Goal: Task Accomplishment & Management: Manage account settings

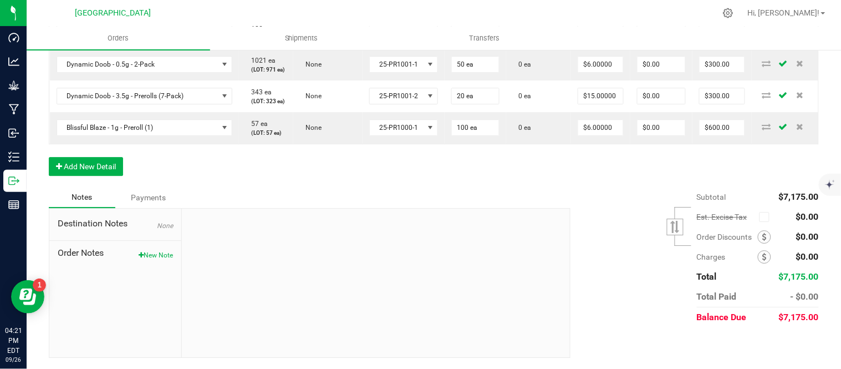
scroll to position [801, 0]
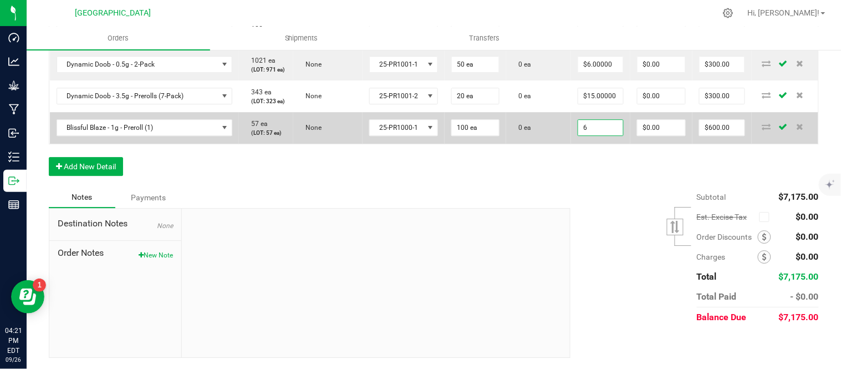
click at [605, 135] on input "6" at bounding box center [600, 128] width 45 height 16
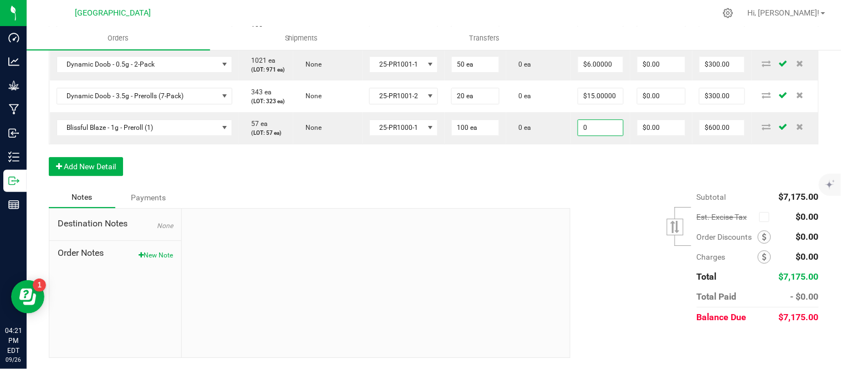
type input "$0.00000"
type input "$0.00"
click at [96, 176] on button "Add New Detail" at bounding box center [86, 166] width 74 height 19
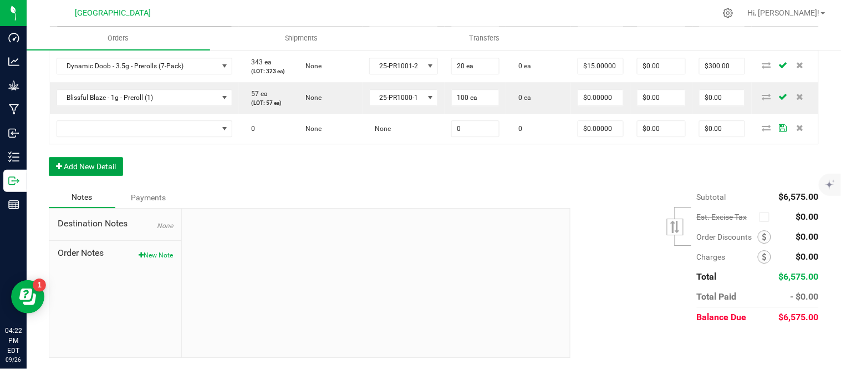
scroll to position [857, 0]
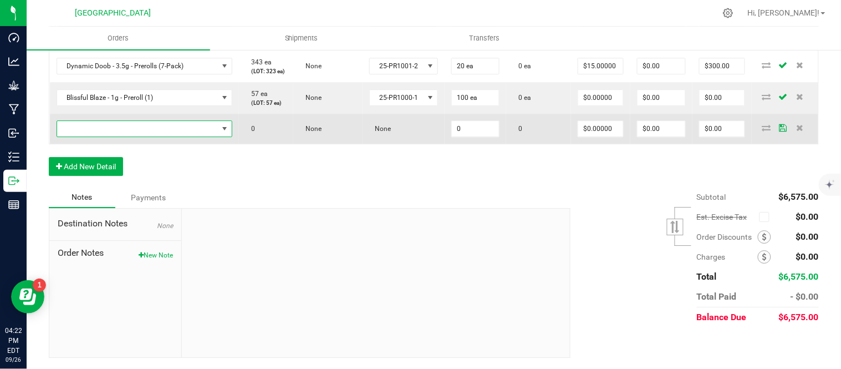
click at [153, 136] on span "NO DATA FOUND" at bounding box center [137, 129] width 161 height 16
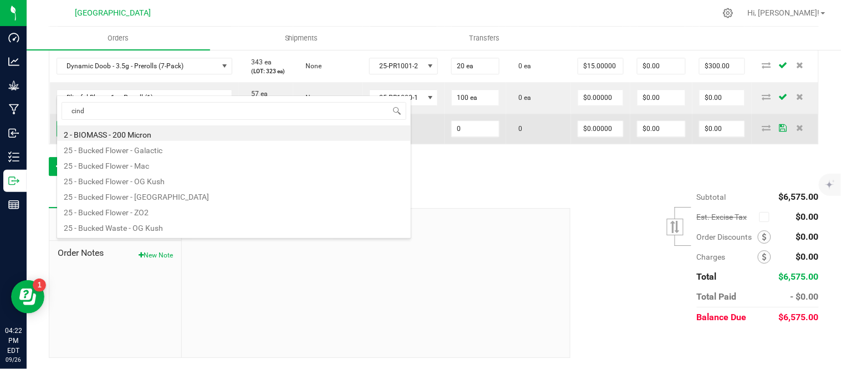
scroll to position [0, 0]
type input "cindy"
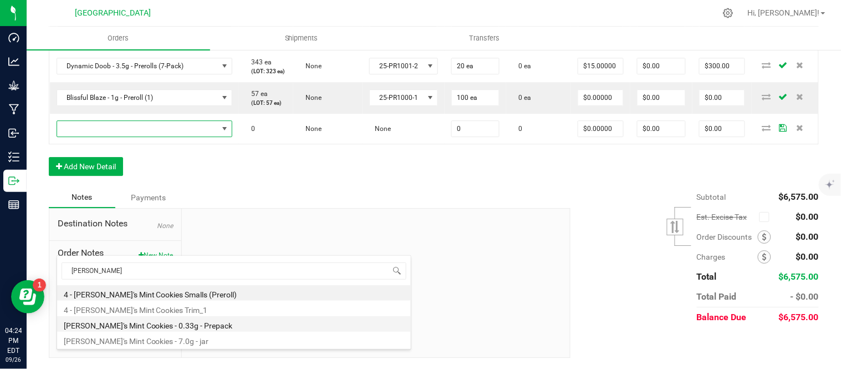
click at [157, 326] on li "[PERSON_NAME]'s Mint Cookies - 0.33g - Prepack" at bounding box center [234, 324] width 354 height 16
type input "0 ea"
type input "$3.00000"
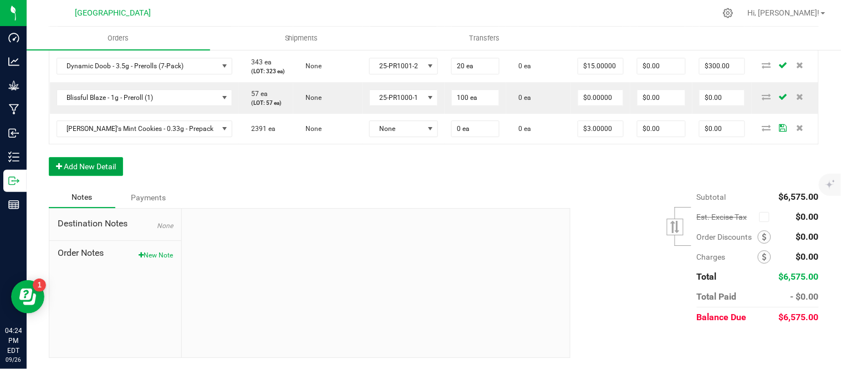
click at [104, 176] on button "Add New Detail" at bounding box center [86, 166] width 74 height 19
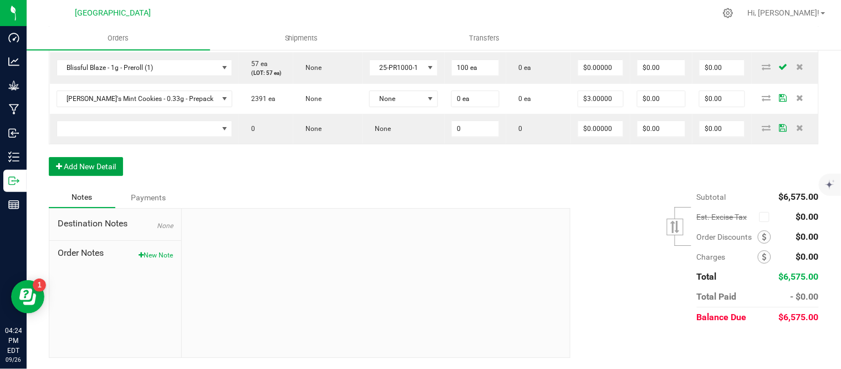
scroll to position [981, 0]
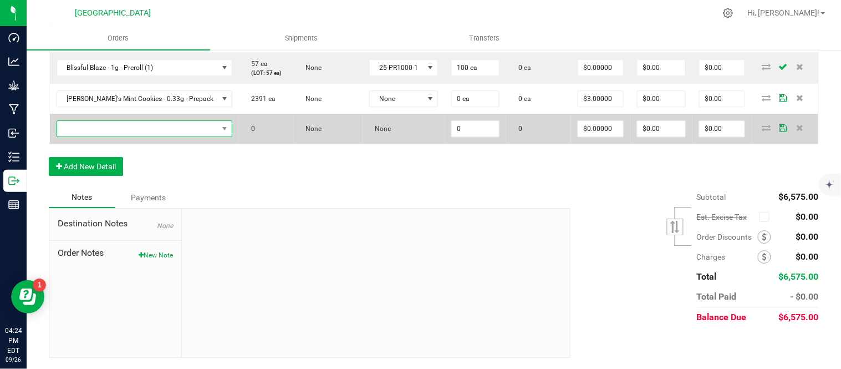
click at [158, 136] on span "NO DATA FOUND" at bounding box center [137, 129] width 161 height 16
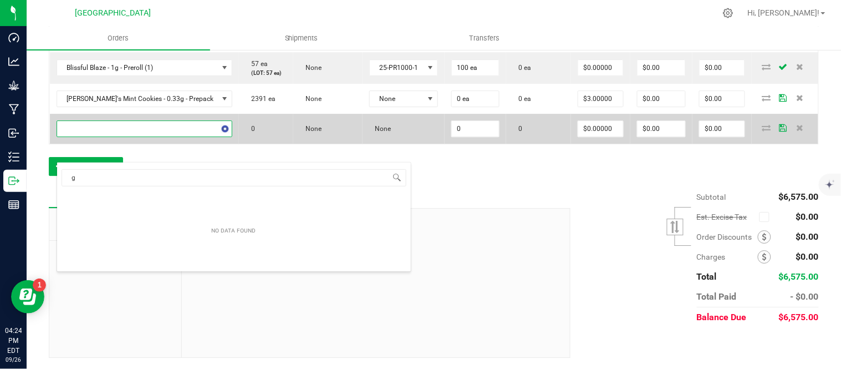
scroll to position [17, 156]
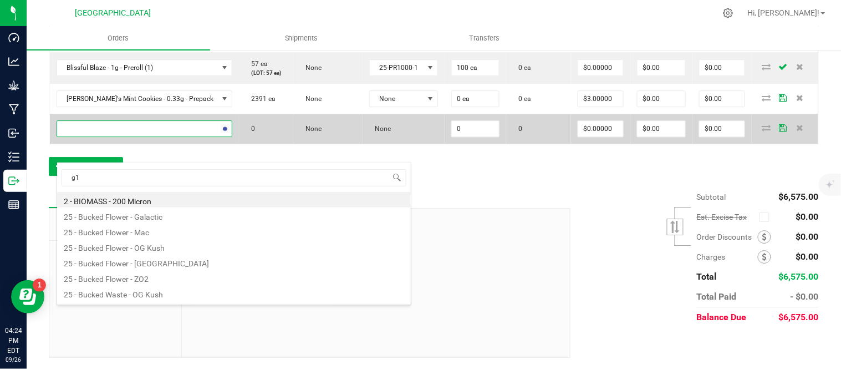
type input "g13"
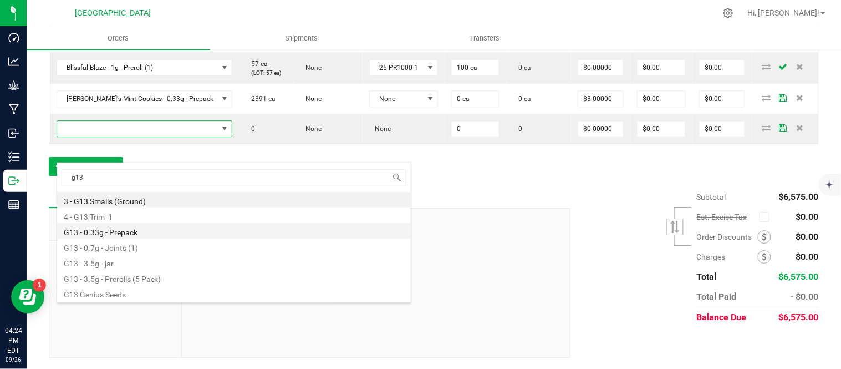
click at [135, 230] on li "G13 - 0.33g - Prepack" at bounding box center [234, 231] width 354 height 16
type input "0 ea"
type input "$3.00000"
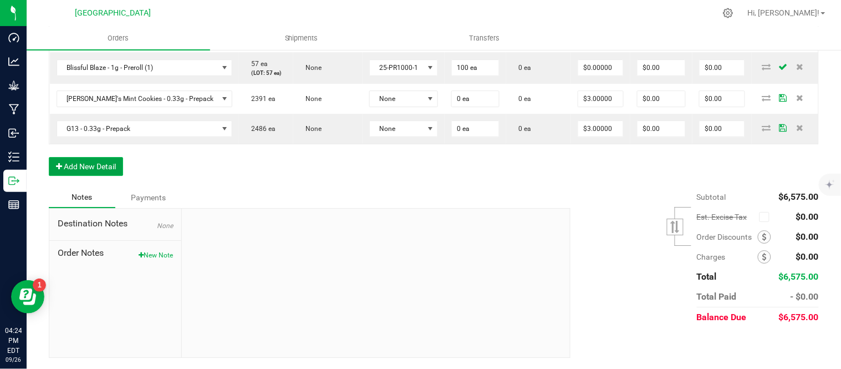
click at [107, 176] on button "Add New Detail" at bounding box center [86, 166] width 74 height 19
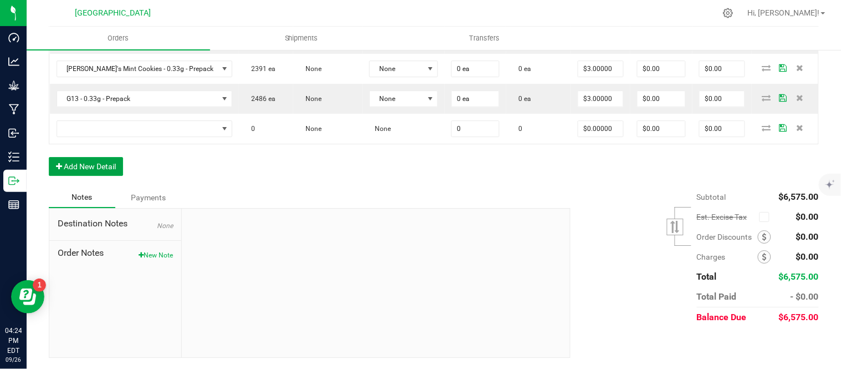
scroll to position [1035, 0]
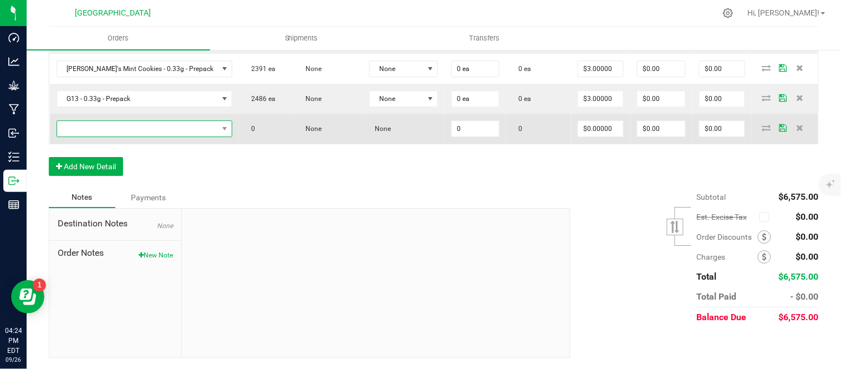
click at [131, 130] on span "NO DATA FOUND" at bounding box center [137, 129] width 161 height 16
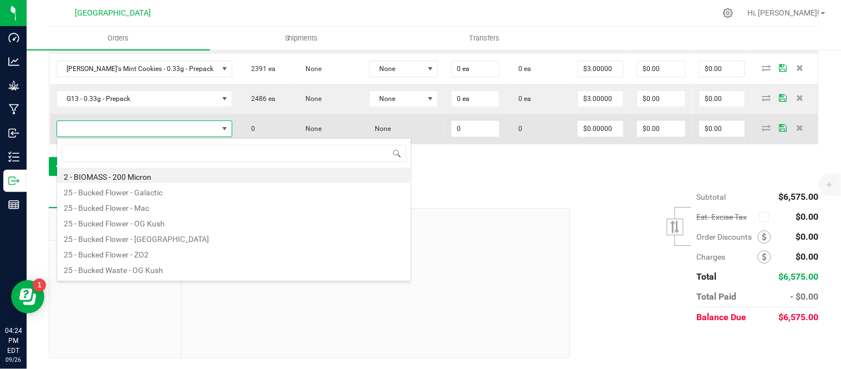
scroll to position [17, 156]
type input "headb"
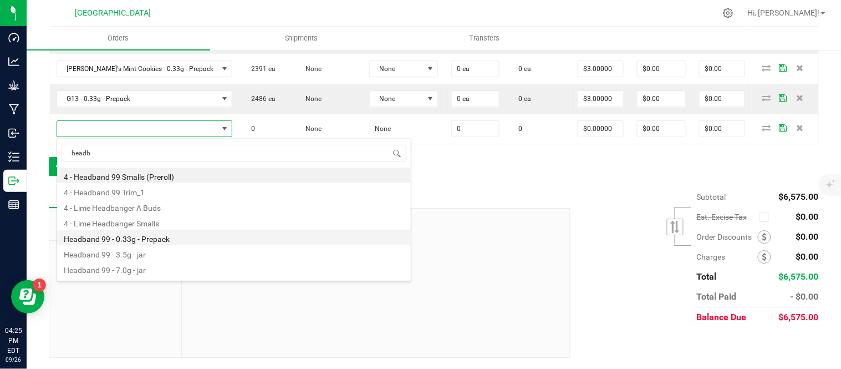
click at [158, 240] on li "Headband 99 - 0.33g - Prepack" at bounding box center [234, 238] width 354 height 16
type input "0 ea"
type input "$3.00000"
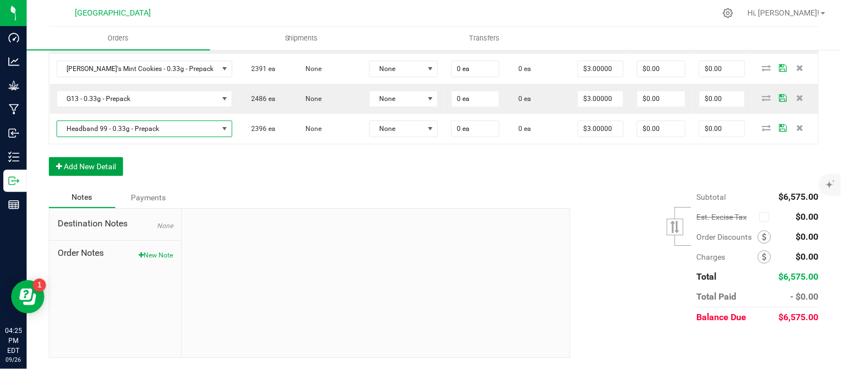
click at [97, 166] on button "Add New Detail" at bounding box center [86, 166] width 74 height 19
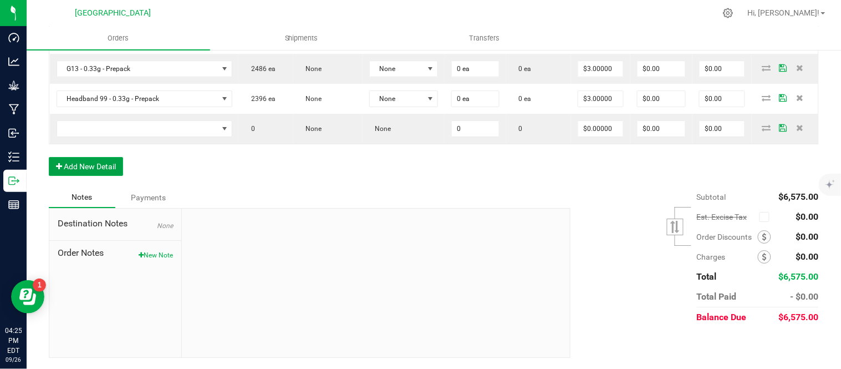
scroll to position [1035, 0]
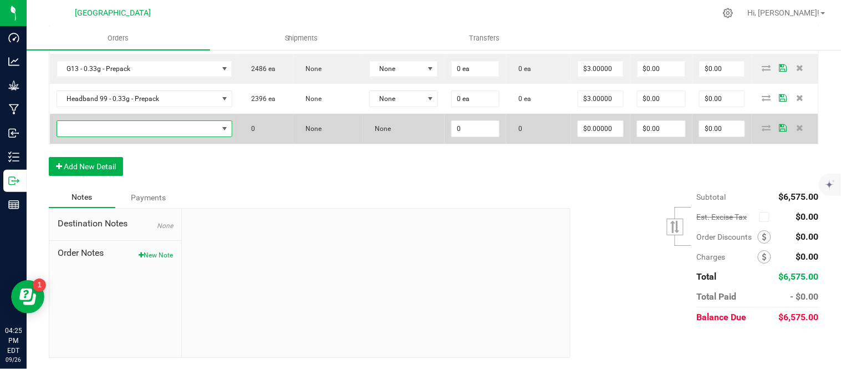
click at [130, 136] on span "NO DATA FOUND" at bounding box center [137, 129] width 161 height 16
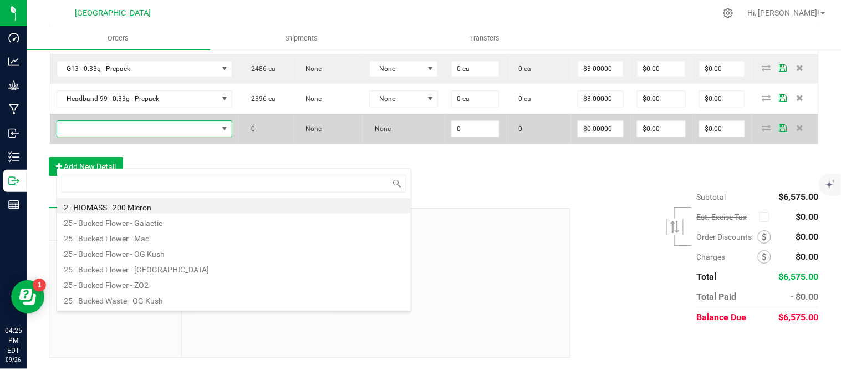
scroll to position [17, 156]
type input "lime"
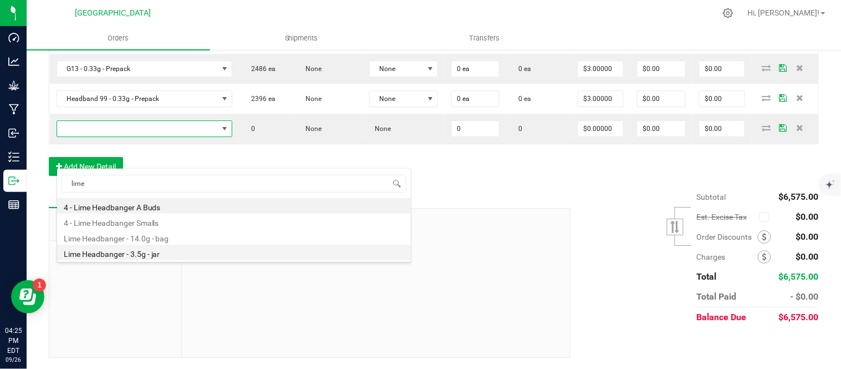
click at [173, 253] on li "Lime Headbanger - 3.5g - jar" at bounding box center [234, 253] width 354 height 16
type input "0 ea"
type input "$15.00000"
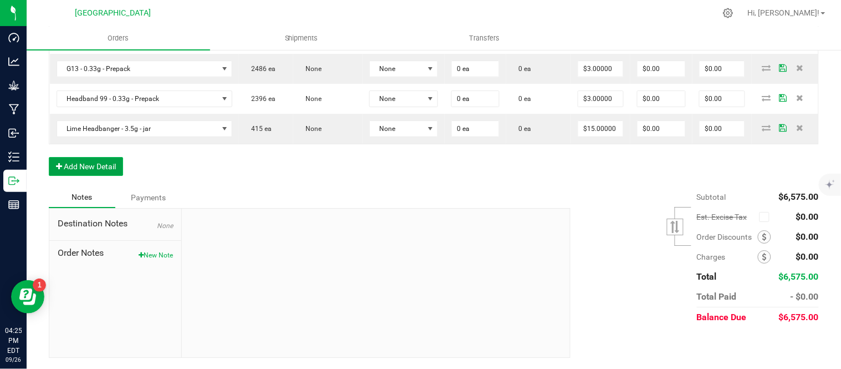
click at [96, 176] on button "Add New Detail" at bounding box center [86, 166] width 74 height 19
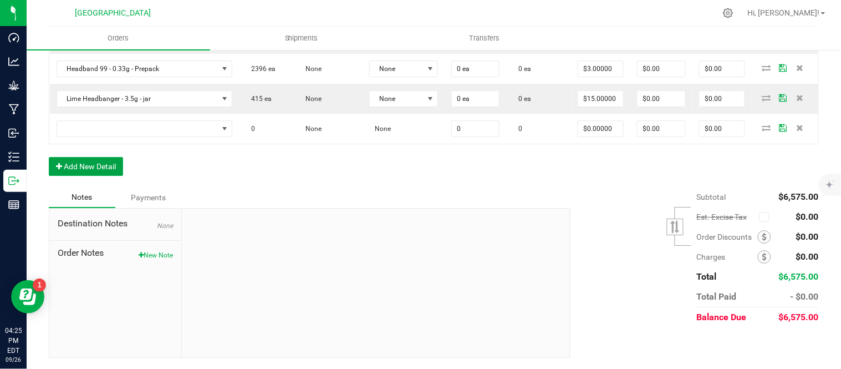
scroll to position [1035, 0]
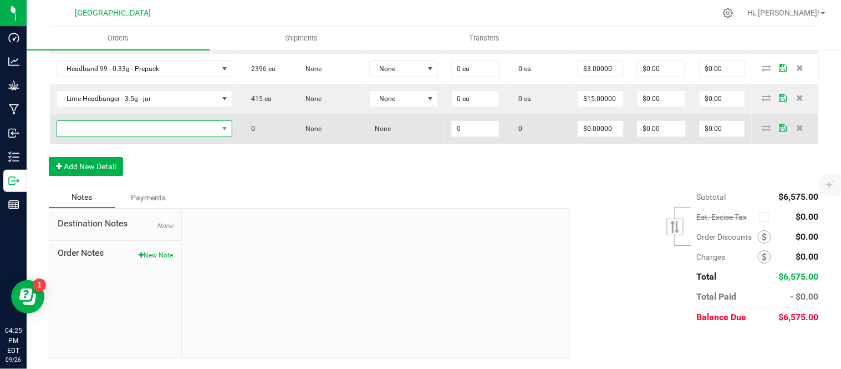
click at [158, 136] on span "NO DATA FOUND" at bounding box center [137, 129] width 161 height 16
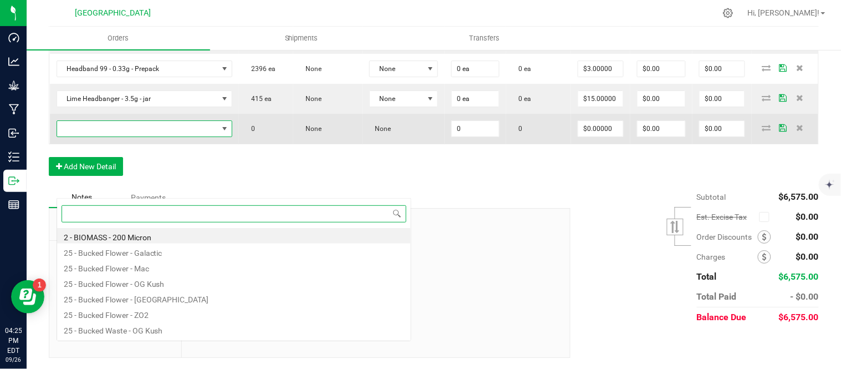
scroll to position [17, 156]
type input "ocifer"
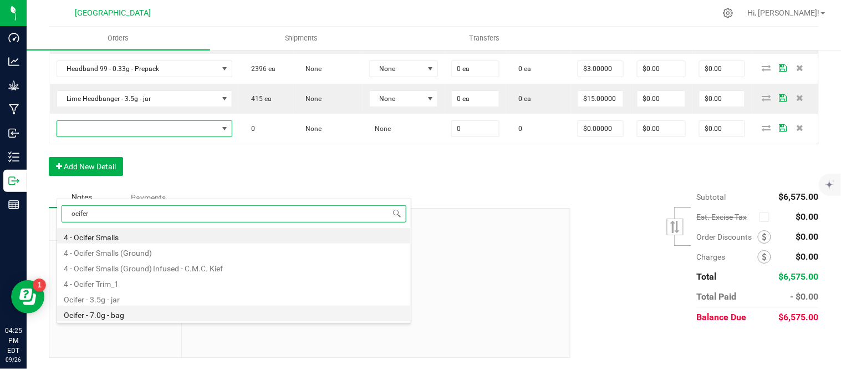
click at [128, 313] on li "Ocifer - 7.0g - bag" at bounding box center [234, 314] width 354 height 16
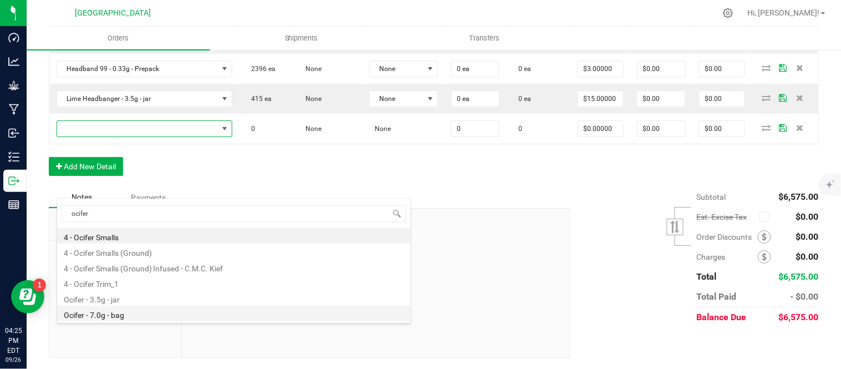
type input "0 ea"
type input "$27.50000"
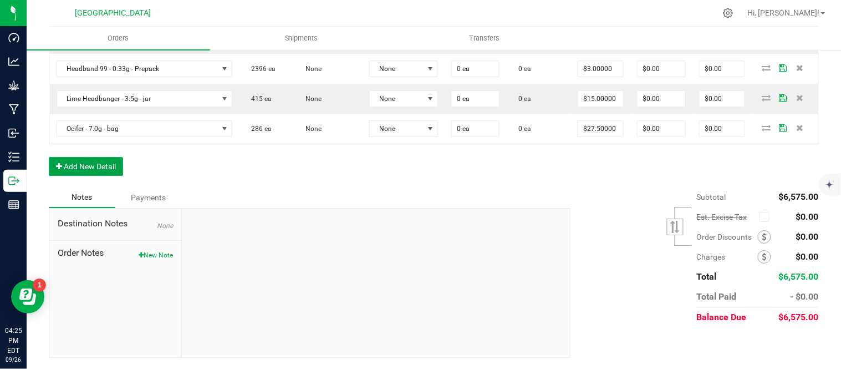
click at [82, 176] on button "Add New Detail" at bounding box center [86, 166] width 74 height 19
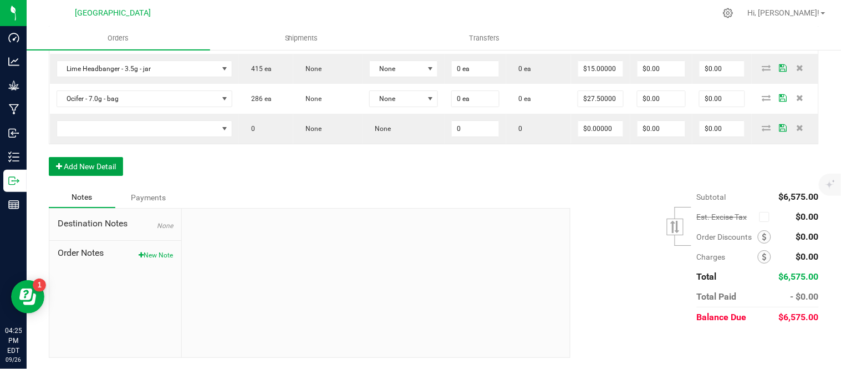
scroll to position [1096, 0]
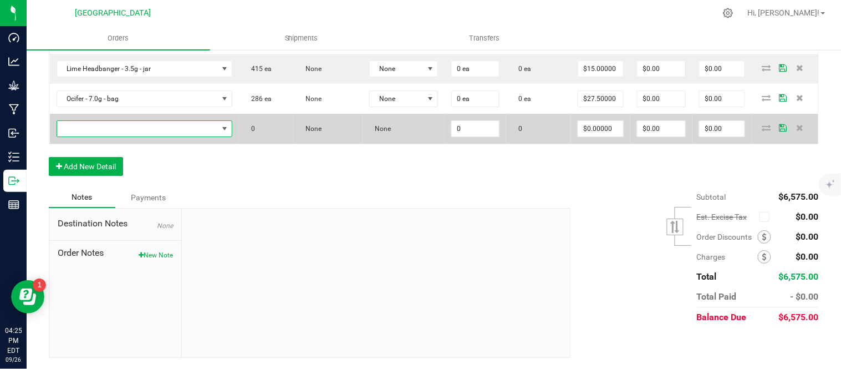
click at [118, 136] on span "NO DATA FOUND" at bounding box center [137, 129] width 161 height 16
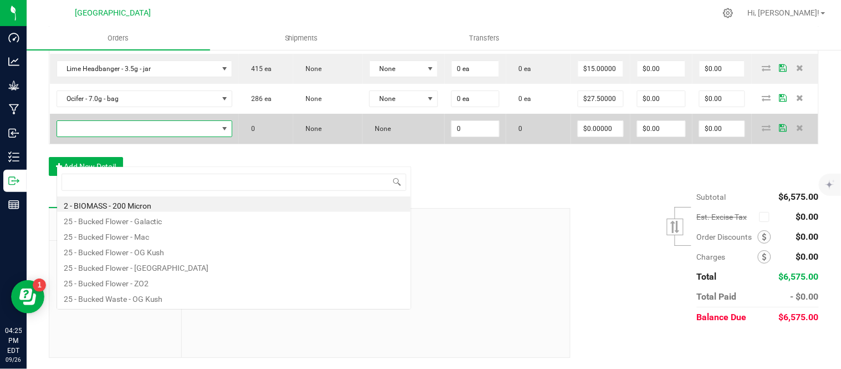
scroll to position [17, 156]
type input "og kush"
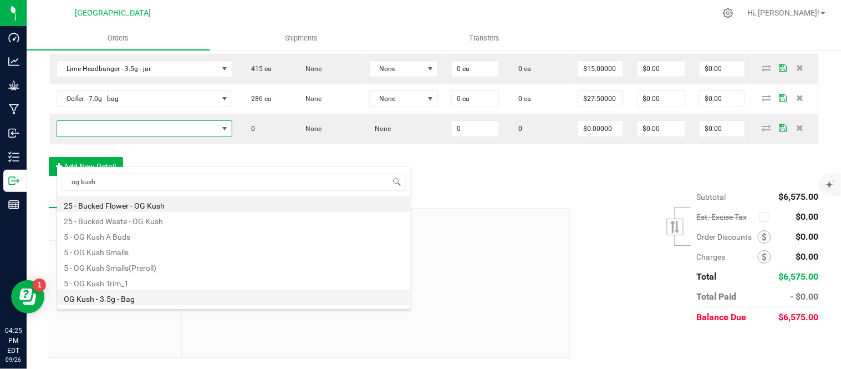
click at [162, 294] on li "OG Kush - 3.5g - Bag" at bounding box center [234, 298] width 354 height 16
type input "0 ea"
type input "$15.00000"
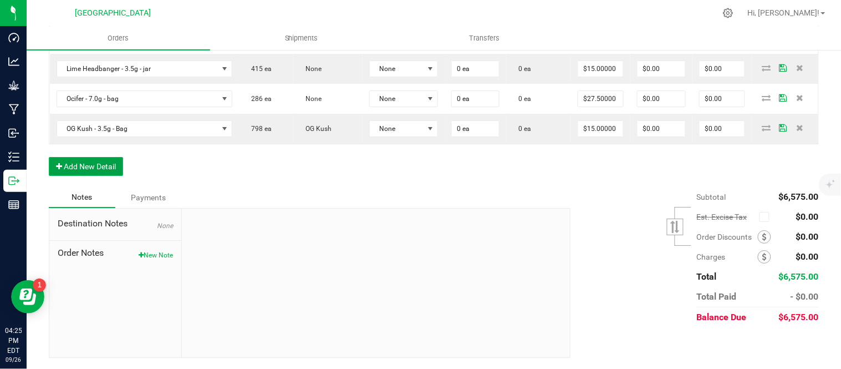
click at [101, 176] on button "Add New Detail" at bounding box center [86, 166] width 74 height 19
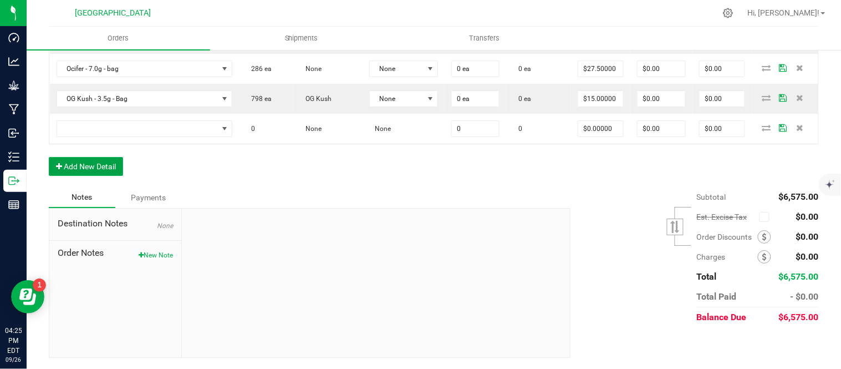
scroll to position [1035, 0]
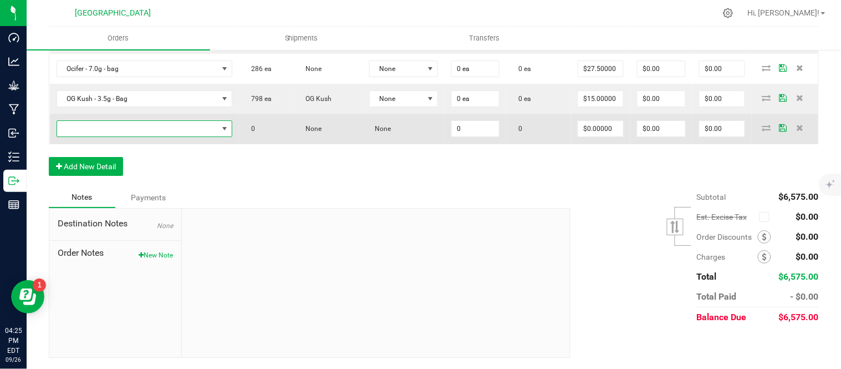
click at [105, 136] on span "NO DATA FOUND" at bounding box center [137, 129] width 161 height 16
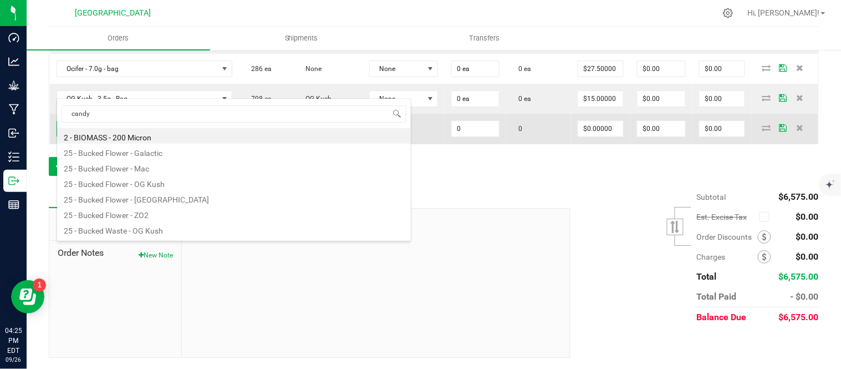
scroll to position [0, 0]
type input "candy wh"
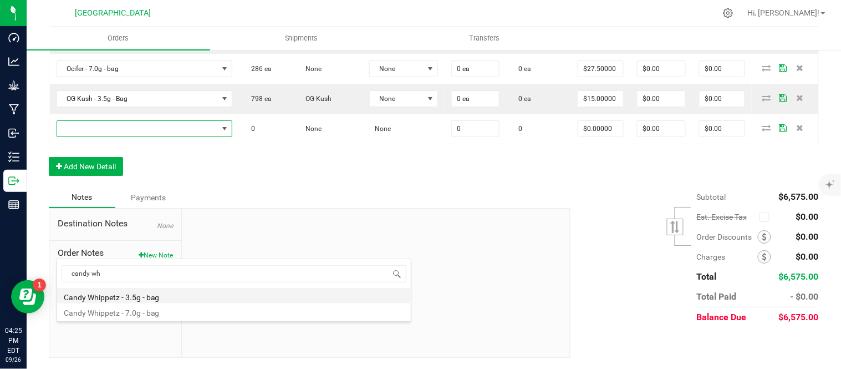
click at [160, 294] on li "Candy Whippetz - 3.5g - bag" at bounding box center [234, 296] width 354 height 16
type input "0 ea"
type input "$15.00000"
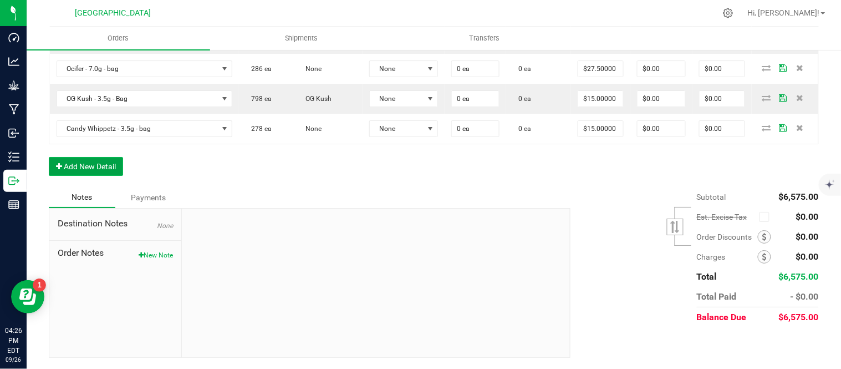
click at [67, 176] on button "Add New Detail" at bounding box center [86, 166] width 74 height 19
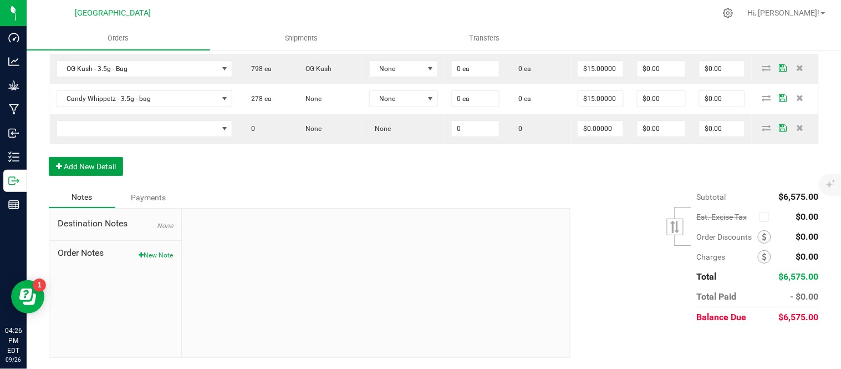
scroll to position [1096, 0]
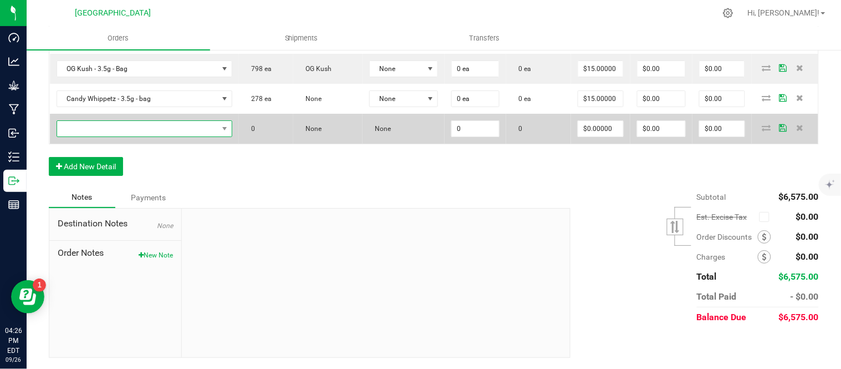
click at [130, 136] on span "NO DATA FOUND" at bounding box center [137, 129] width 161 height 16
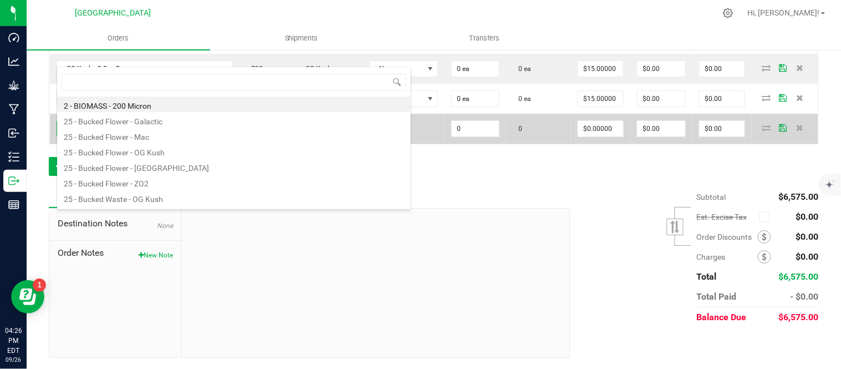
scroll to position [17, 156]
type input "tang"
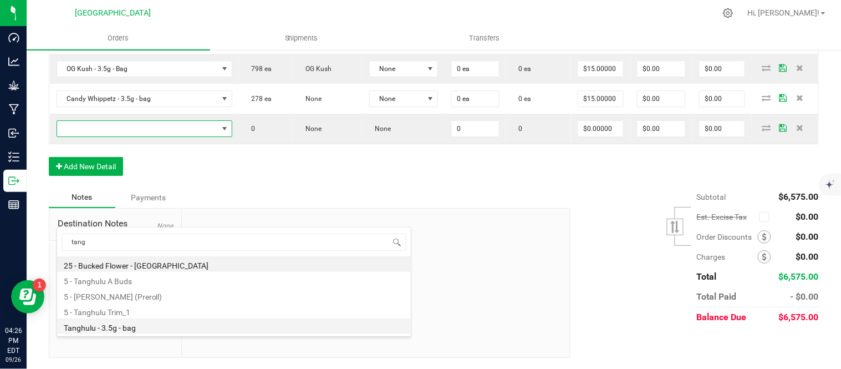
click at [136, 327] on li "Tanghulu - 3.5g - bag" at bounding box center [234, 326] width 354 height 16
type input "0 ea"
type input "$15.00000"
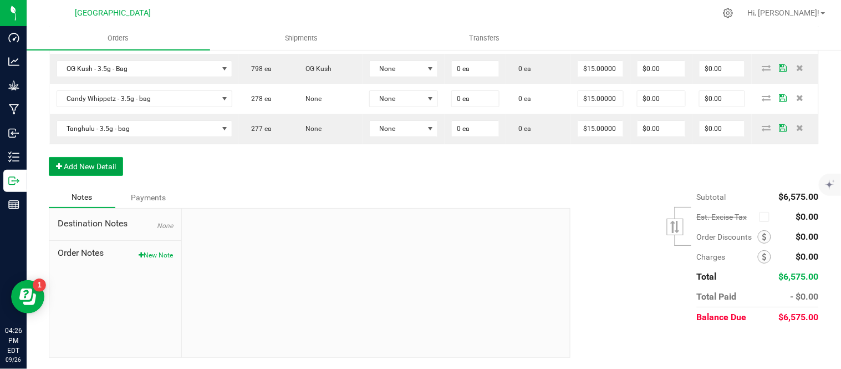
click at [85, 176] on button "Add New Detail" at bounding box center [86, 166] width 74 height 19
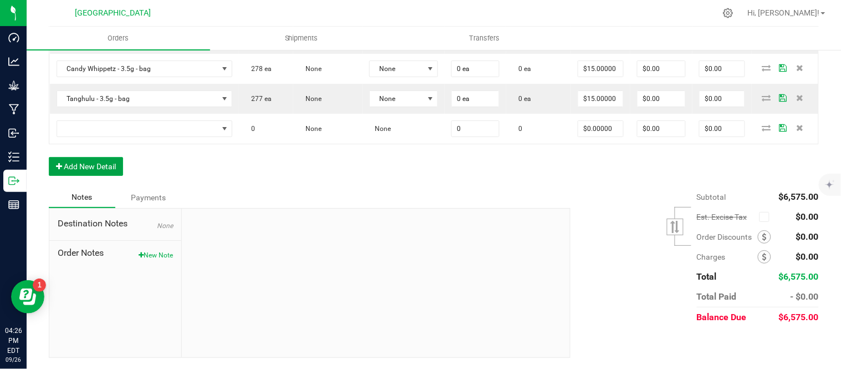
scroll to position [1158, 0]
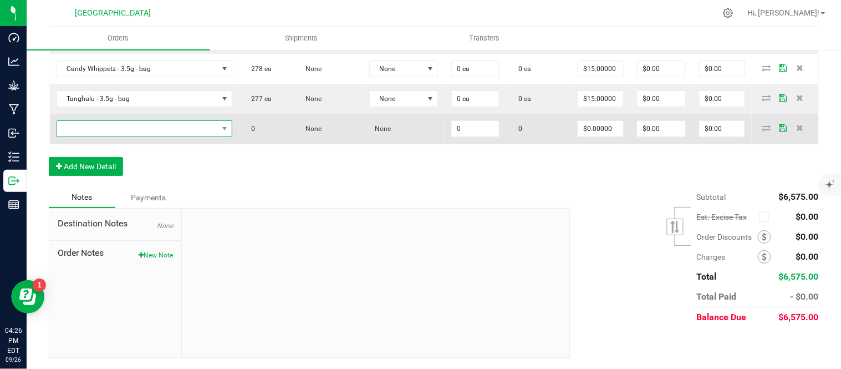
click at [162, 136] on span "NO DATA FOUND" at bounding box center [137, 129] width 161 height 16
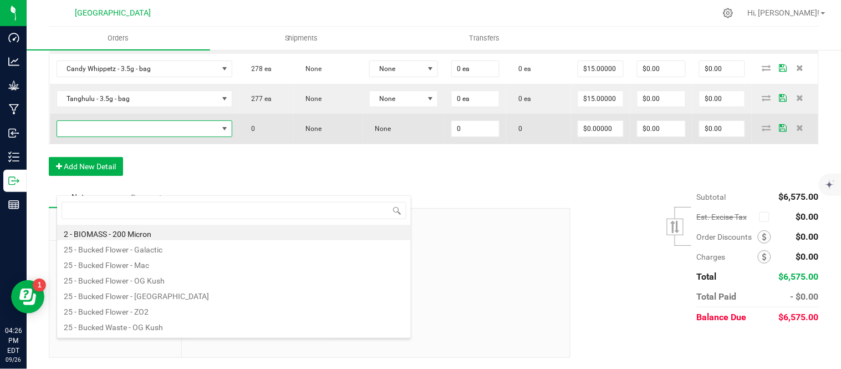
scroll to position [17, 156]
type input "lemon"
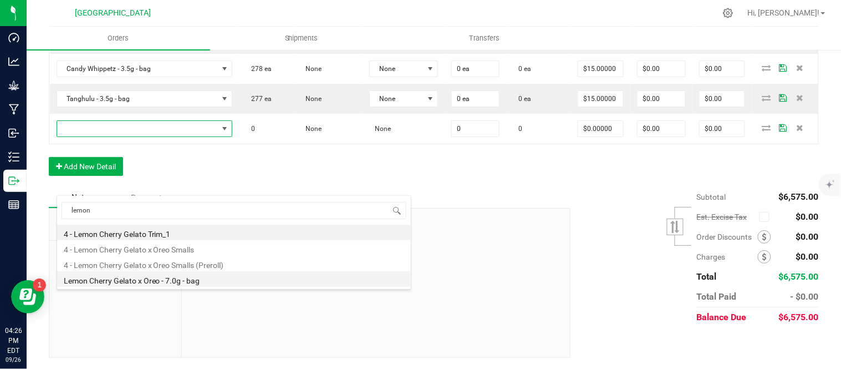
click at [171, 278] on li "Lemon Cherry Gelato x Oreo - 7.0g - bag" at bounding box center [234, 279] width 354 height 16
type input "0 ea"
type input "$27.50000"
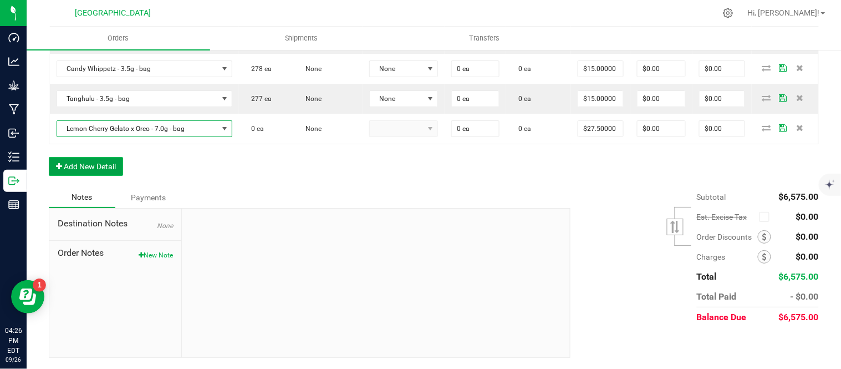
click at [84, 176] on button "Add New Detail" at bounding box center [86, 166] width 74 height 19
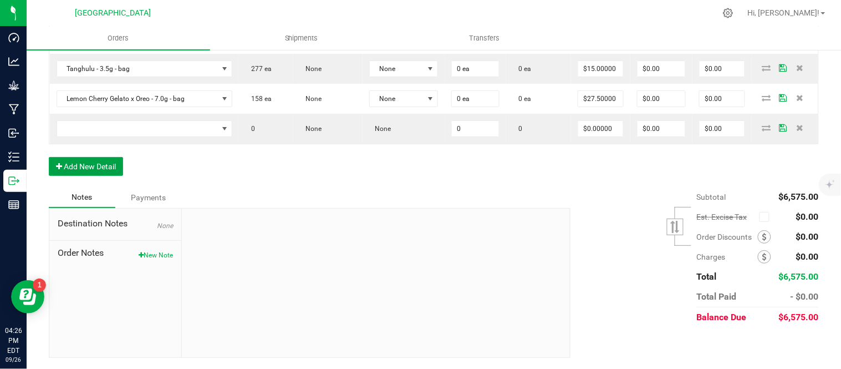
scroll to position [1220, 0]
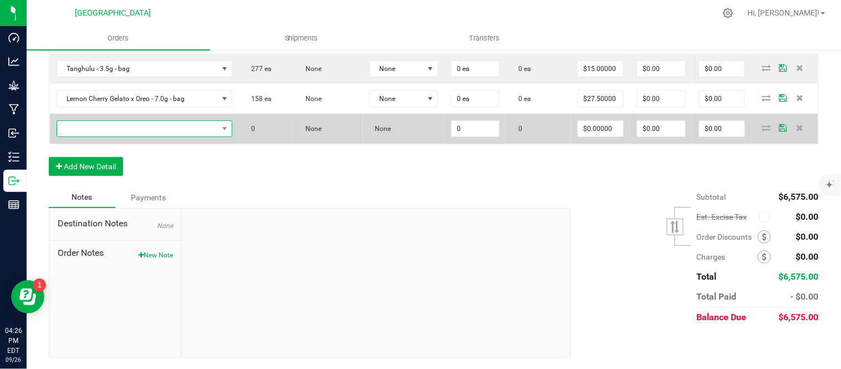
click at [129, 136] on span "NO DATA FOUND" at bounding box center [137, 129] width 161 height 16
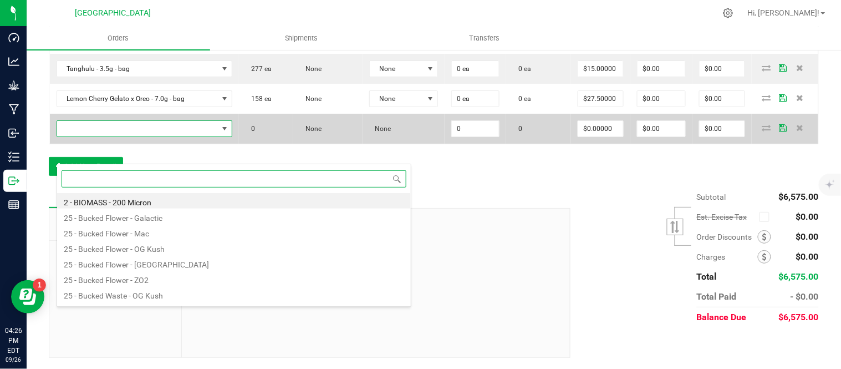
scroll to position [17, 156]
type input "dyna"
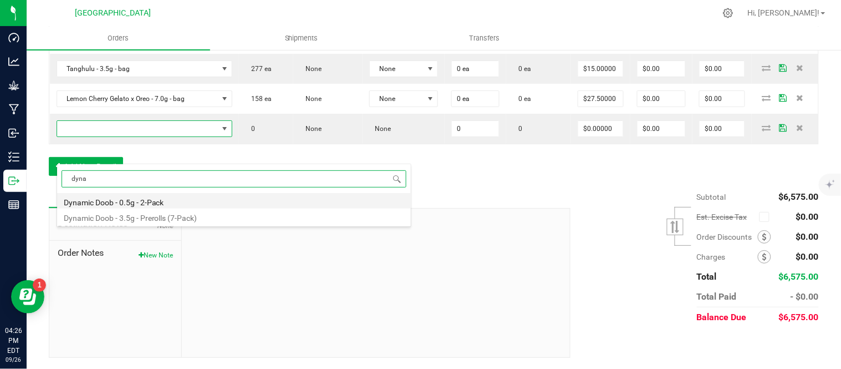
click at [114, 201] on li "Dynamic Doob - 0.5g - 2-Pack" at bounding box center [234, 201] width 354 height 16
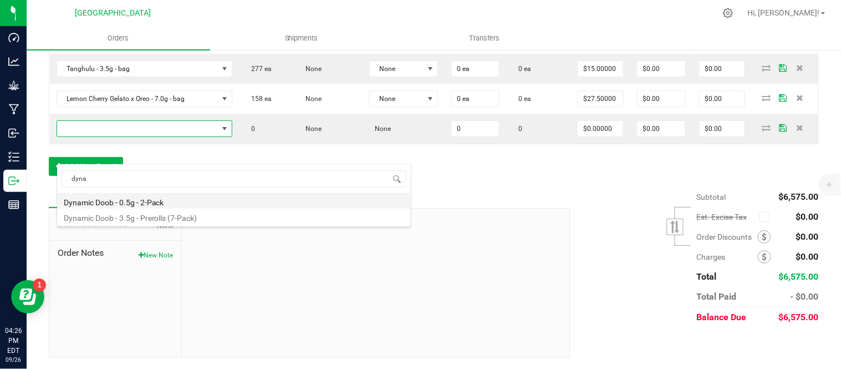
type input "0 ea"
type input "$6.00000"
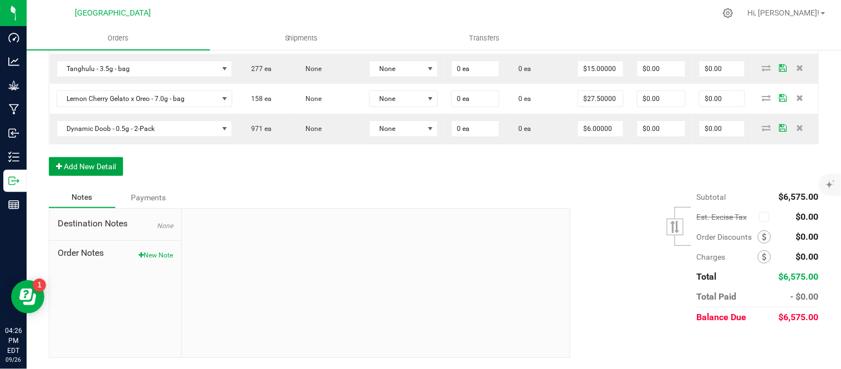
click at [106, 176] on button "Add New Detail" at bounding box center [86, 166] width 74 height 19
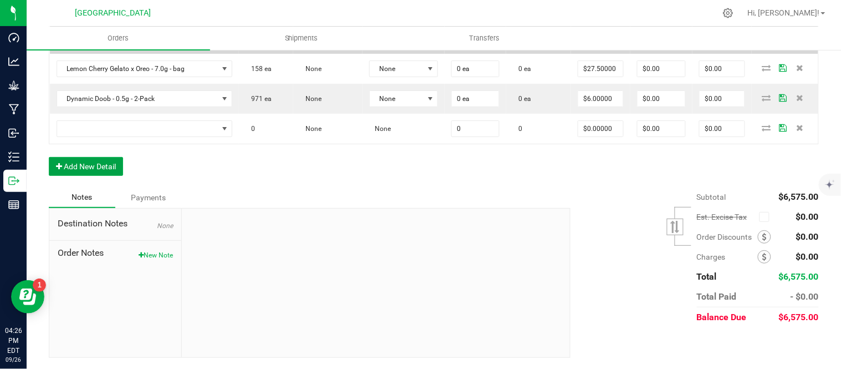
scroll to position [1276, 0]
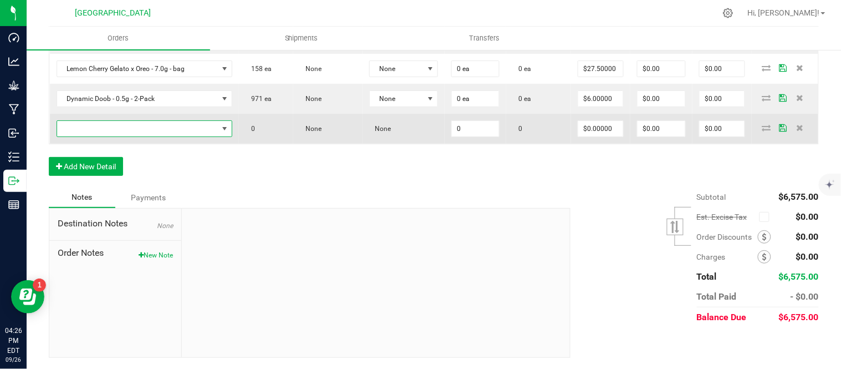
click at [93, 133] on span "NO DATA FOUND" at bounding box center [137, 129] width 161 height 16
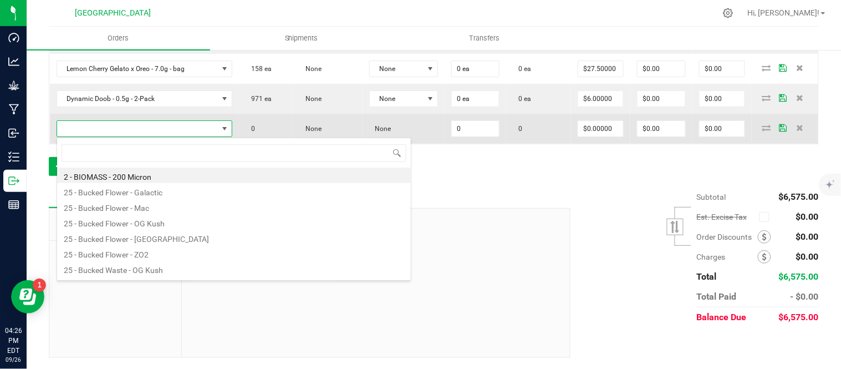
scroll to position [17, 156]
type input "dynam"
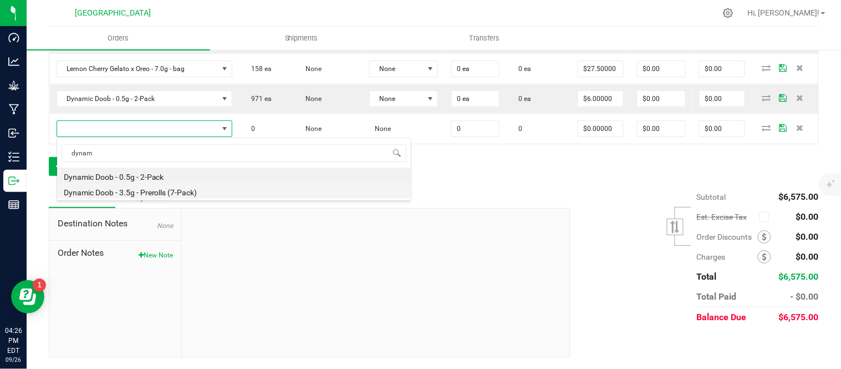
click at [151, 190] on li "Dynamic Doob - 3.5g - Prerolls (7-Pack)" at bounding box center [234, 191] width 354 height 16
type input "0 ea"
type input "$15.00000"
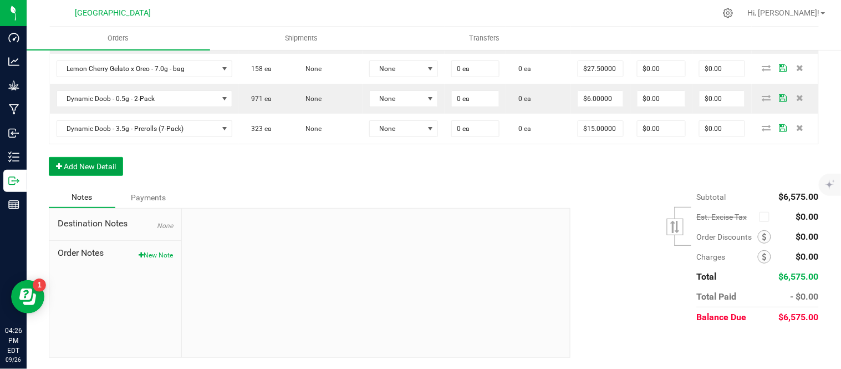
click at [84, 162] on button "Add New Detail" at bounding box center [86, 166] width 74 height 19
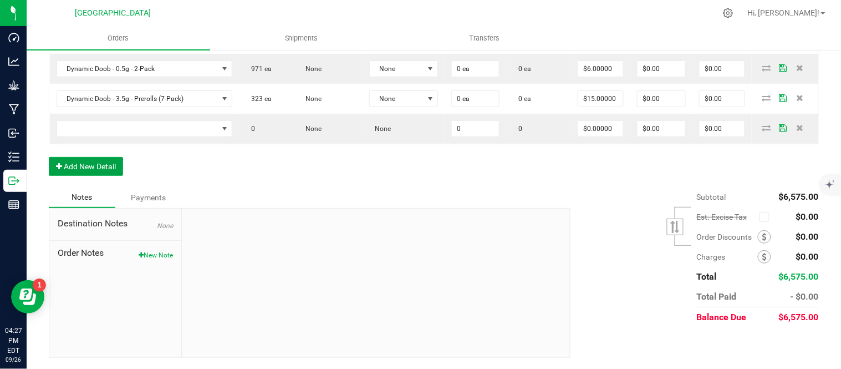
scroll to position [1091, 0]
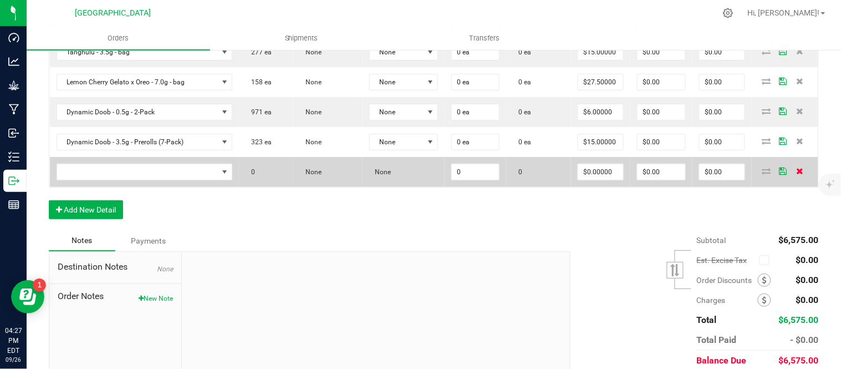
click at [796, 174] on icon at bounding box center [799, 170] width 7 height 7
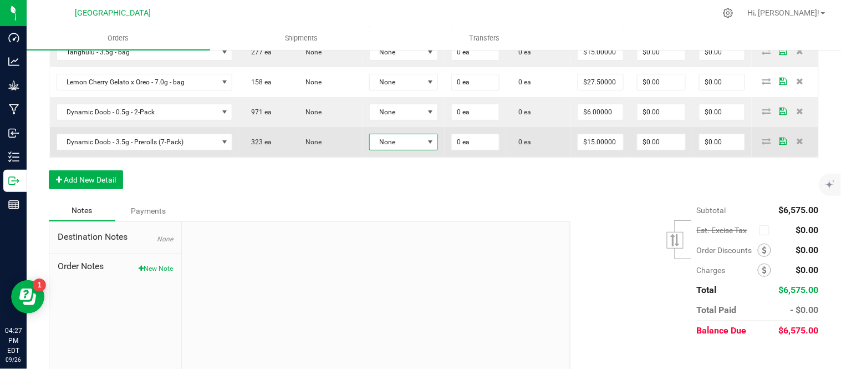
click at [390, 150] on span "None" at bounding box center [397, 142] width 54 height 16
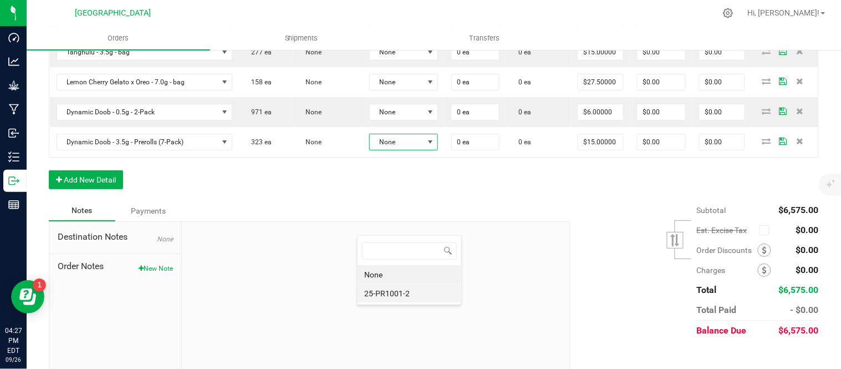
click at [389, 290] on li "25-PR1001-2" at bounding box center [410, 293] width 104 height 19
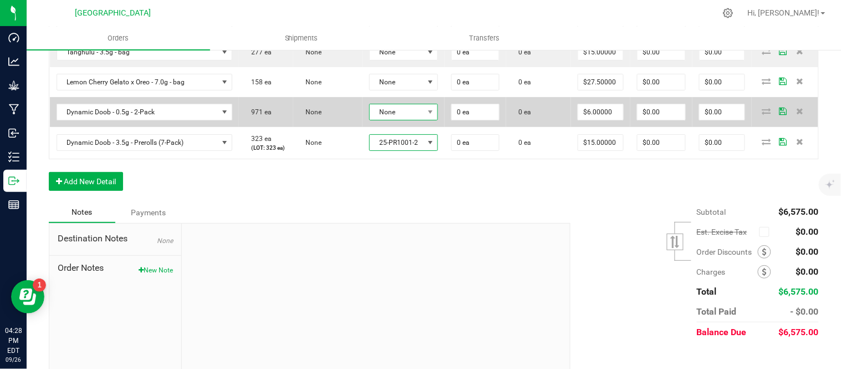
click at [389, 120] on span "None" at bounding box center [397, 112] width 54 height 16
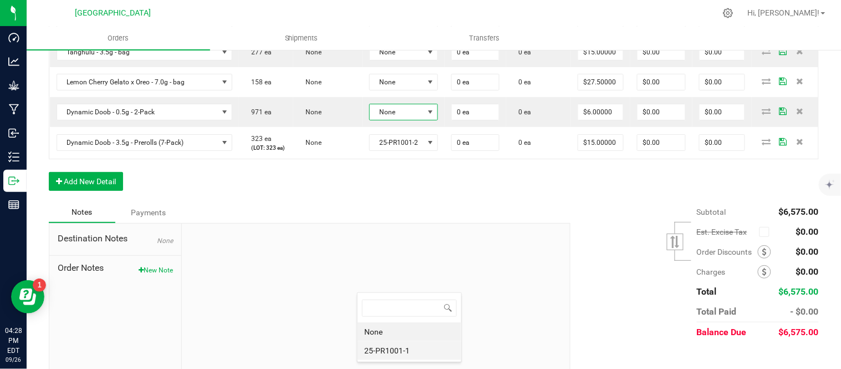
click at [384, 351] on li "25-PR1001-1" at bounding box center [410, 350] width 104 height 19
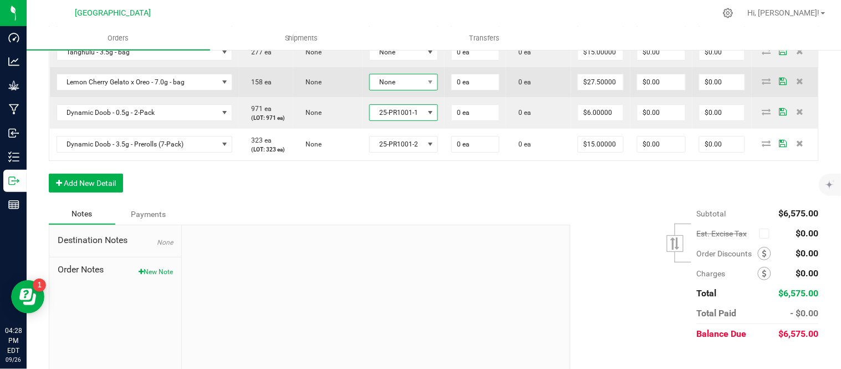
click at [386, 90] on span "None" at bounding box center [397, 82] width 54 height 16
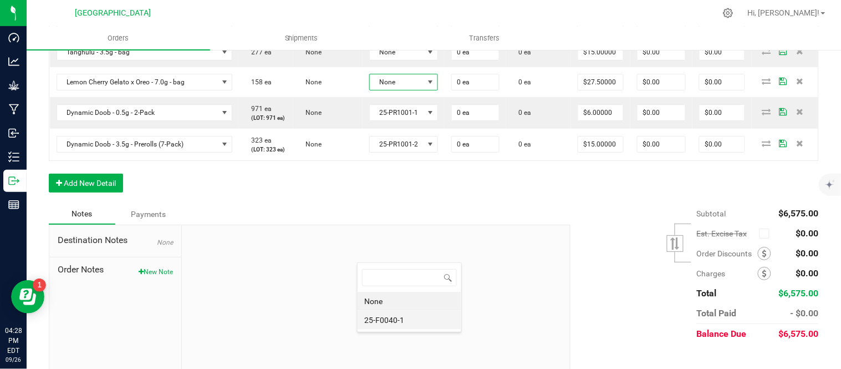
click at [389, 319] on li "25-F0040-1" at bounding box center [410, 320] width 104 height 19
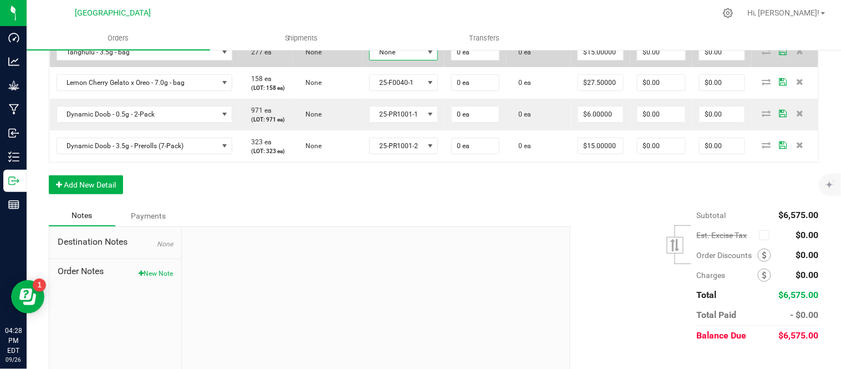
click at [380, 60] on span "None" at bounding box center [397, 52] width 54 height 16
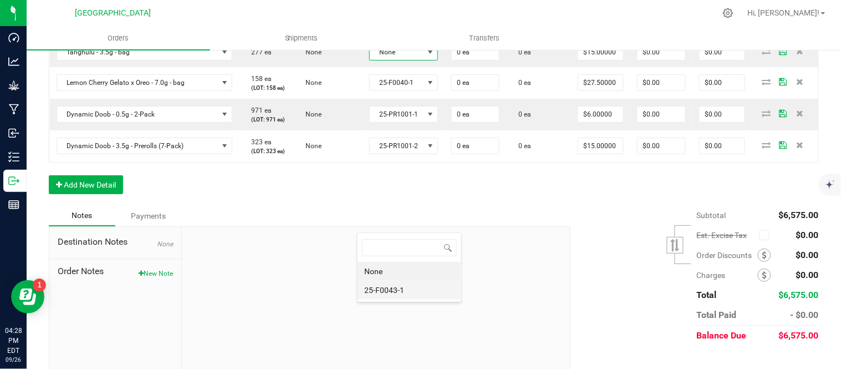
click at [394, 290] on li "25-F0043-1" at bounding box center [410, 290] width 104 height 19
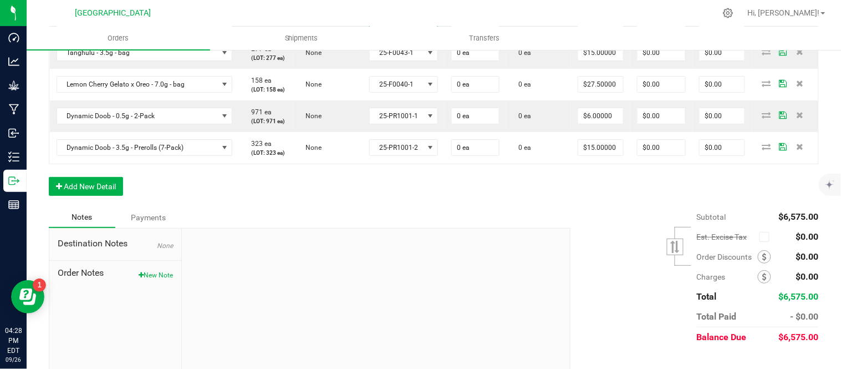
click at [390, 30] on span "None" at bounding box center [397, 22] width 54 height 16
click at [390, 257] on li "25-F0042-1" at bounding box center [410, 260] width 104 height 19
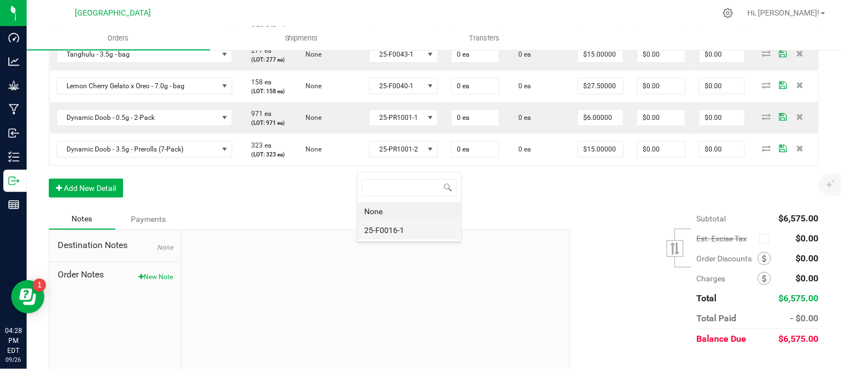
click at [381, 235] on li "25-F0016-1" at bounding box center [410, 230] width 104 height 19
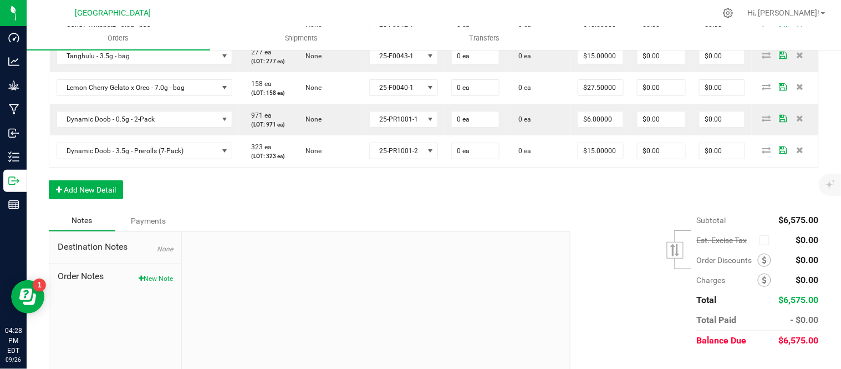
click at [398, 207] on li "25-F0037-1" at bounding box center [410, 200] width 104 height 19
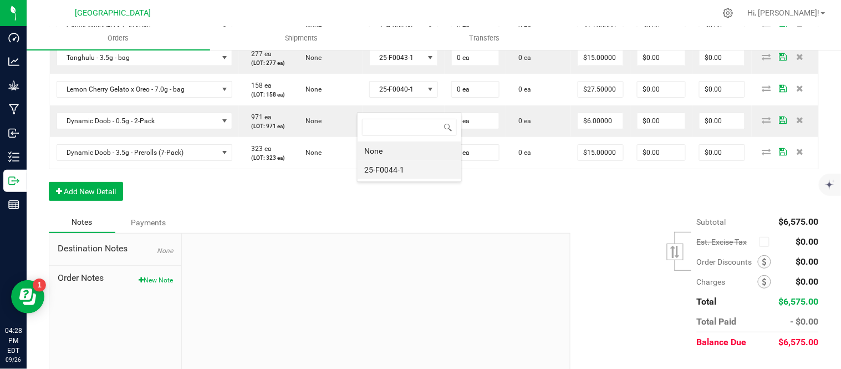
click at [392, 167] on li "25-F0044-1" at bounding box center [410, 169] width 104 height 19
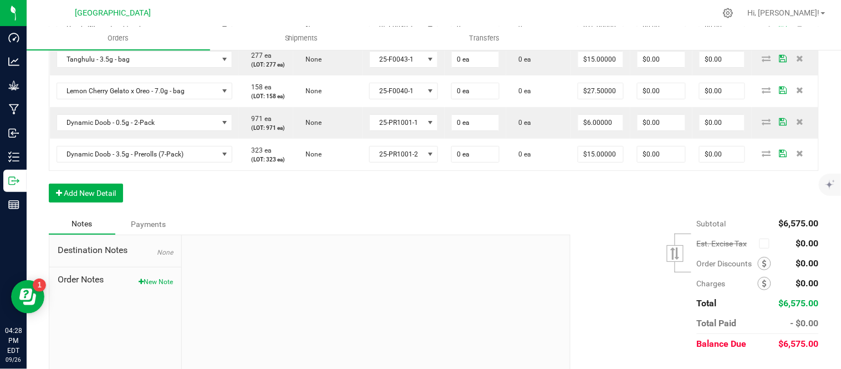
click at [391, 134] on li "25-PP0039-1" at bounding box center [410, 139] width 104 height 19
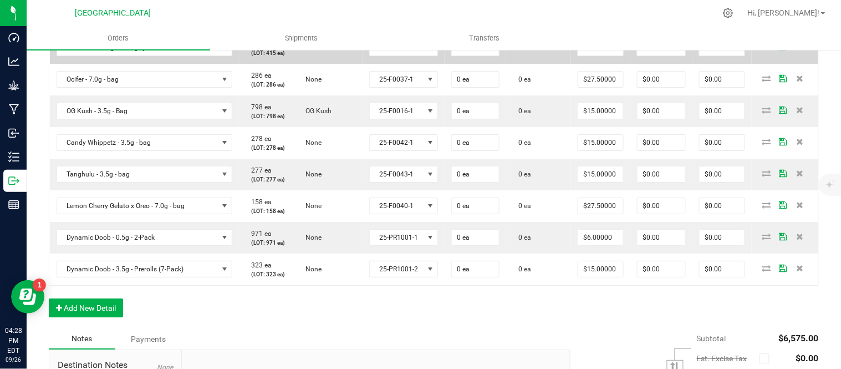
scroll to position [968, 0]
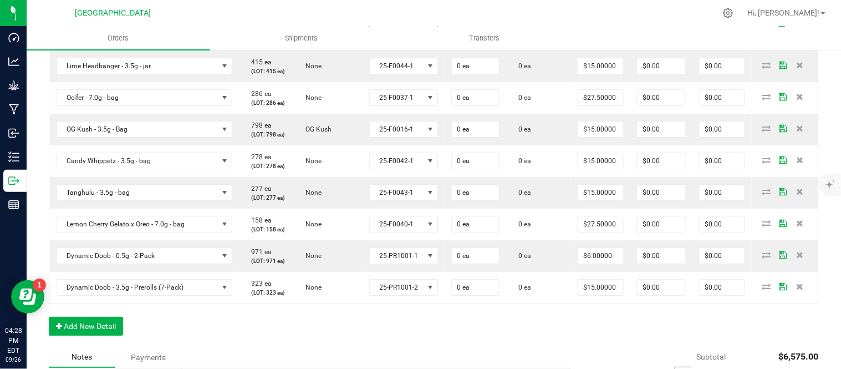
click at [391, 233] on li "25-PP0001-1" at bounding box center [410, 233] width 104 height 19
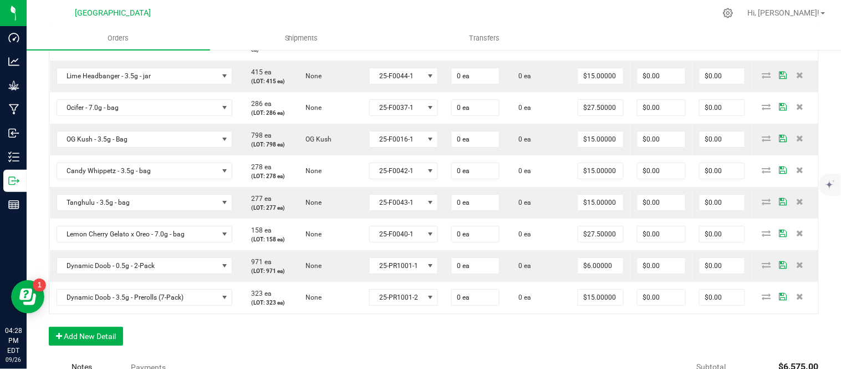
click at [390, 206] on li "25-PP0038-1" at bounding box center [410, 203] width 104 height 19
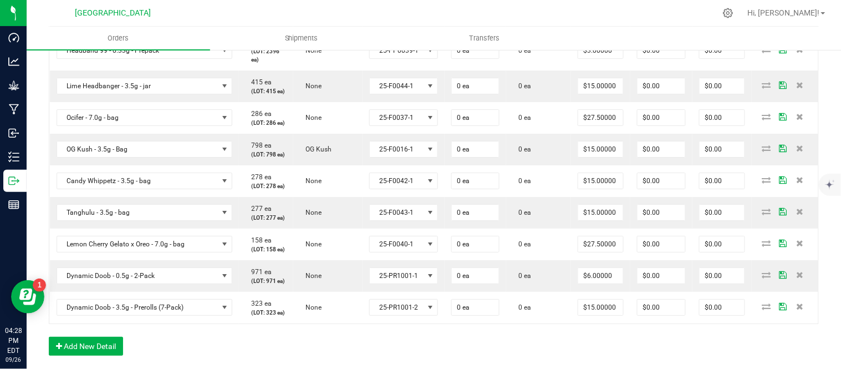
drag, startPoint x: 583, startPoint y: 129, endPoint x: 588, endPoint y: 135, distance: 7.5
type input "$0.00000"
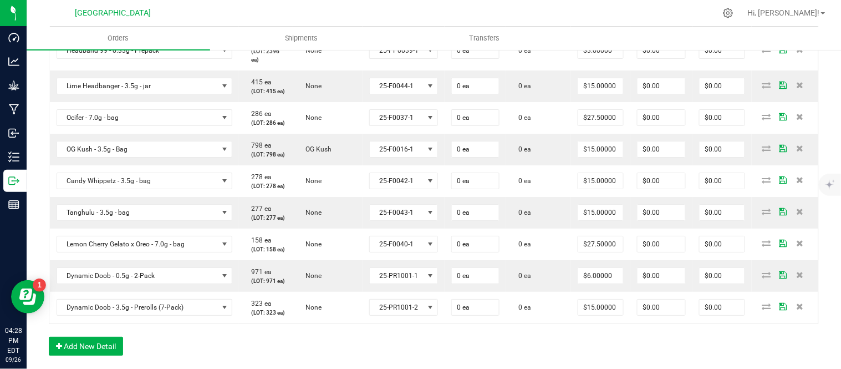
click at [598, 18] on input "3" at bounding box center [600, 11] width 45 height 16
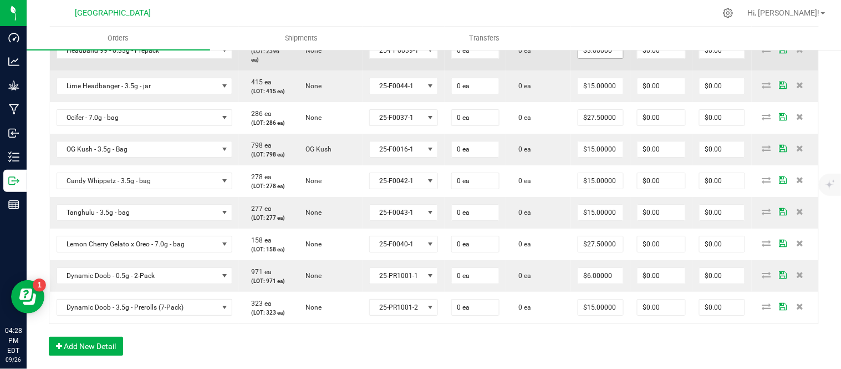
type input "$0.00000"
click at [597, 58] on input "3" at bounding box center [600, 51] width 45 height 16
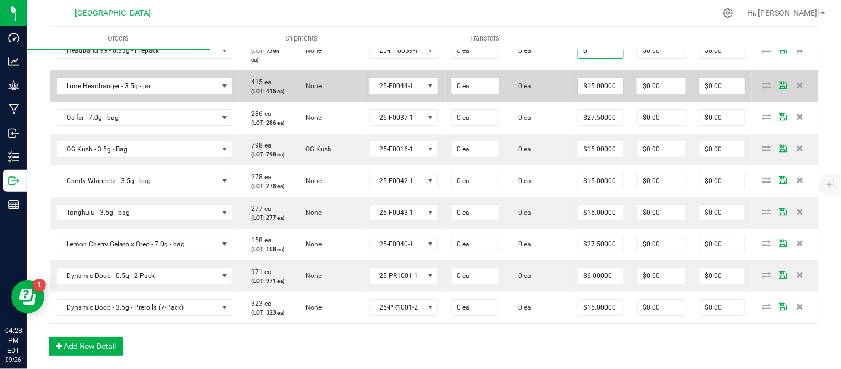
type input "$0.00000"
click at [589, 94] on span "$15.00000" at bounding box center [601, 86] width 46 height 17
click at [588, 94] on input "15" at bounding box center [600, 86] width 45 height 16
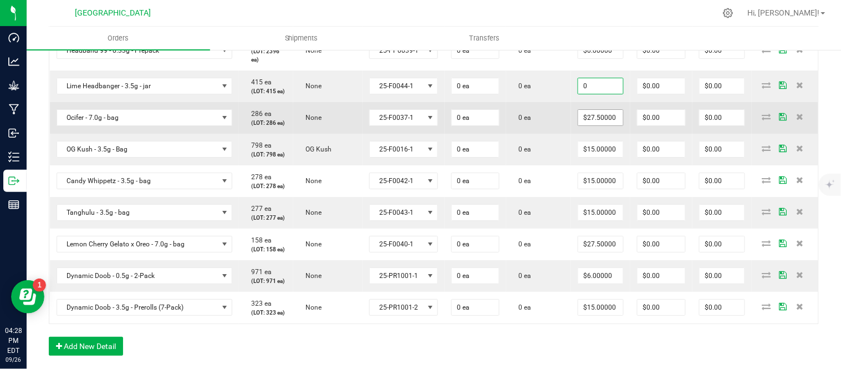
type input "$0.00000"
click at [591, 125] on input "27.5" at bounding box center [600, 118] width 45 height 16
type input "$0.00000"
click at [534, 134] on td "0 ea" at bounding box center [538, 118] width 65 height 32
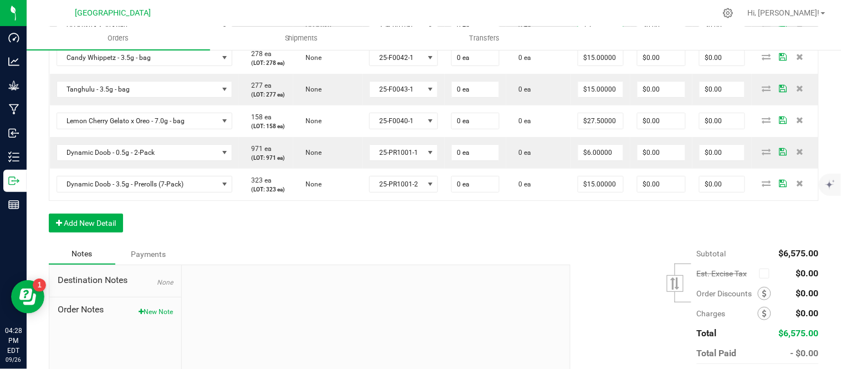
click at [590, 34] on input "15" at bounding box center [600, 26] width 45 height 16
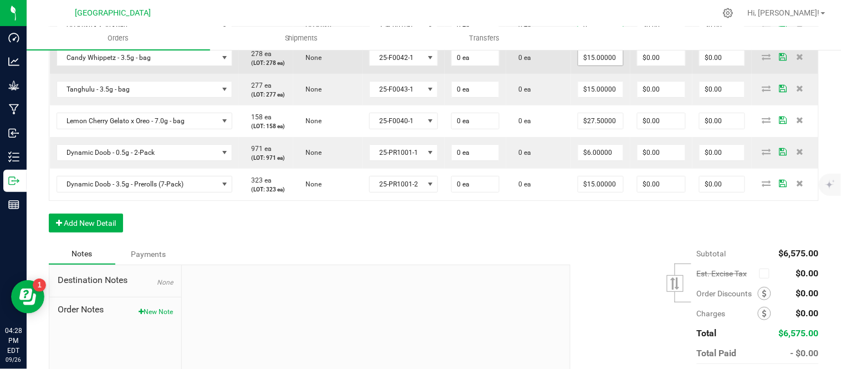
type input "$0.00000"
click at [606, 65] on input "15" at bounding box center [600, 58] width 45 height 16
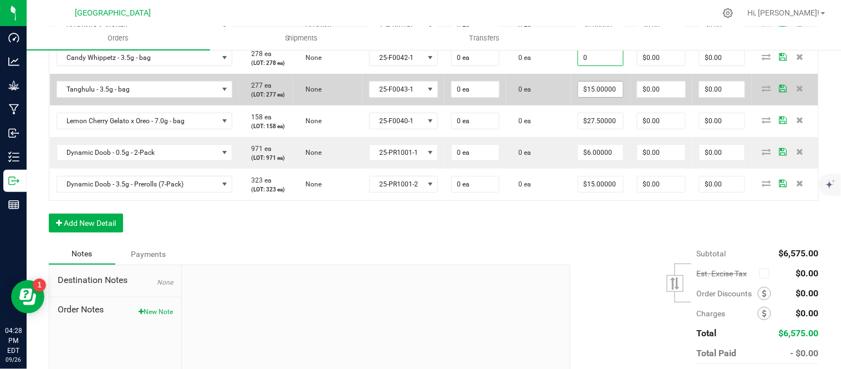
type input "$0.00000"
click at [600, 97] on input "15" at bounding box center [600, 90] width 45 height 16
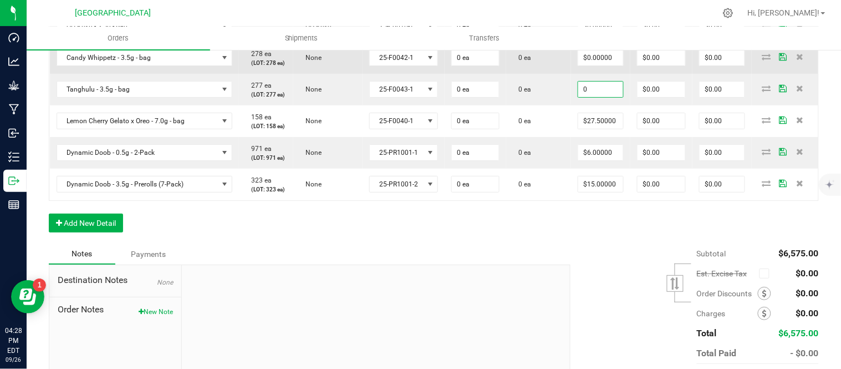
type input "$0.00000"
click at [542, 74] on td "0 ea" at bounding box center [538, 58] width 65 height 32
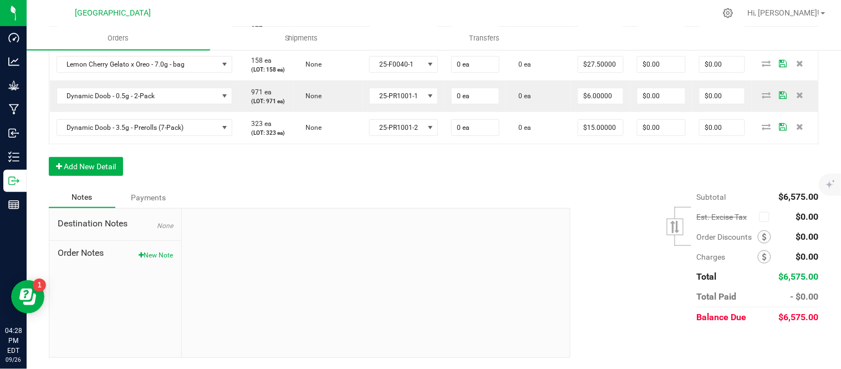
scroll to position [1215, 0]
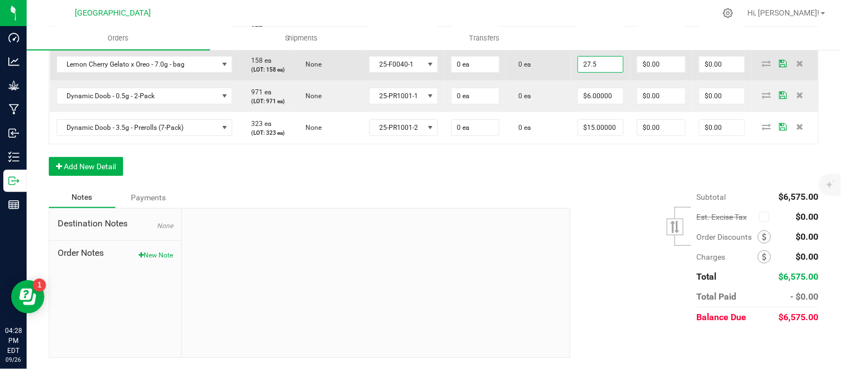
click at [594, 72] on input "27.5" at bounding box center [600, 65] width 45 height 16
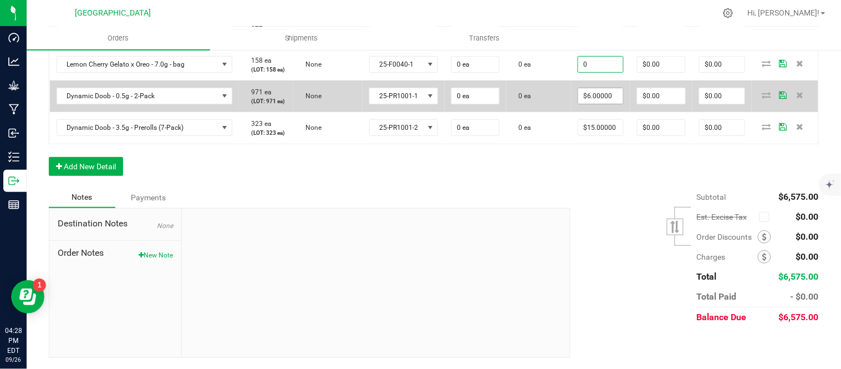
type input "$0.00000"
click at [605, 104] on input "6" at bounding box center [600, 96] width 45 height 16
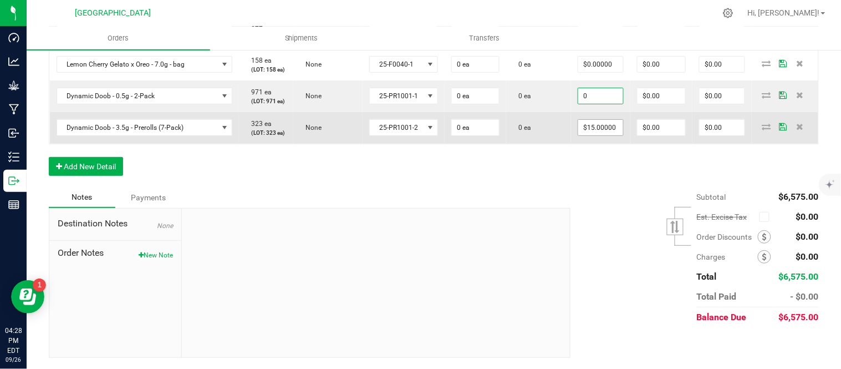
type input "$0.00000"
drag, startPoint x: 599, startPoint y: 353, endPoint x: 578, endPoint y: 344, distance: 22.4
click at [599, 135] on input "15" at bounding box center [600, 128] width 45 height 16
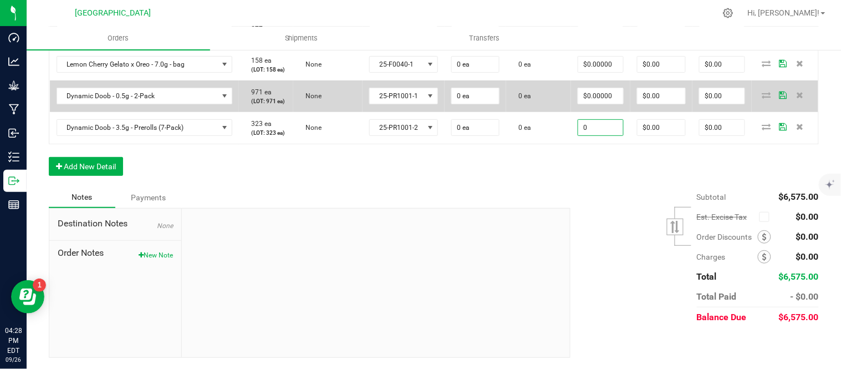
type input "$0.00000"
click at [534, 112] on td "0 ea" at bounding box center [538, 96] width 65 height 32
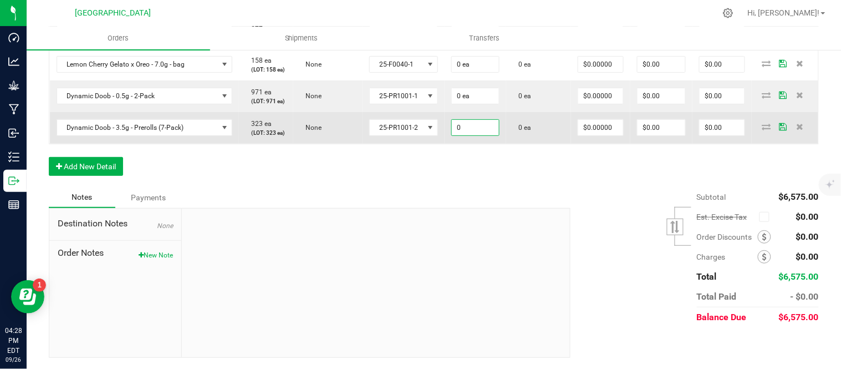
click at [459, 135] on input "0" at bounding box center [475, 128] width 47 height 16
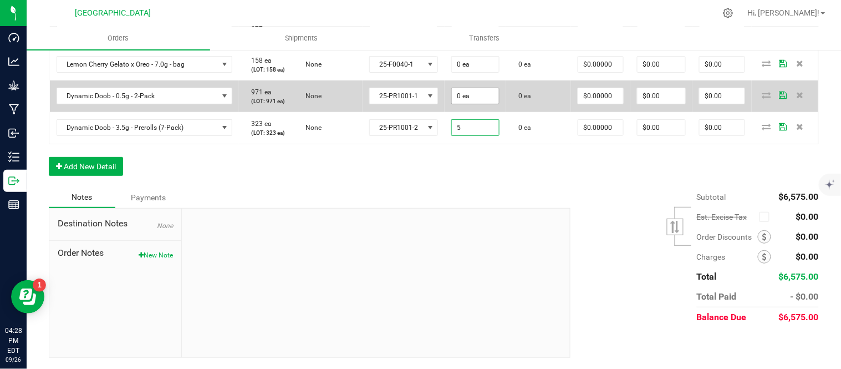
type input "5"
type input "0"
type input "5 ea"
click at [465, 104] on input "0" at bounding box center [475, 96] width 47 height 16
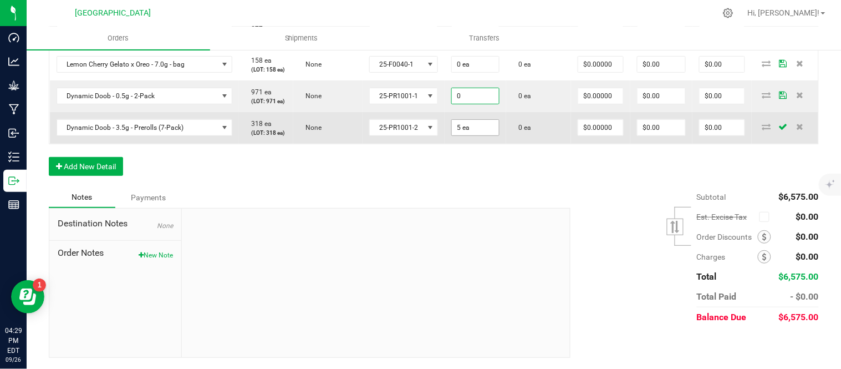
type input "0 ea"
click at [465, 135] on input "5" at bounding box center [475, 128] width 47 height 16
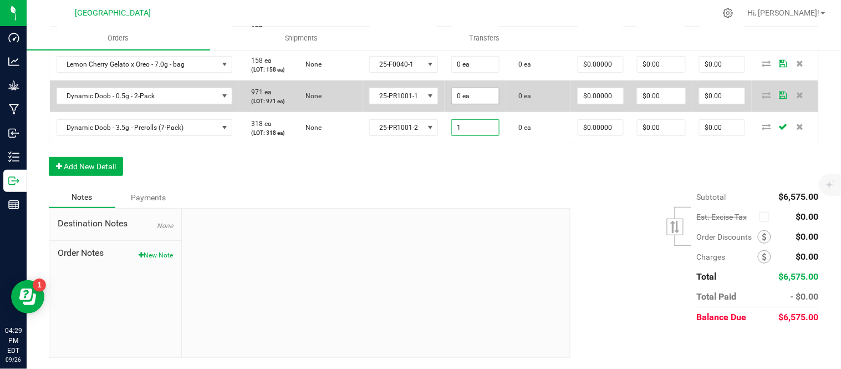
type input "1"
type input "0"
type input "1 ea"
click at [471, 104] on input "0" at bounding box center [475, 96] width 47 height 16
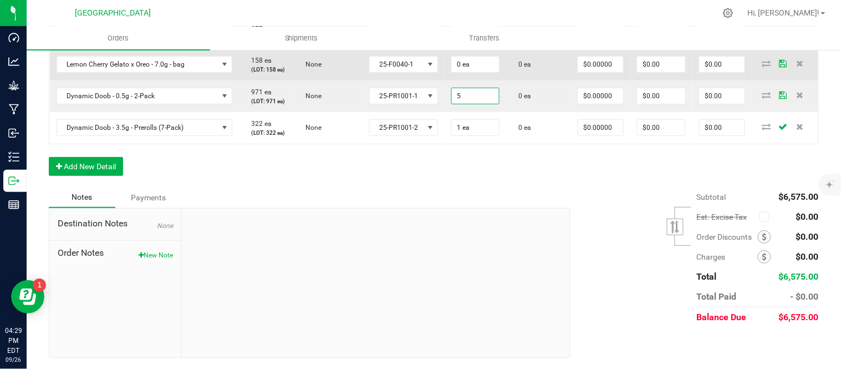
type input "5 ea"
click at [469, 80] on td "0 ea" at bounding box center [476, 65] width 62 height 32
click at [466, 72] on input "0" at bounding box center [475, 65] width 47 height 16
type input "1 ea"
click at [516, 80] on td "0 ea" at bounding box center [538, 65] width 65 height 32
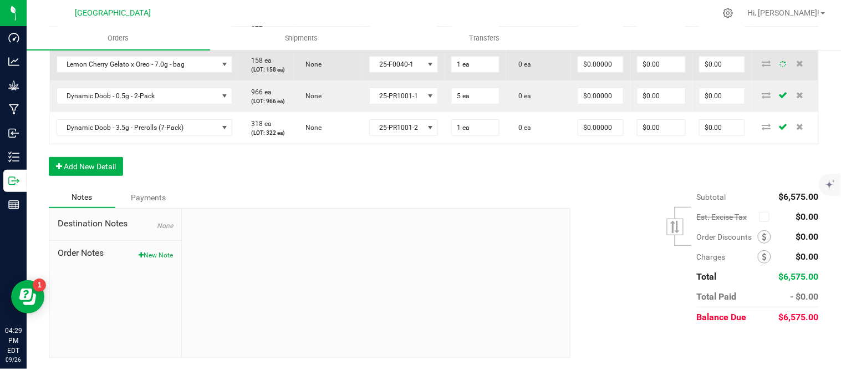
scroll to position [1215, 0]
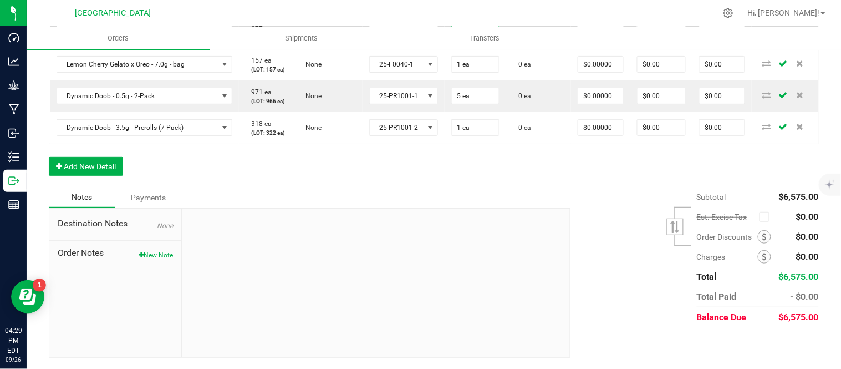
click at [467, 40] on input "0" at bounding box center [475, 33] width 47 height 16
type input "2"
type input "0"
type input "2 ea"
click at [469, 9] on input "0" at bounding box center [475, 1] width 47 height 16
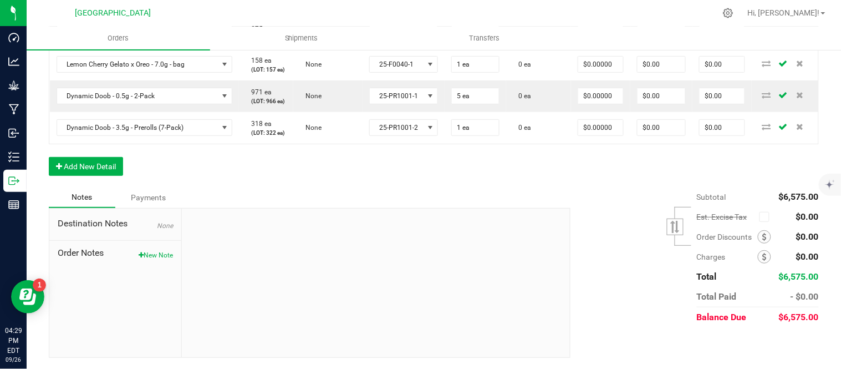
type input "2"
type input "0"
type input "2 ea"
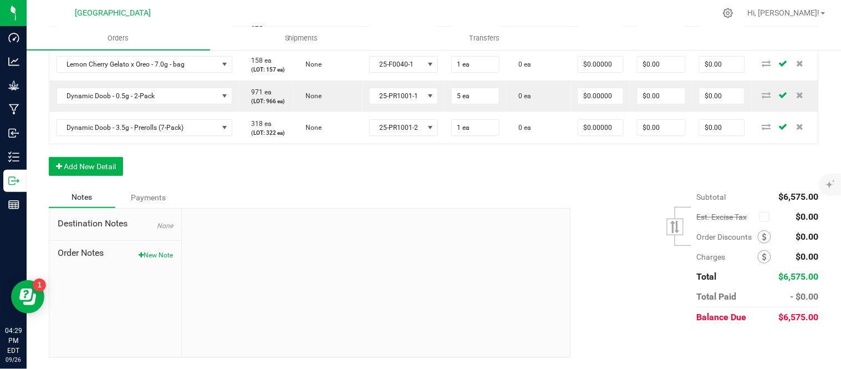
type input "2 ea"
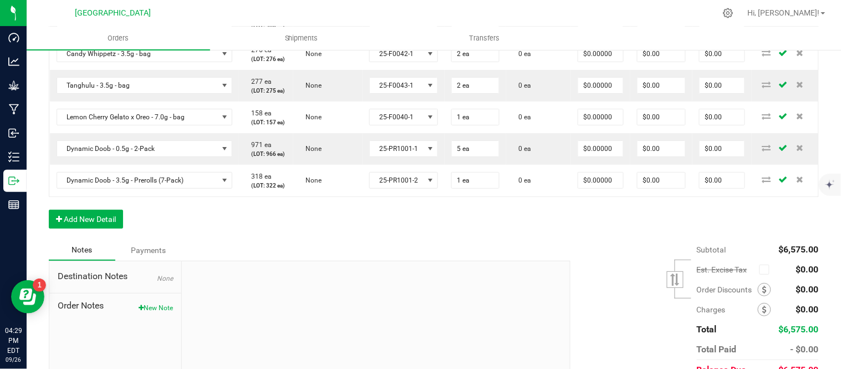
scroll to position [1091, 0]
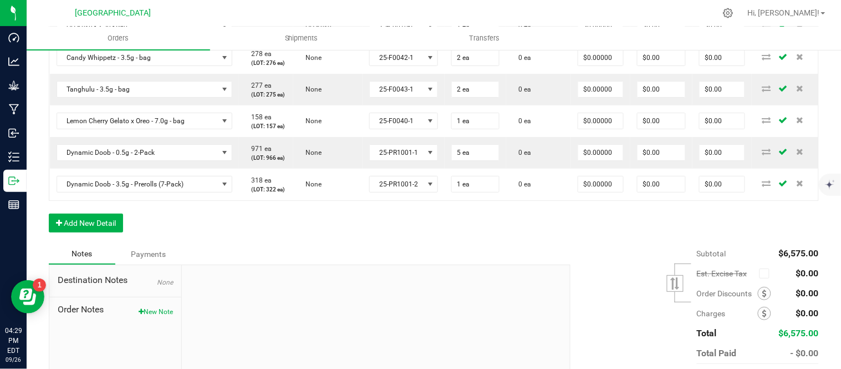
type input "1"
type input "0"
type input "1 ea"
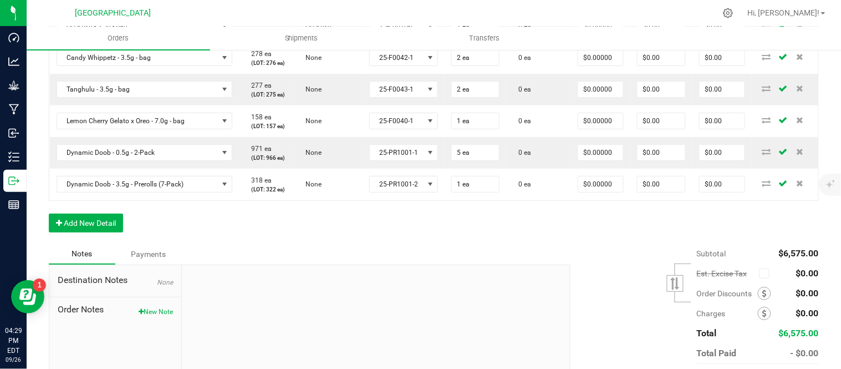
type input "2"
type input "0"
type input "2 ea"
type input "2"
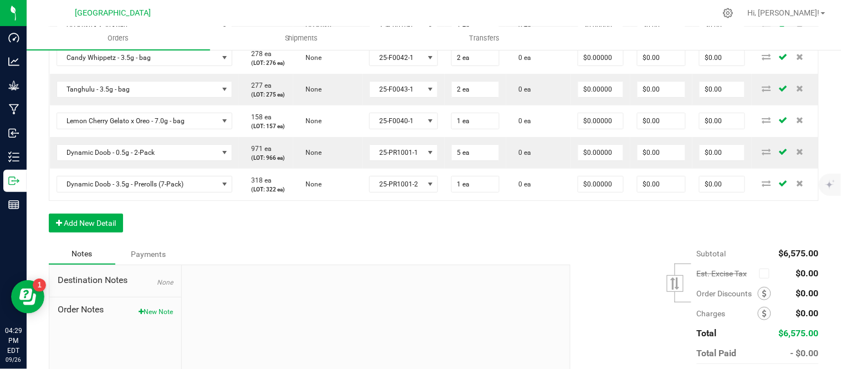
type input "0"
type input "2 ea"
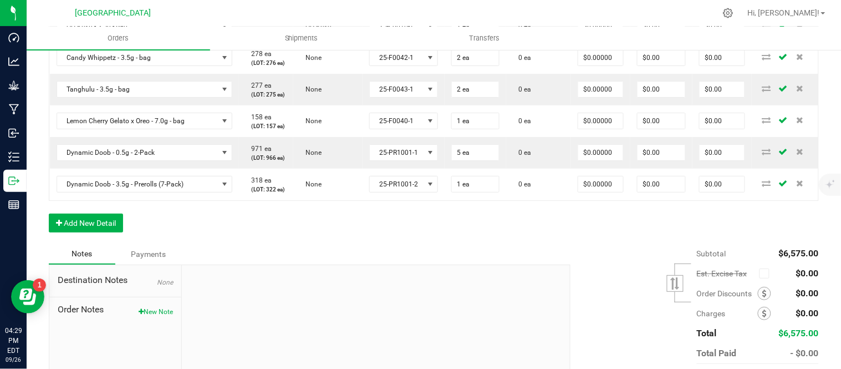
scroll to position [968, 0]
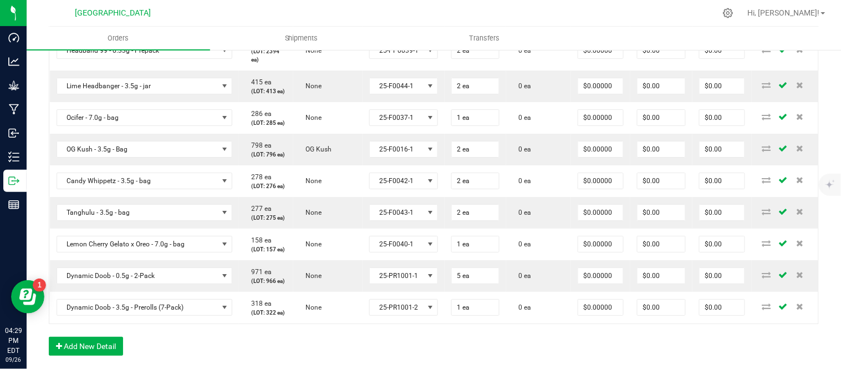
type input "2 ea"
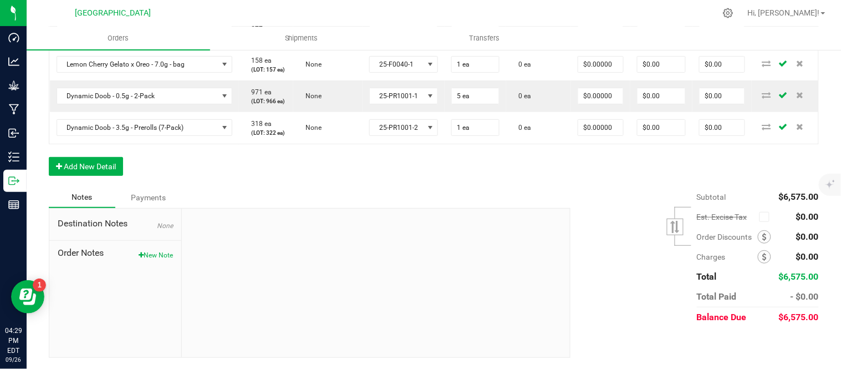
scroll to position [1276, 0]
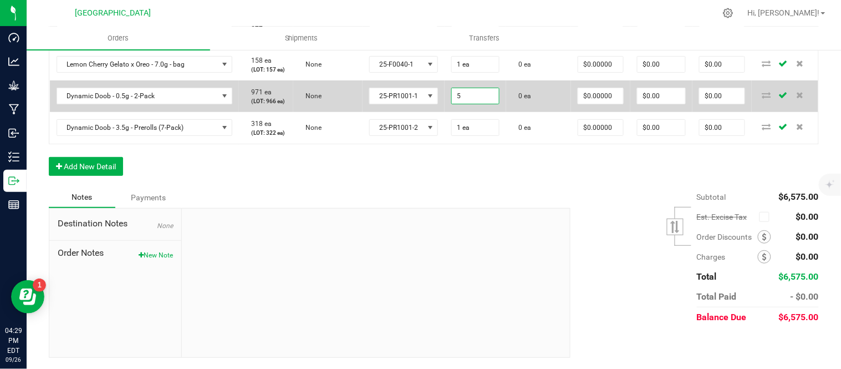
drag, startPoint x: 459, startPoint y: 245, endPoint x: 466, endPoint y: 253, distance: 10.7
click at [459, 104] on input "5" at bounding box center [475, 96] width 47 height 16
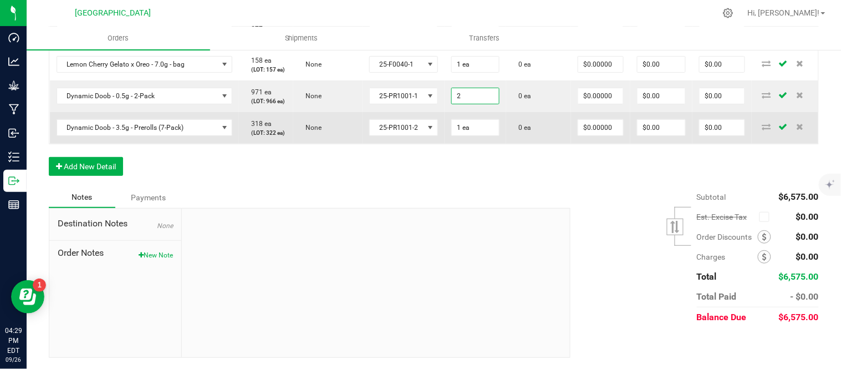
type input "2 ea"
click at [520, 144] on td "0 ea" at bounding box center [538, 128] width 65 height 32
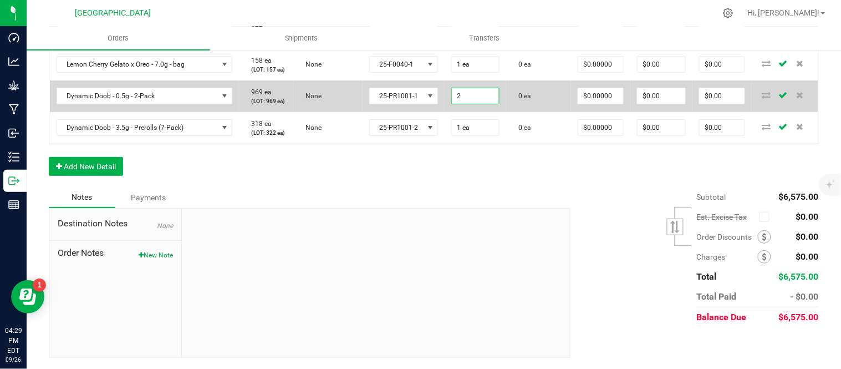
click at [455, 104] on input "2" at bounding box center [475, 96] width 47 height 16
type input "3 ea"
click at [522, 112] on td "0 ea" at bounding box center [538, 96] width 65 height 32
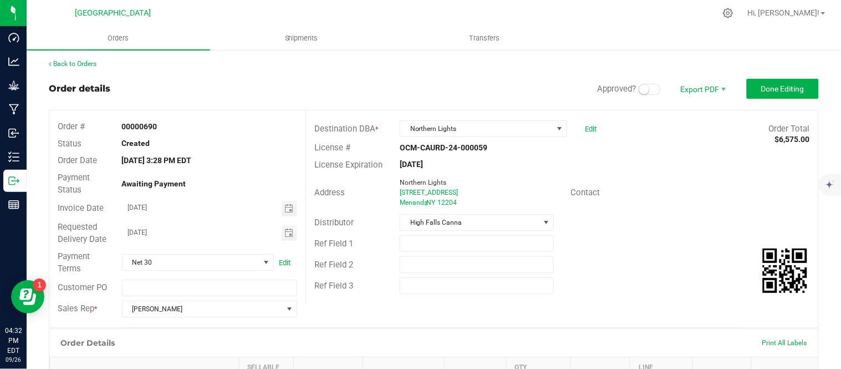
scroll to position [0, 0]
click at [639, 88] on small at bounding box center [644, 90] width 10 height 10
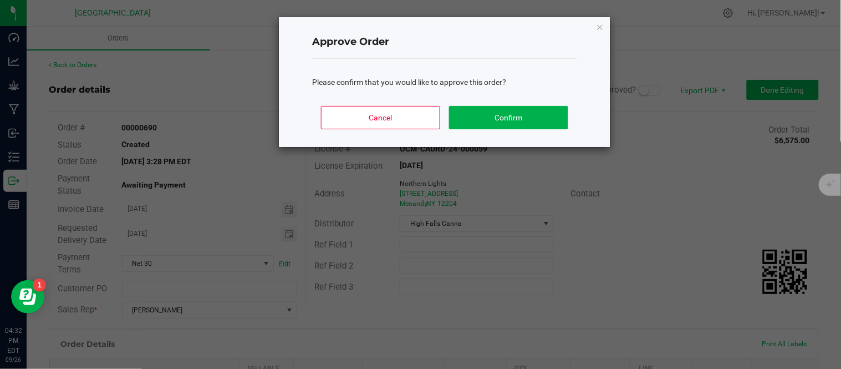
click at [573, 120] on div "Cancel Confirm" at bounding box center [444, 122] width 265 height 50
click at [549, 124] on button "Confirm" at bounding box center [508, 117] width 119 height 23
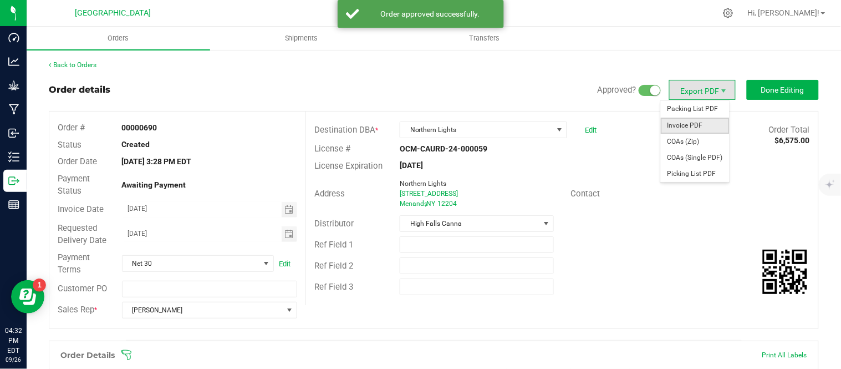
click at [690, 129] on span "Invoice PDF" at bounding box center [695, 126] width 69 height 16
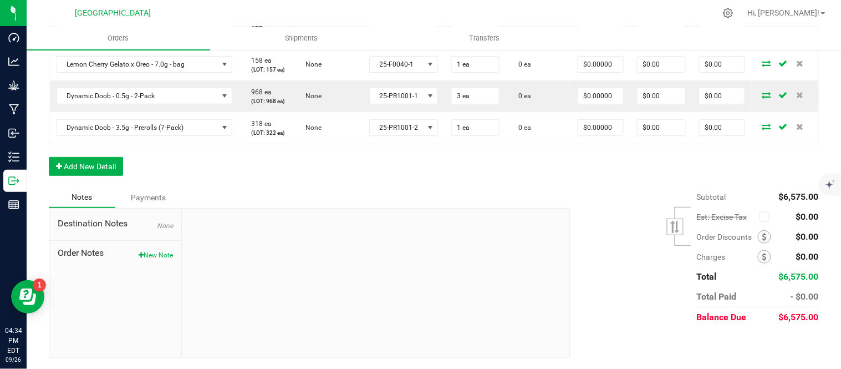
scroll to position [1460, 0]
click at [94, 166] on button "Add New Detail" at bounding box center [86, 166] width 74 height 19
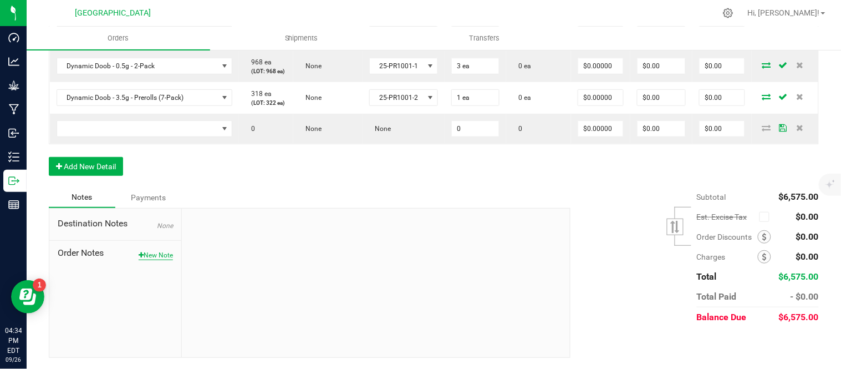
click at [147, 260] on button "New Note" at bounding box center [156, 255] width 34 height 10
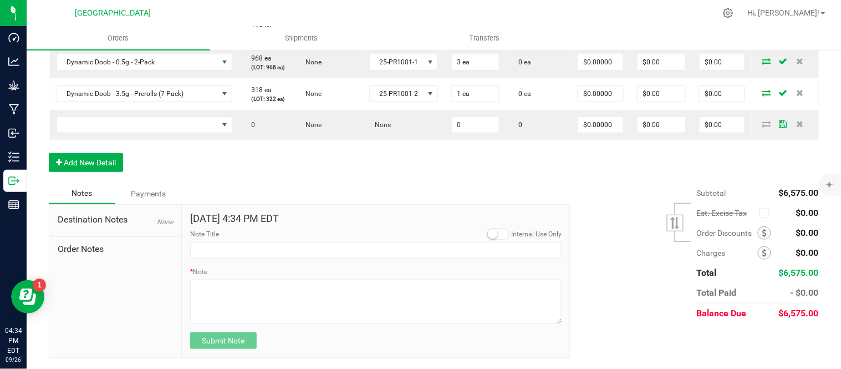
click at [488, 239] on small at bounding box center [493, 234] width 10 height 10
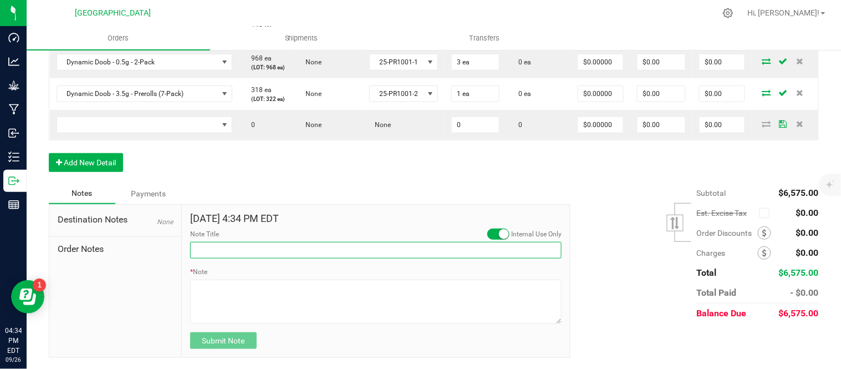
click at [420, 258] on input "Note Title" at bounding box center [376, 250] width 372 height 17
type input "Blank Packaging"
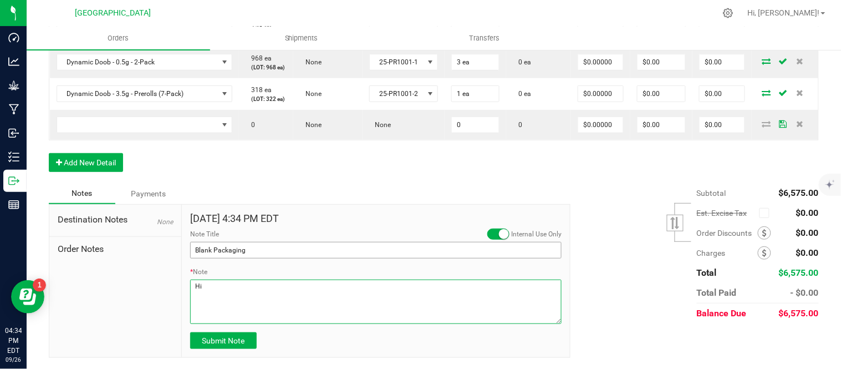
type textarea "H"
click at [288, 322] on textarea "* Note" at bounding box center [376, 302] width 372 height 44
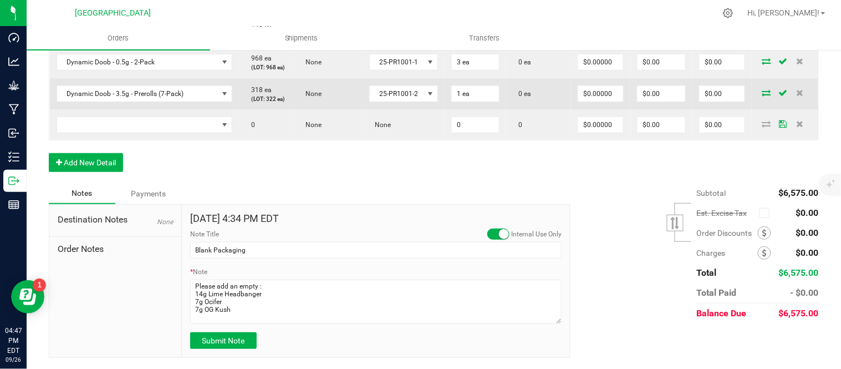
scroll to position [1500, 0]
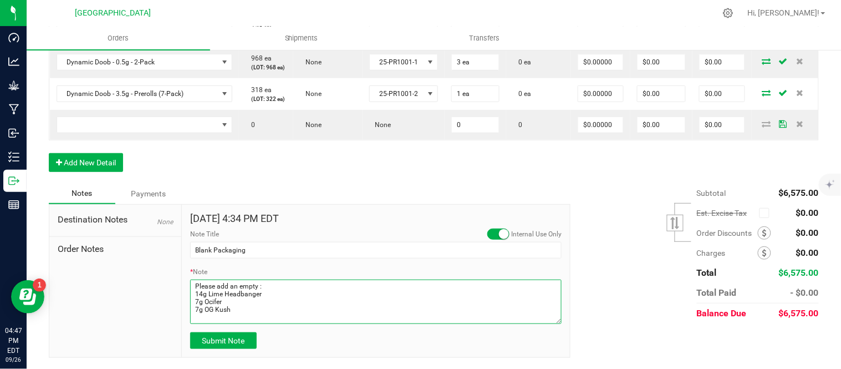
click at [246, 307] on textarea "* Note" at bounding box center [376, 302] width 372 height 44
type textarea "Please add an empty : 14g Lime Headbanger 7g Ocifer 7g OG Kush 7g lemon Gelato"
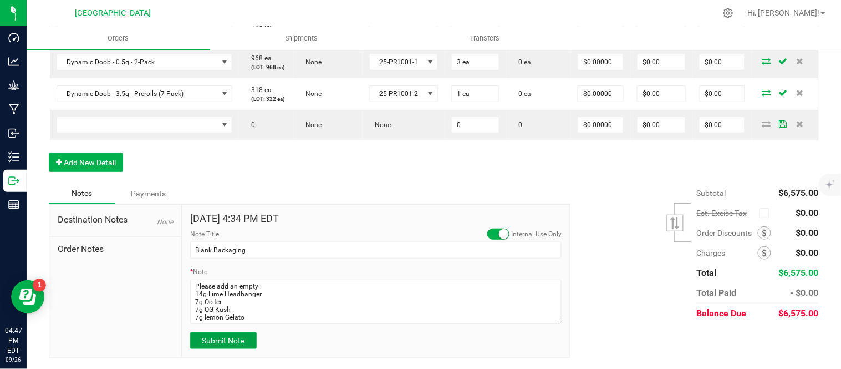
click at [231, 341] on span "Submit Note" at bounding box center [223, 340] width 43 height 9
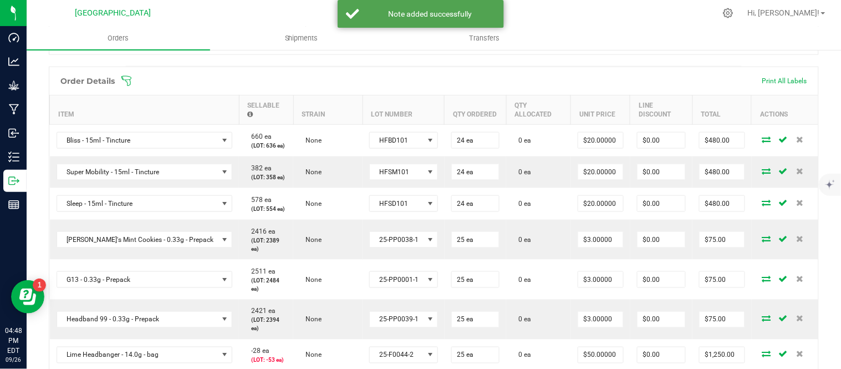
scroll to position [195, 0]
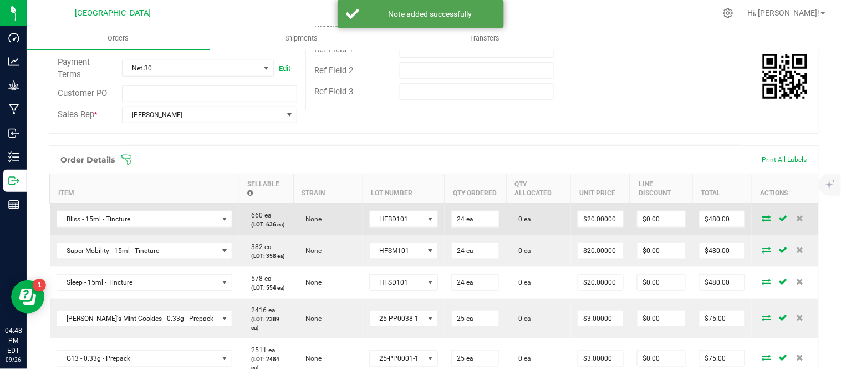
click at [763, 221] on icon at bounding box center [767, 218] width 9 height 7
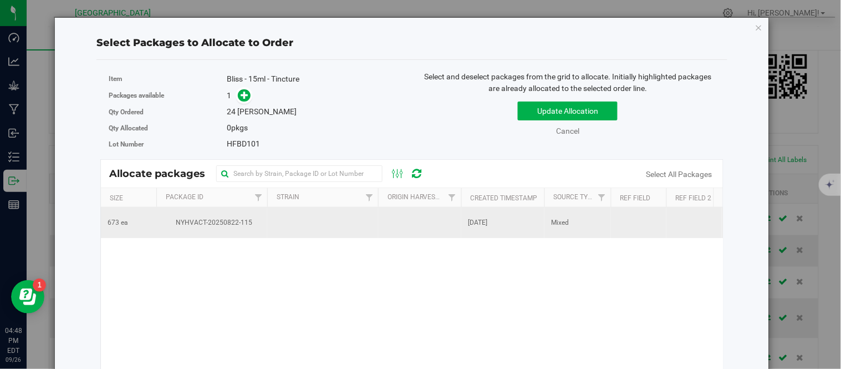
click at [241, 223] on span "NYHVACT-20250822-115" at bounding box center [212, 222] width 98 height 11
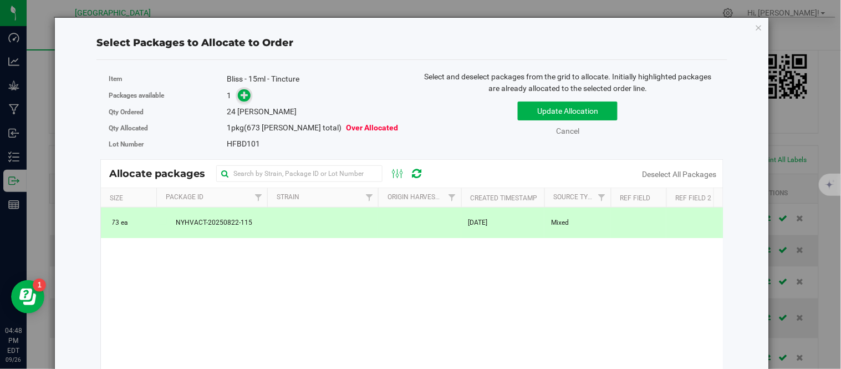
click at [242, 94] on icon at bounding box center [245, 95] width 8 height 8
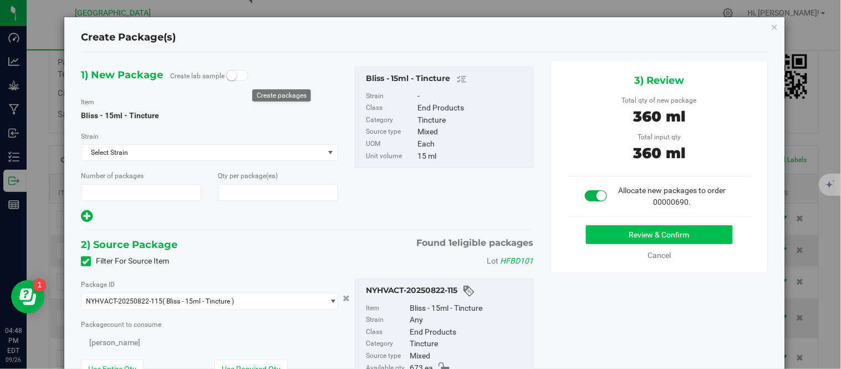
type input "1"
type input "24"
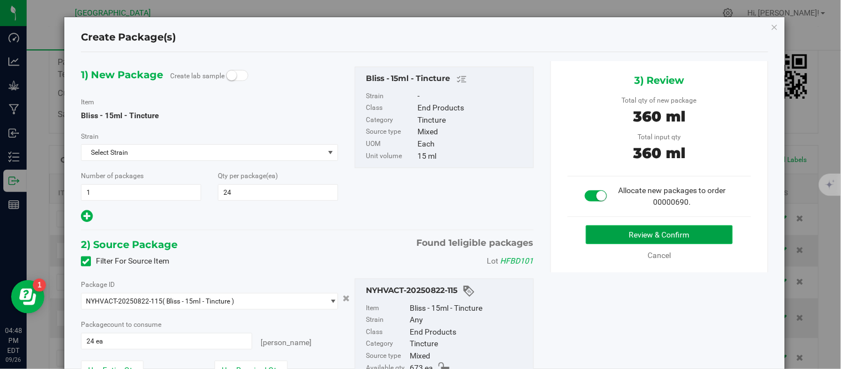
click at [601, 229] on button "Review & Confirm" at bounding box center [659, 234] width 147 height 19
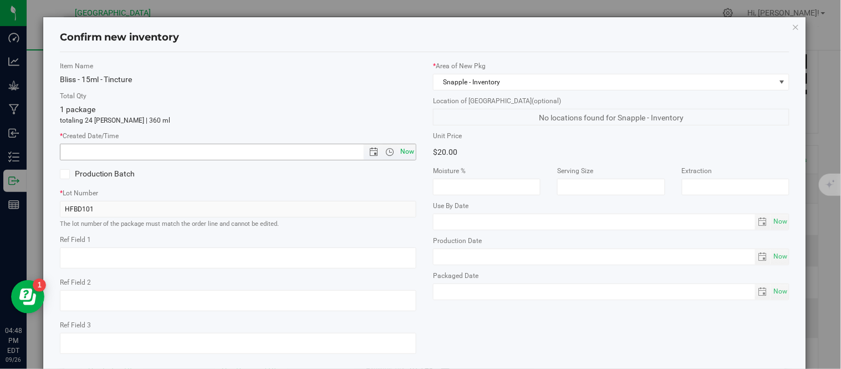
click at [398, 152] on span "Now" at bounding box center [407, 152] width 19 height 16
type input "9/26/2025 4:48 PM"
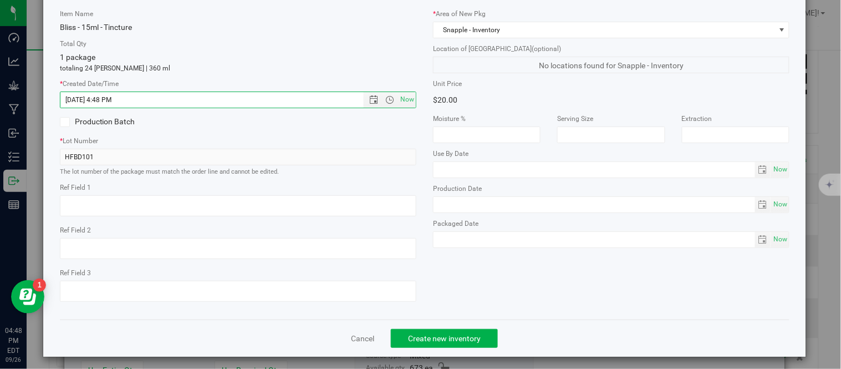
scroll to position [70, 0]
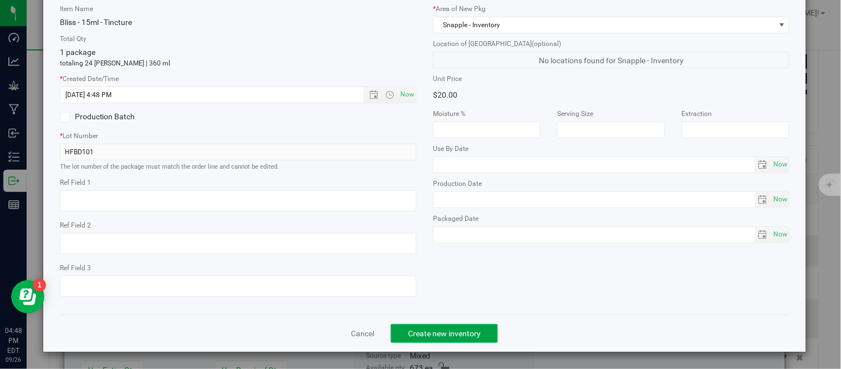
click at [469, 329] on span "Create new inventory" at bounding box center [444, 333] width 73 height 9
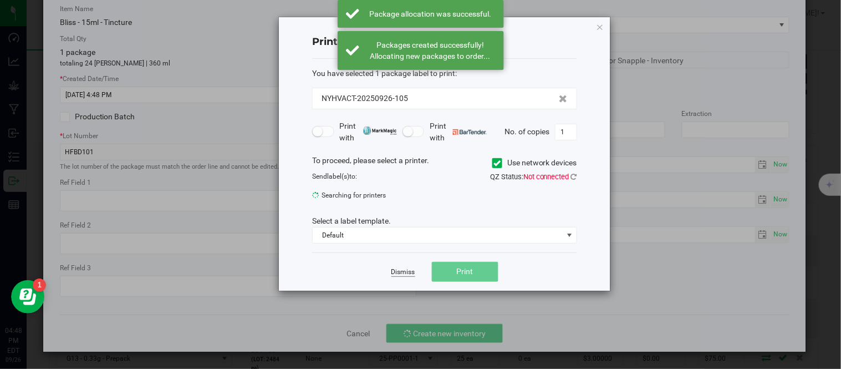
click at [402, 275] on link "Dismiss" at bounding box center [404, 271] width 24 height 9
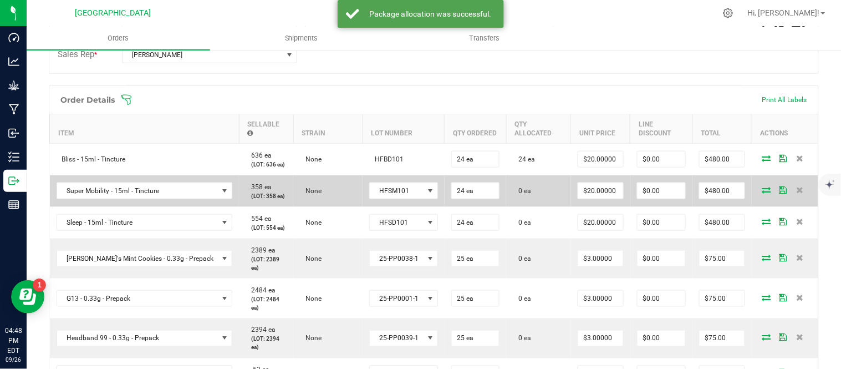
scroll to position [257, 0]
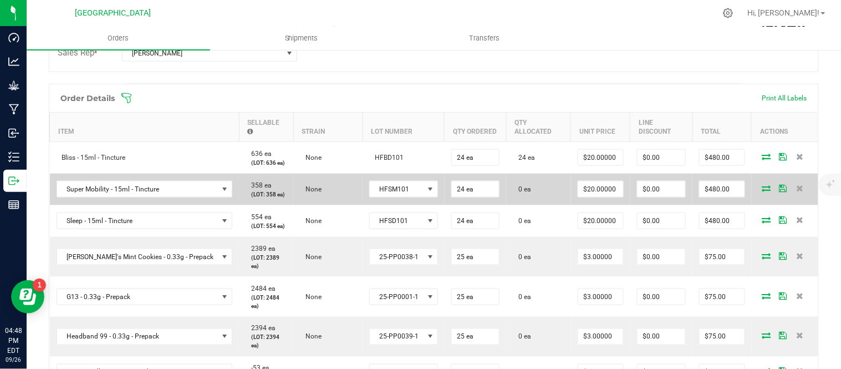
click at [763, 191] on icon at bounding box center [767, 188] width 9 height 7
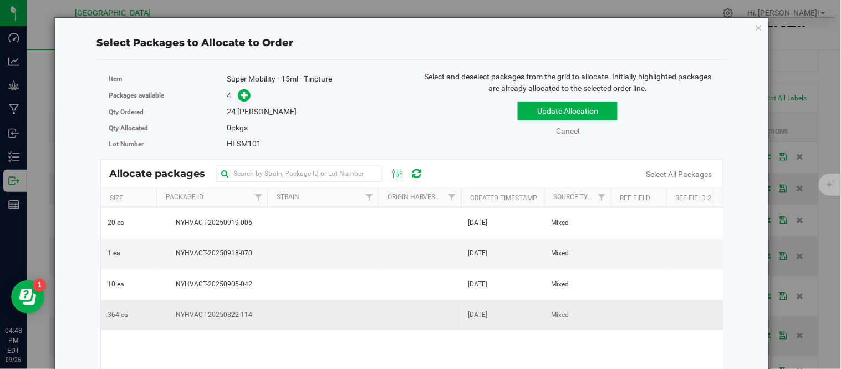
click at [224, 307] on td "NYHVACT-20250822-114" at bounding box center [211, 314] width 111 height 30
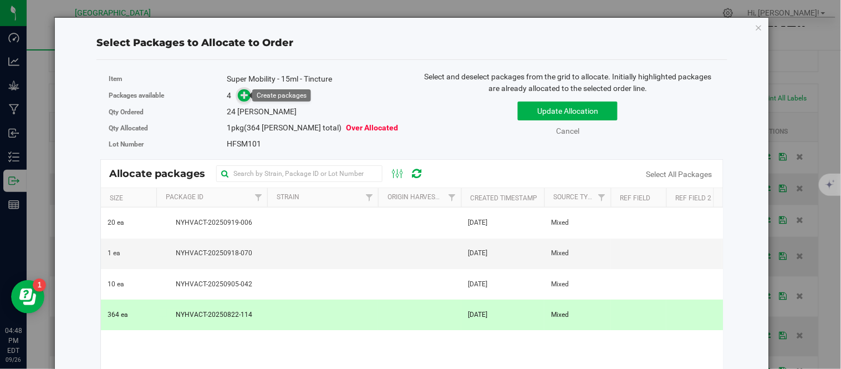
click at [242, 93] on icon at bounding box center [245, 95] width 8 height 8
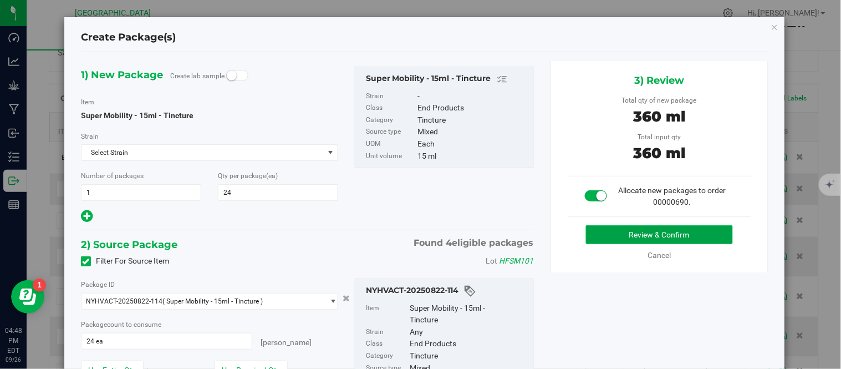
click at [632, 236] on button "Review & Confirm" at bounding box center [659, 234] width 147 height 19
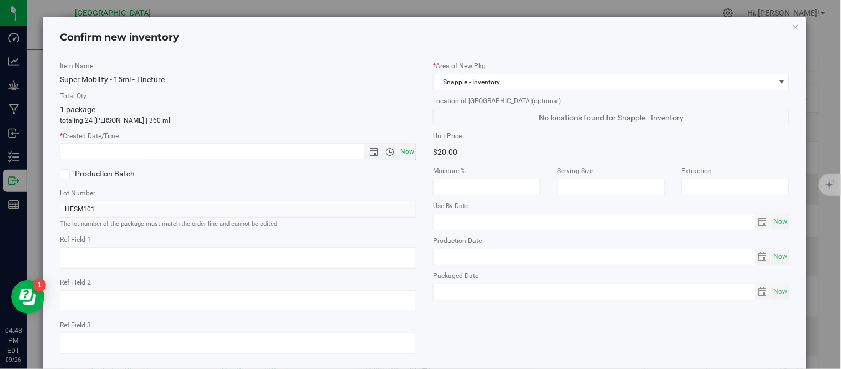
click at [398, 153] on span "Now" at bounding box center [407, 152] width 19 height 16
type input "9/26/2025 4:48 PM"
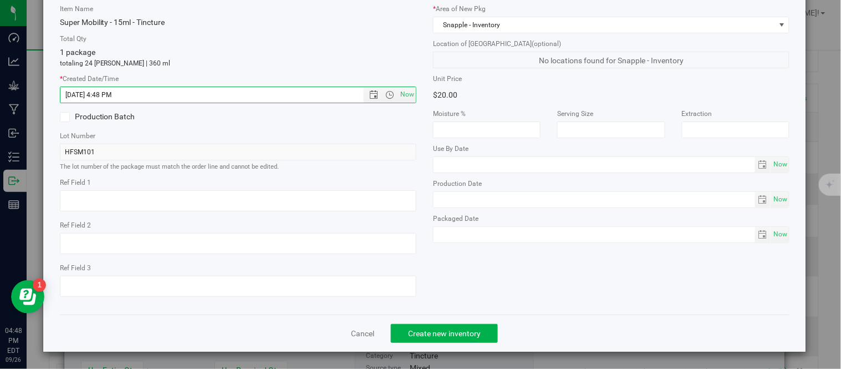
scroll to position [70, 0]
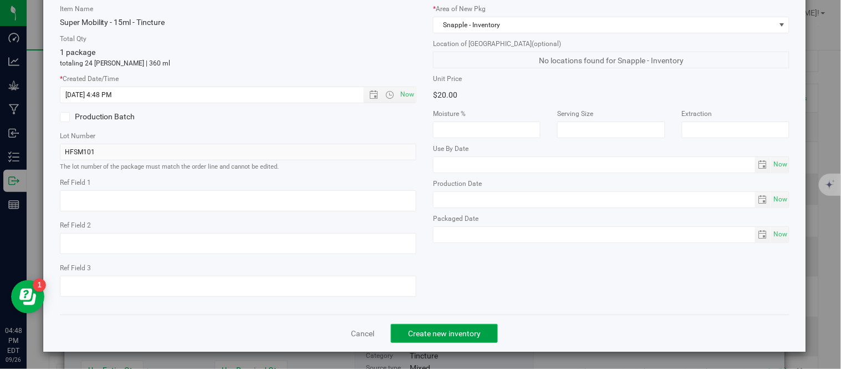
click at [446, 339] on button "Create new inventory" at bounding box center [444, 333] width 107 height 19
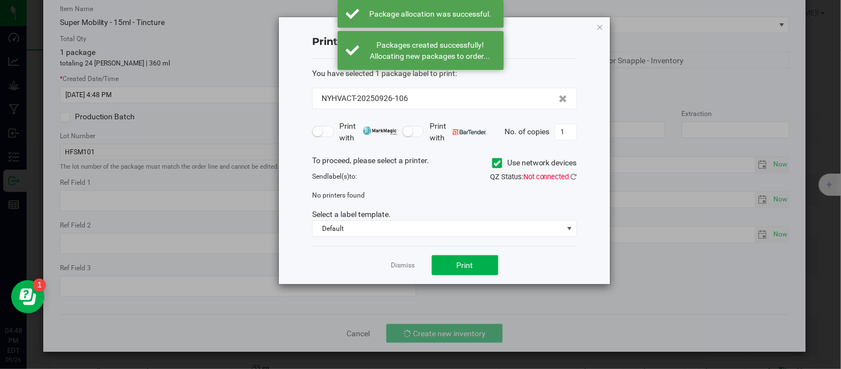
click at [408, 259] on div "Dismiss Print" at bounding box center [444, 265] width 265 height 38
click at [406, 264] on link "Dismiss" at bounding box center [404, 265] width 24 height 9
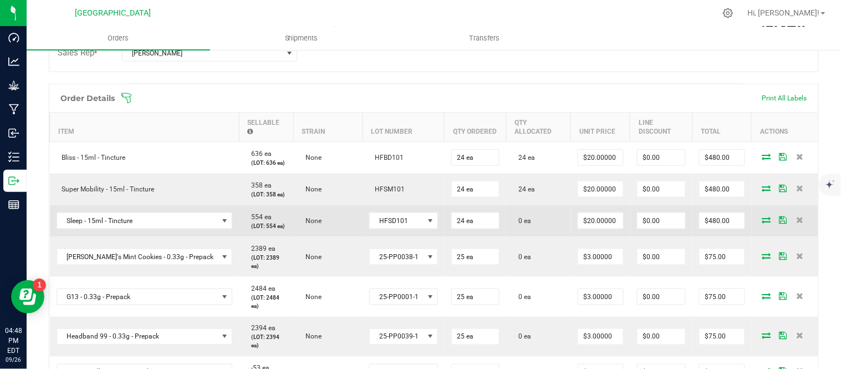
click at [763, 223] on icon at bounding box center [767, 219] width 9 height 7
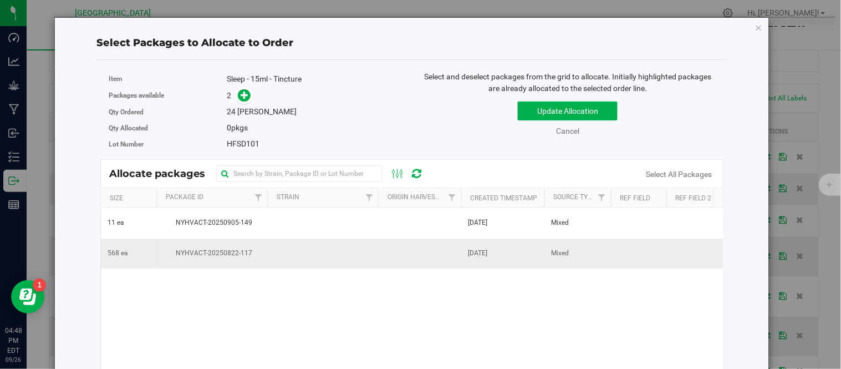
click at [247, 256] on span "NYHVACT-20250822-117" at bounding box center [212, 253] width 98 height 11
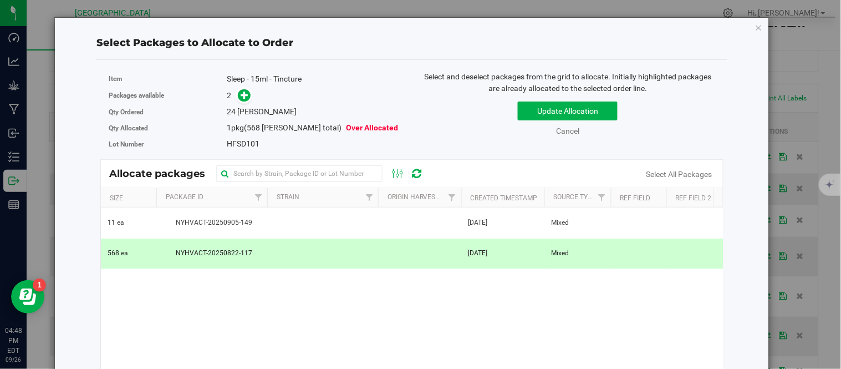
click at [241, 105] on div "Qty Ordered 24 eaches" at bounding box center [256, 112] width 295 height 16
click at [242, 93] on icon at bounding box center [245, 95] width 8 height 8
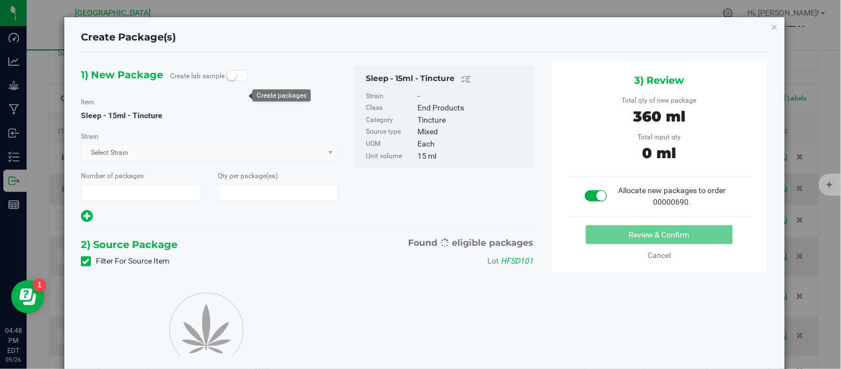
type input "1"
type input "24"
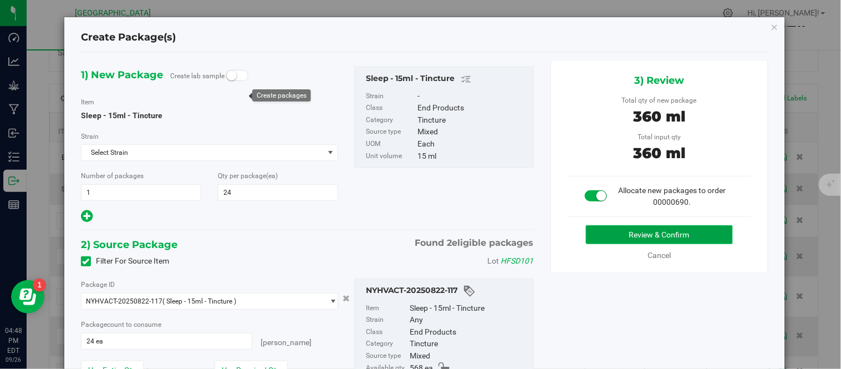
click at [632, 225] on button "Review & Confirm" at bounding box center [659, 234] width 147 height 19
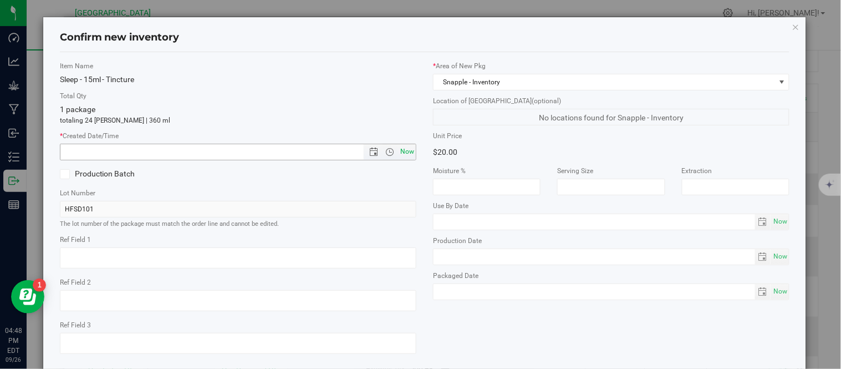
click at [402, 150] on span "Now" at bounding box center [407, 152] width 19 height 16
type input "9/26/2025 4:48 PM"
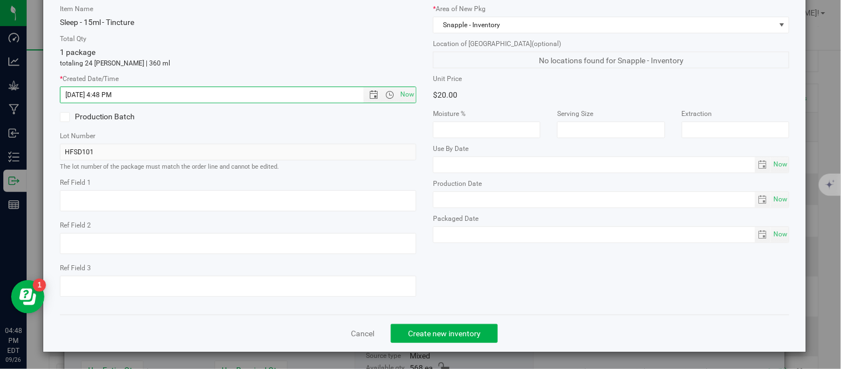
scroll to position [70, 0]
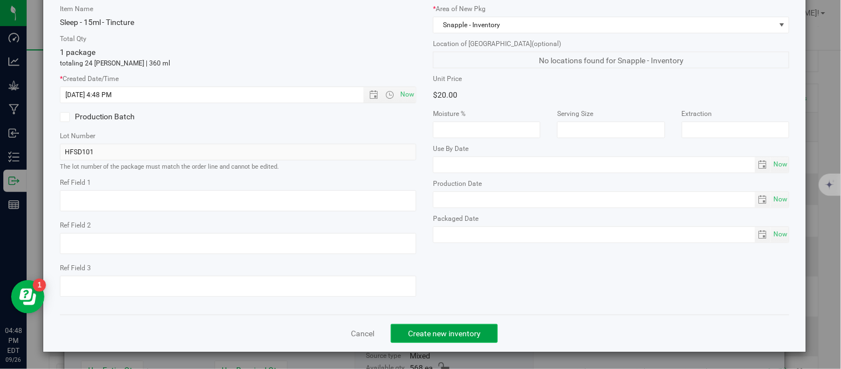
click at [429, 335] on span "Create new inventory" at bounding box center [444, 333] width 73 height 9
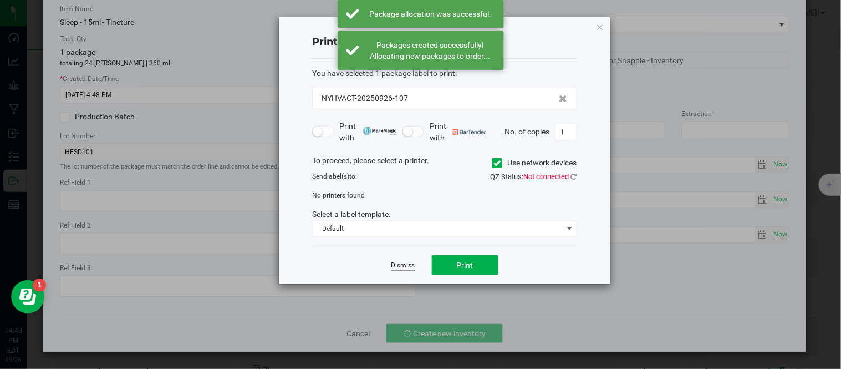
click at [398, 265] on link "Dismiss" at bounding box center [404, 265] width 24 height 9
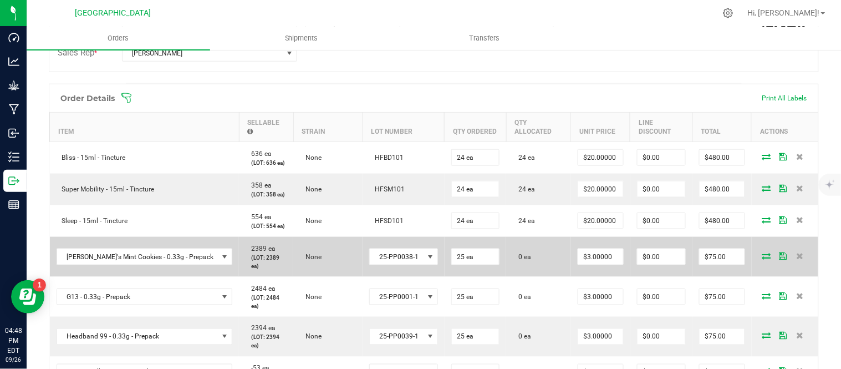
click at [763, 259] on icon at bounding box center [767, 255] width 9 height 7
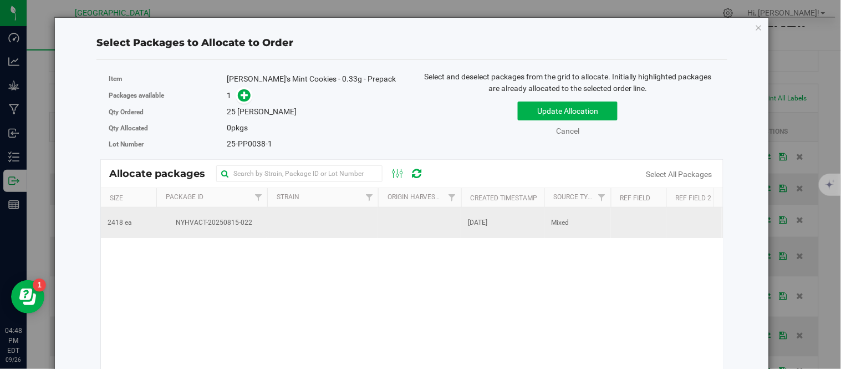
click at [295, 219] on td at bounding box center [322, 222] width 111 height 30
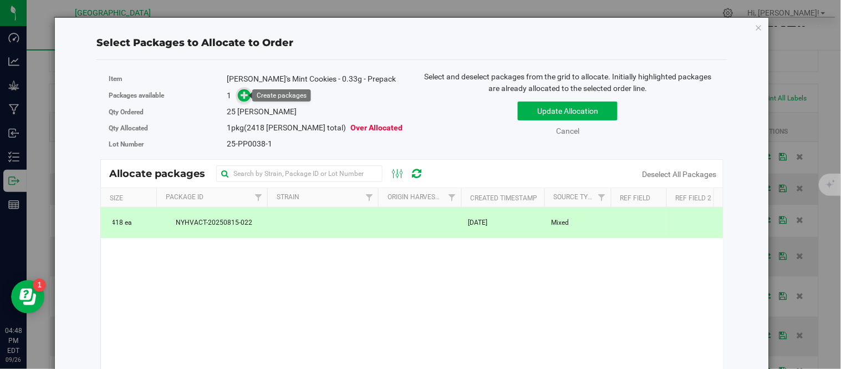
click at [246, 91] on icon at bounding box center [245, 95] width 8 height 8
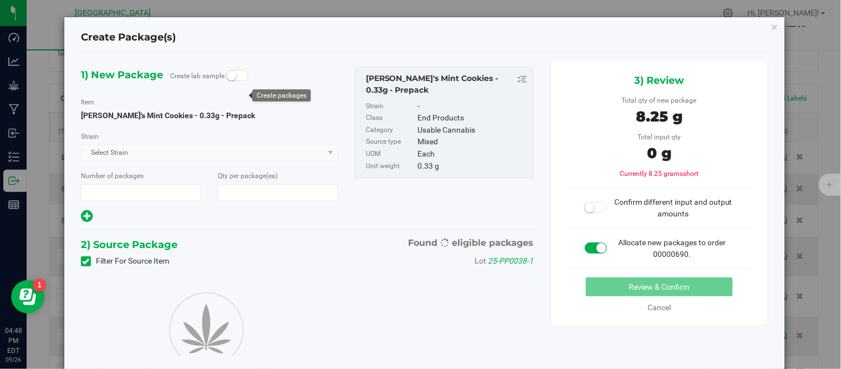
type input "1"
type input "25"
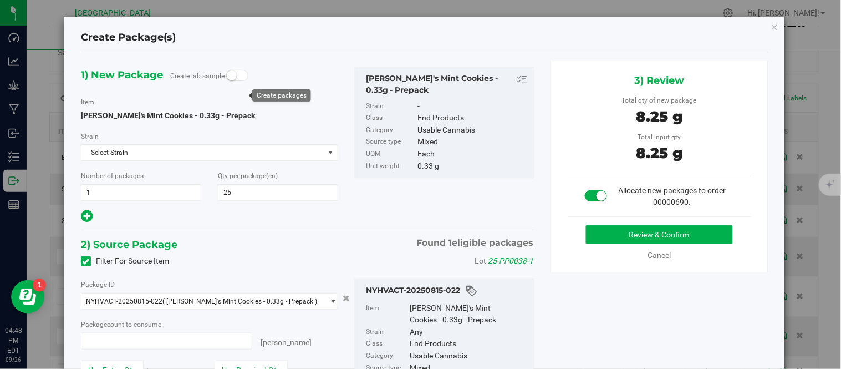
type input "25 ea"
click at [634, 235] on button "Review & Confirm" at bounding box center [659, 234] width 147 height 19
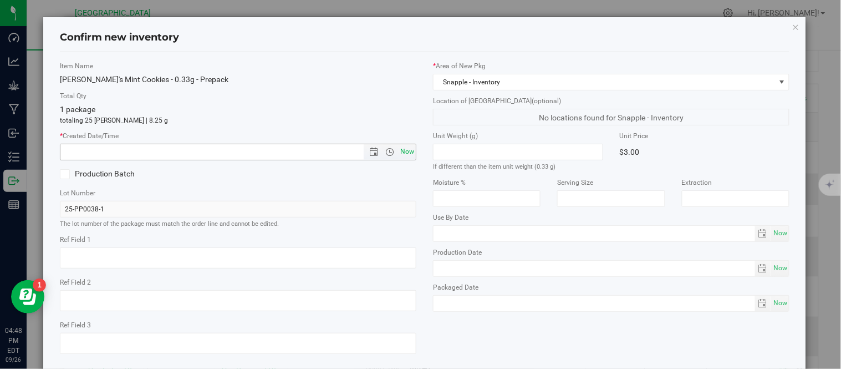
click at [398, 154] on span "Now" at bounding box center [407, 152] width 19 height 16
type input "9/26/2025 4:49 PM"
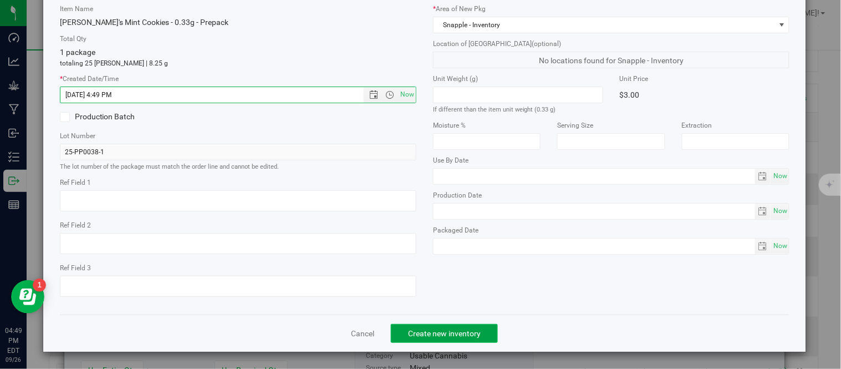
click at [445, 337] on span "Create new inventory" at bounding box center [444, 333] width 73 height 9
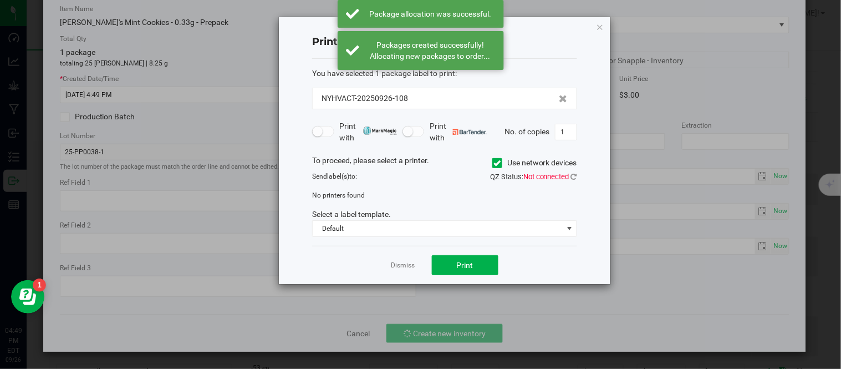
click at [397, 261] on app-cancel-button "Dismiss" at bounding box center [404, 266] width 24 height 12
click at [395, 262] on link "Dismiss" at bounding box center [404, 265] width 24 height 9
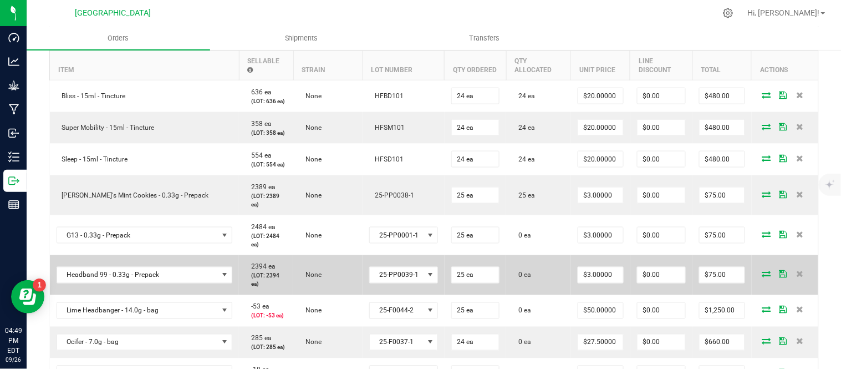
scroll to position [380, 0]
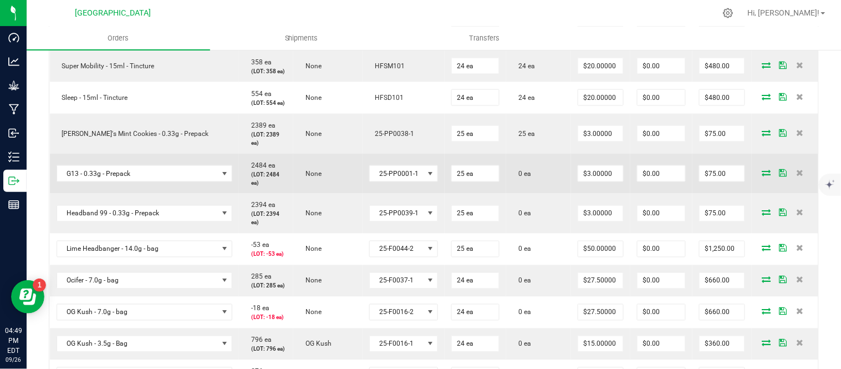
click at [763, 176] on icon at bounding box center [767, 172] width 9 height 7
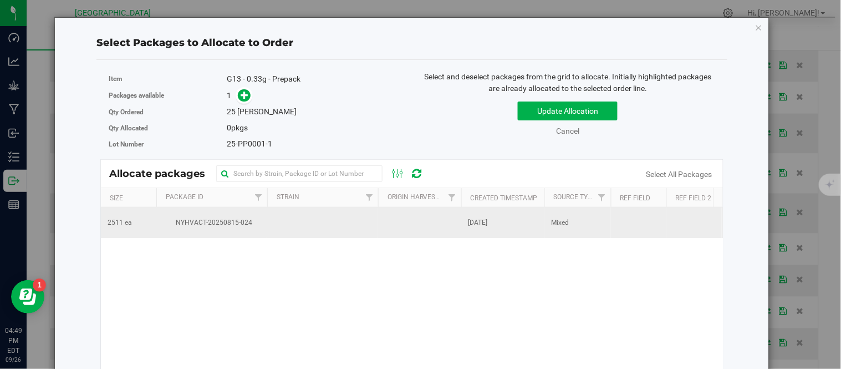
click at [275, 223] on td at bounding box center [322, 222] width 111 height 30
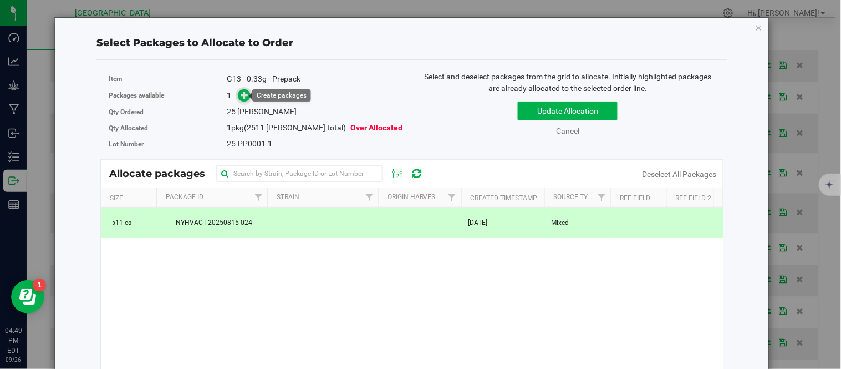
click at [241, 93] on icon at bounding box center [245, 95] width 8 height 8
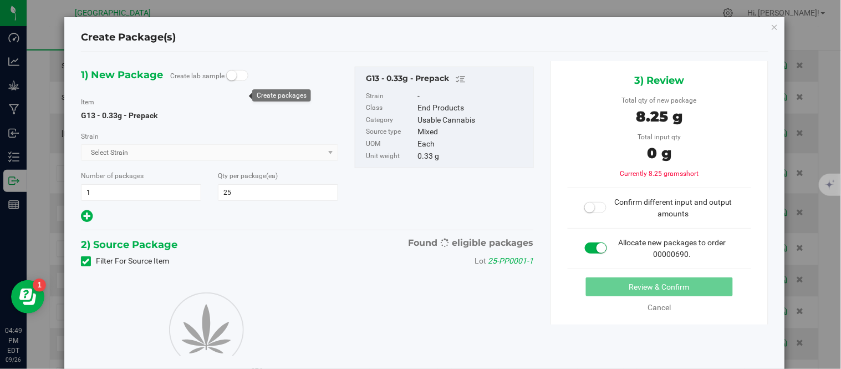
type input "25"
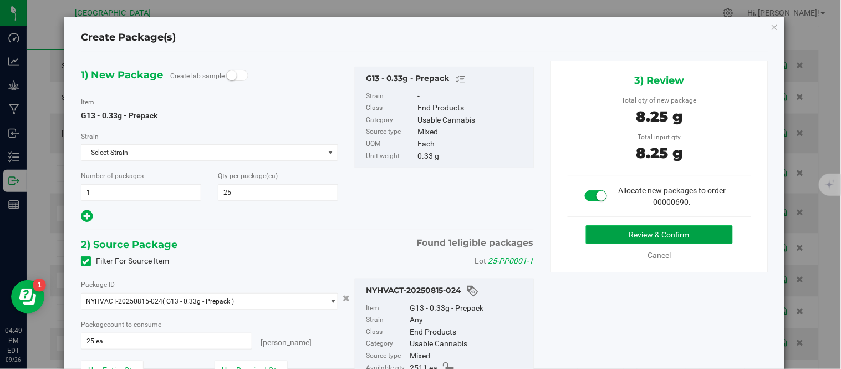
click at [633, 229] on button "Review & Confirm" at bounding box center [659, 234] width 147 height 19
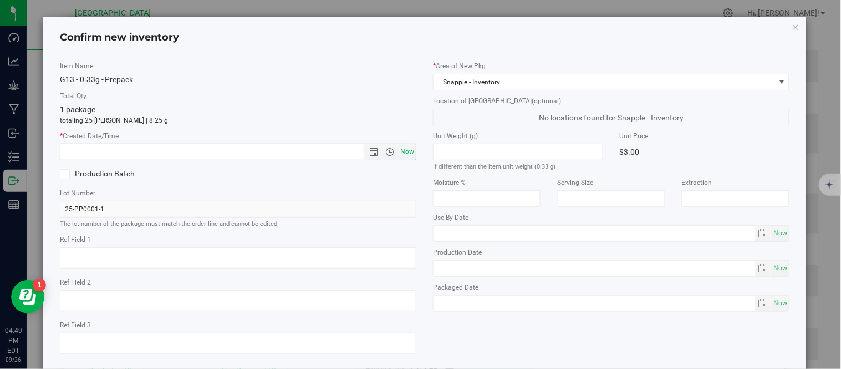
click at [400, 160] on span "Now" at bounding box center [407, 152] width 19 height 16
type input "9/26/2025 4:49 PM"
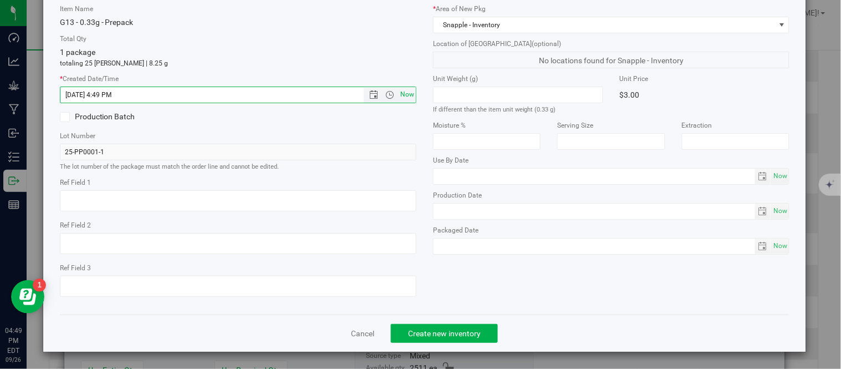
scroll to position [70, 0]
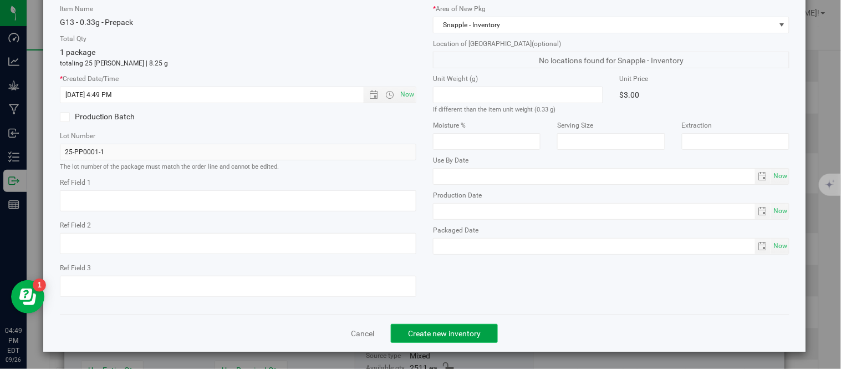
click at [448, 331] on span "Create new inventory" at bounding box center [444, 333] width 73 height 9
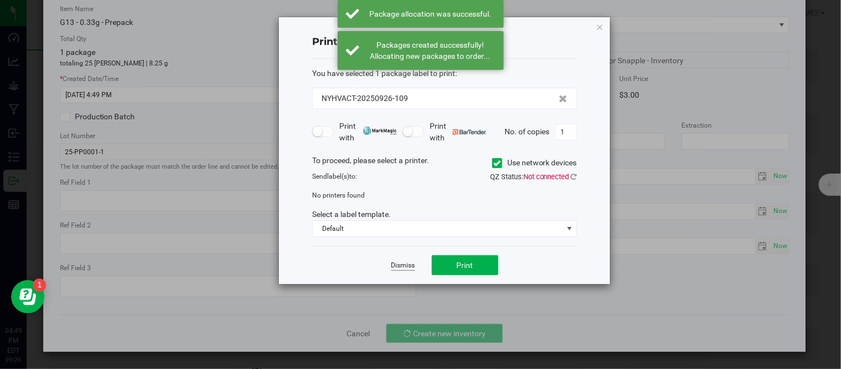
click at [408, 268] on link "Dismiss" at bounding box center [404, 265] width 24 height 9
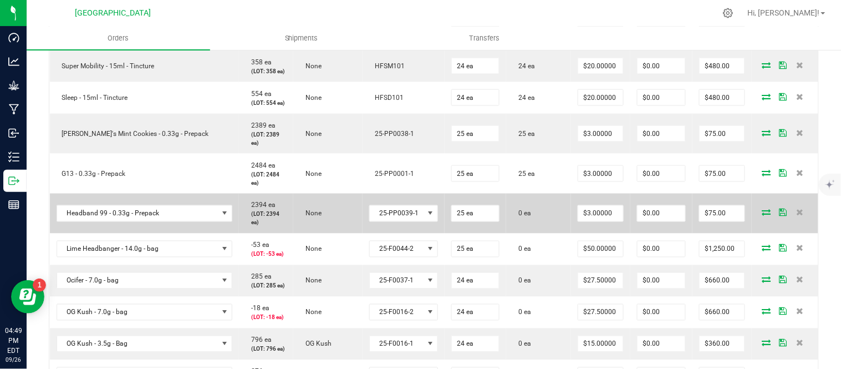
click at [758, 233] on td at bounding box center [785, 214] width 67 height 40
click at [763, 216] on icon at bounding box center [767, 212] width 9 height 7
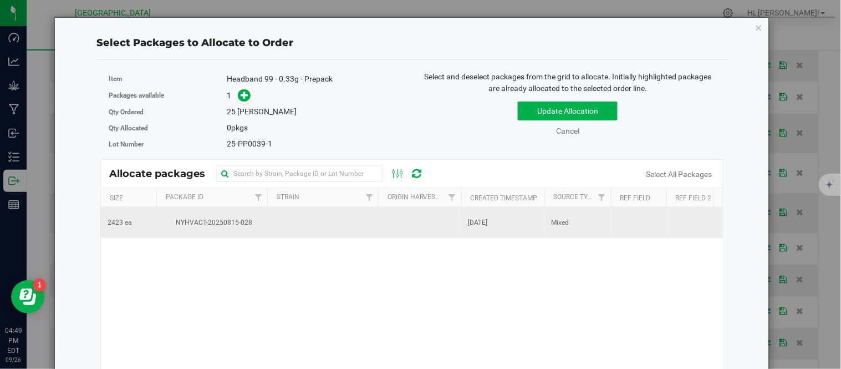
click at [268, 221] on td at bounding box center [322, 222] width 111 height 30
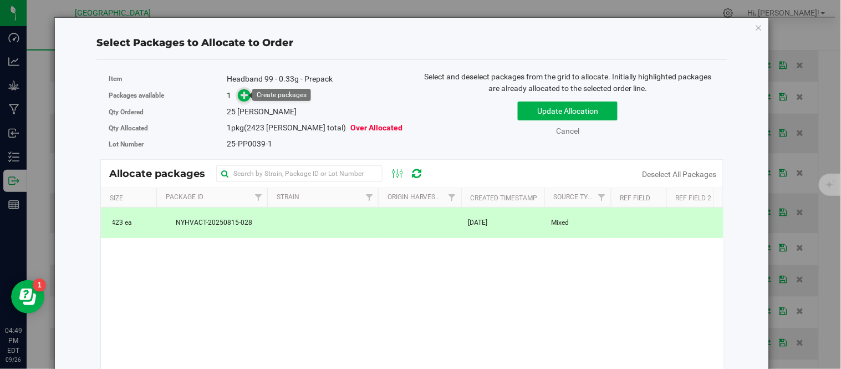
click at [241, 98] on icon at bounding box center [245, 95] width 8 height 8
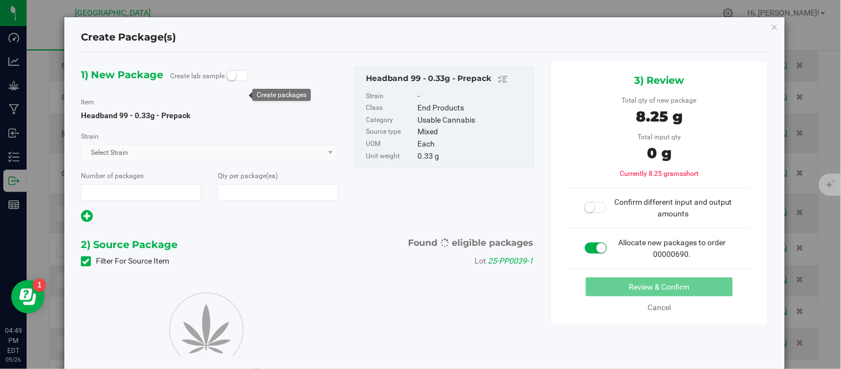
type input "1"
type input "25"
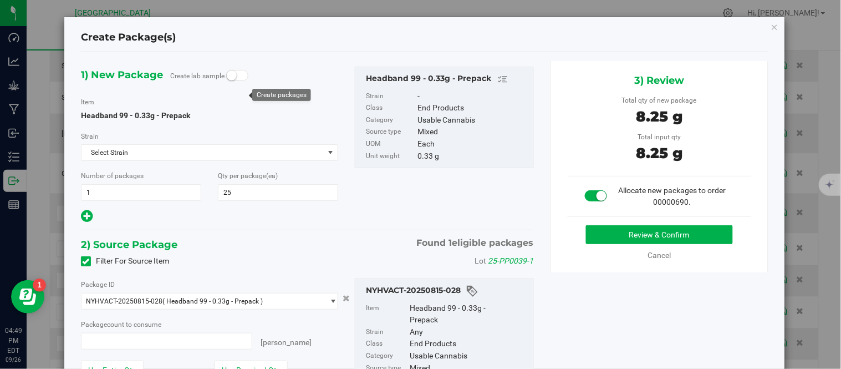
type input "25 ea"
click at [628, 228] on button "Review & Confirm" at bounding box center [659, 234] width 147 height 19
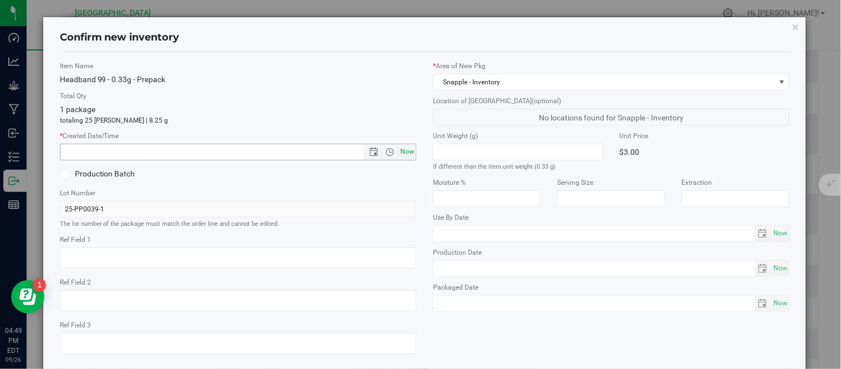
click at [400, 154] on span "Now" at bounding box center [407, 152] width 19 height 16
type input "9/26/2025 4:49 PM"
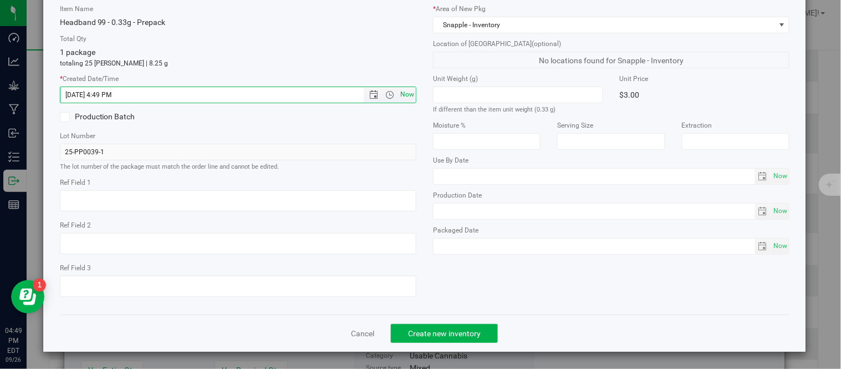
scroll to position [70, 0]
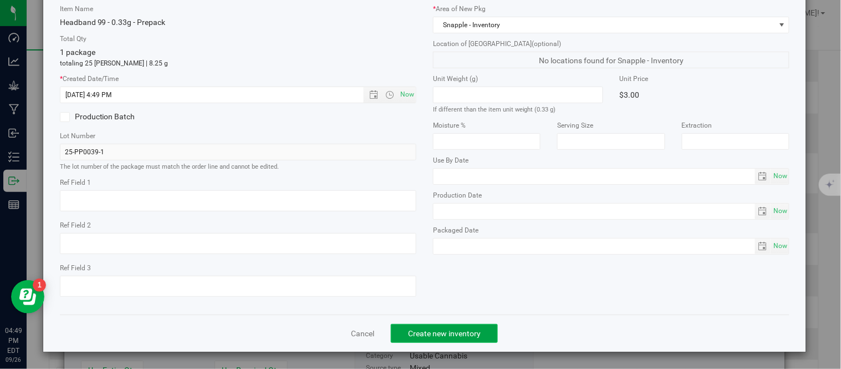
click at [441, 327] on button "Create new inventory" at bounding box center [444, 333] width 107 height 19
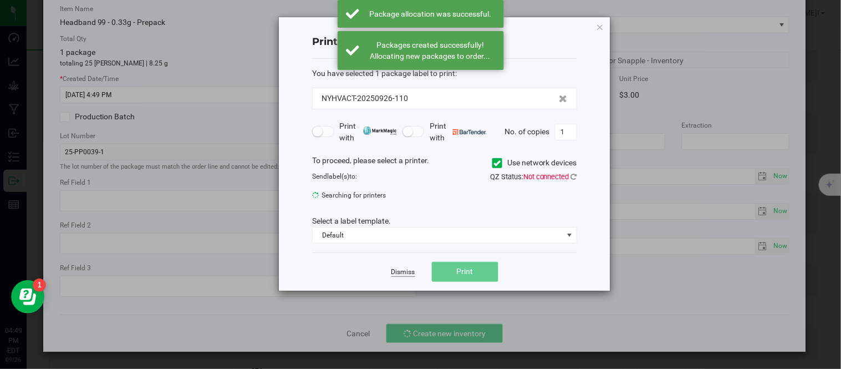
click at [403, 270] on link "Dismiss" at bounding box center [404, 271] width 24 height 9
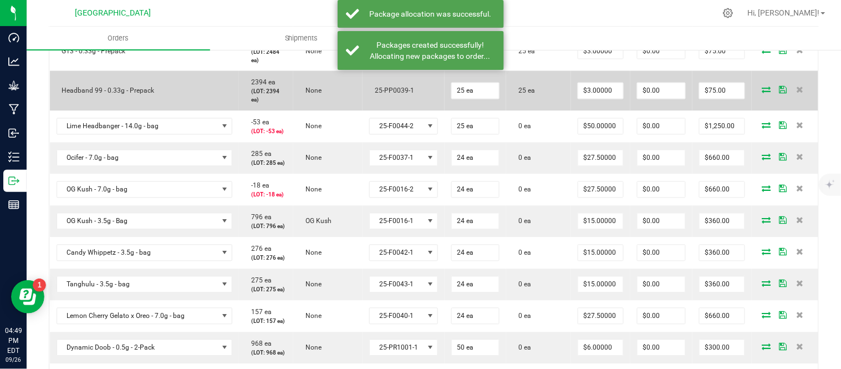
scroll to position [503, 0]
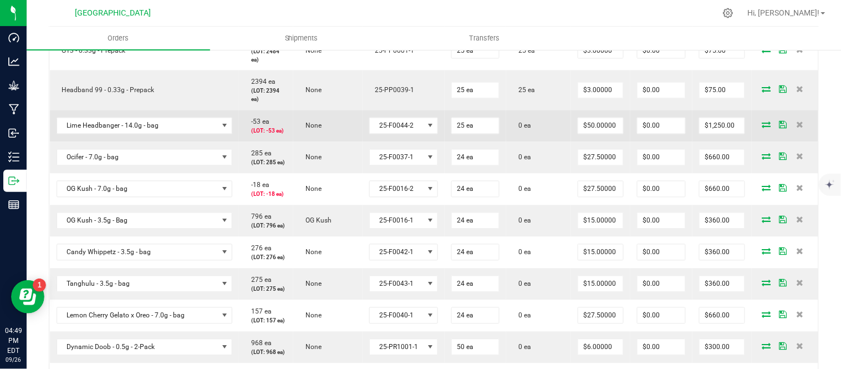
click at [763, 128] on icon at bounding box center [767, 124] width 9 height 7
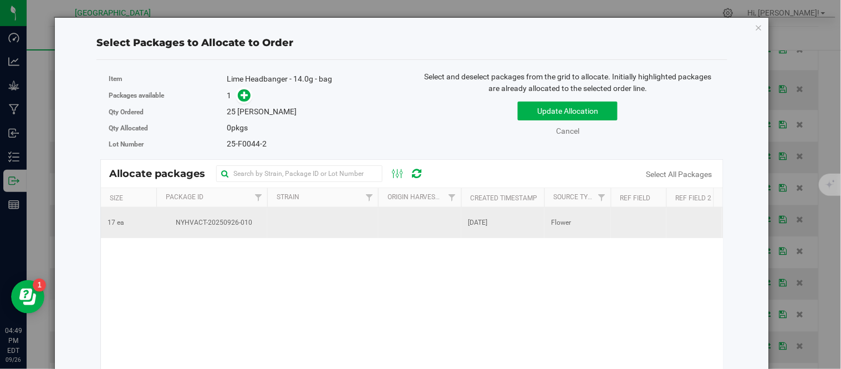
click at [237, 229] on td "NYHVACT-20250926-010" at bounding box center [211, 222] width 111 height 30
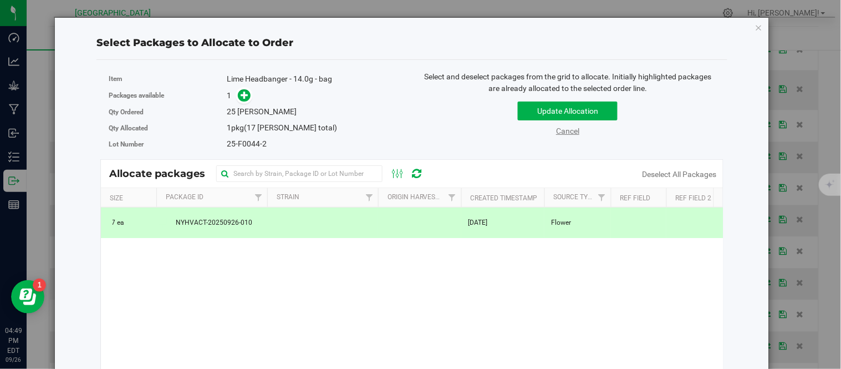
click at [566, 126] on link "Cancel" at bounding box center [567, 130] width 23 height 9
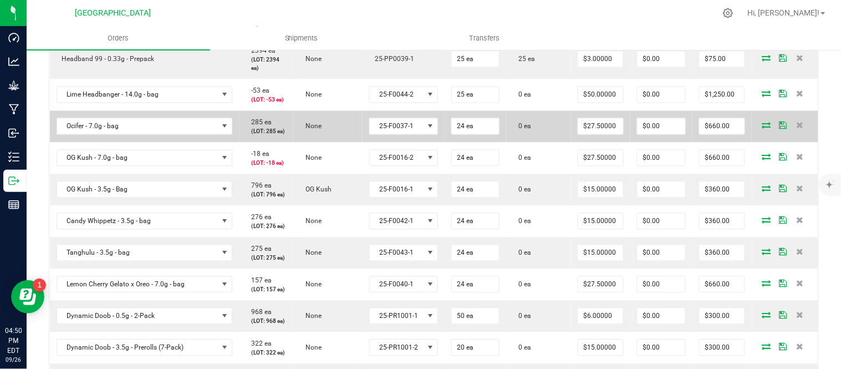
scroll to position [565, 0]
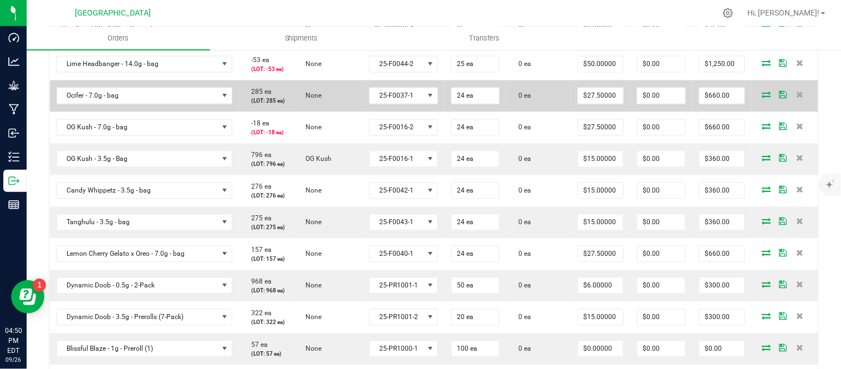
click at [757, 112] on td at bounding box center [785, 96] width 67 height 32
click at [763, 98] on icon at bounding box center [767, 95] width 9 height 7
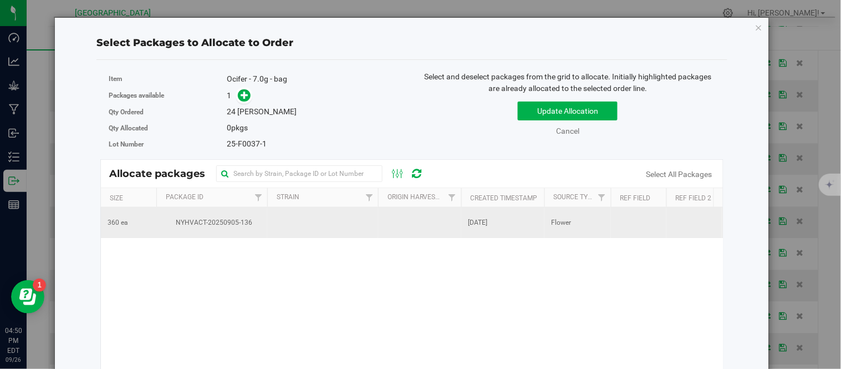
drag, startPoint x: 266, startPoint y: 211, endPoint x: 245, endPoint y: 225, distance: 25.7
click at [260, 216] on td "NYHVACT-20250905-136" at bounding box center [211, 222] width 111 height 30
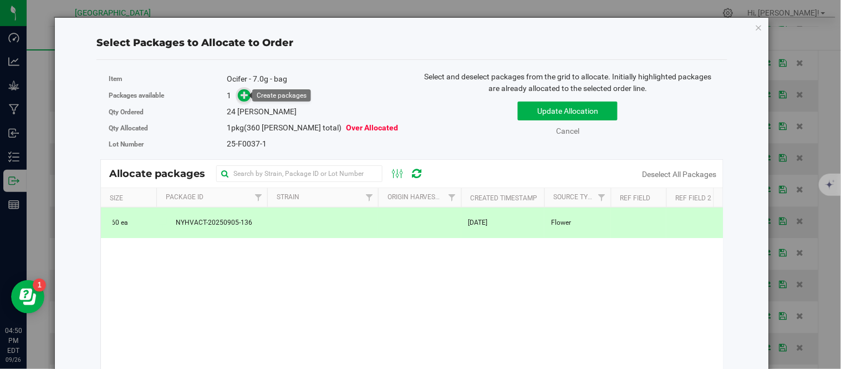
click at [243, 95] on icon at bounding box center [245, 95] width 8 height 8
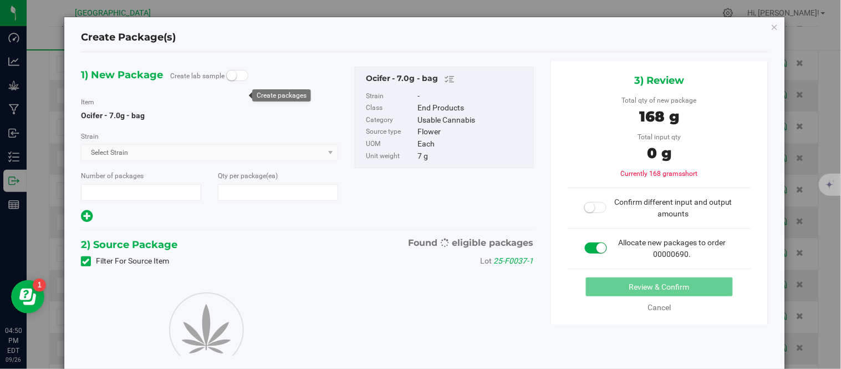
type input "1"
type input "24"
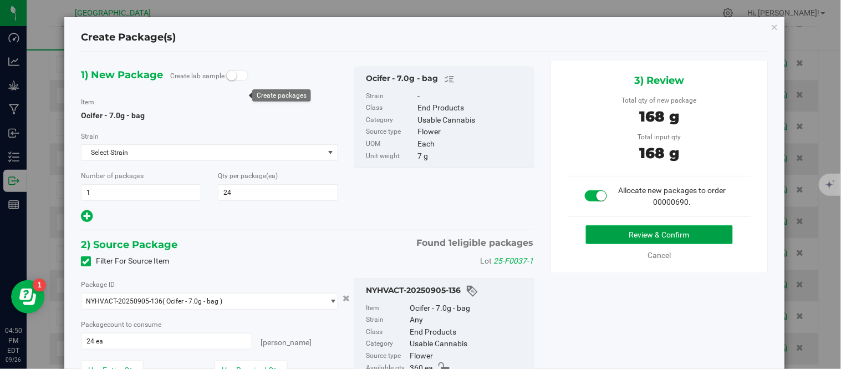
click at [661, 227] on button "Review & Confirm" at bounding box center [659, 234] width 147 height 19
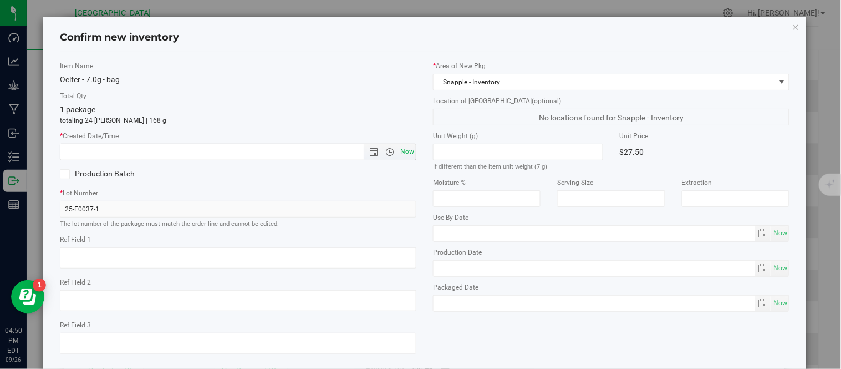
click at [404, 154] on span "Now" at bounding box center [407, 152] width 19 height 16
type input "9/26/2025 4:50 PM"
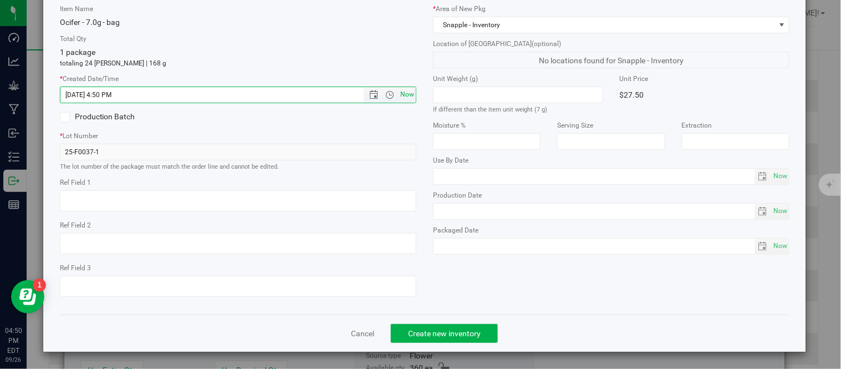
scroll to position [70, 0]
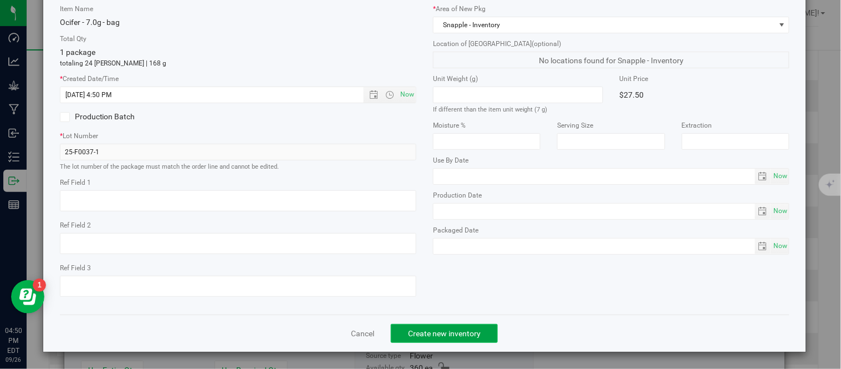
click at [442, 330] on span "Create new inventory" at bounding box center [444, 333] width 73 height 9
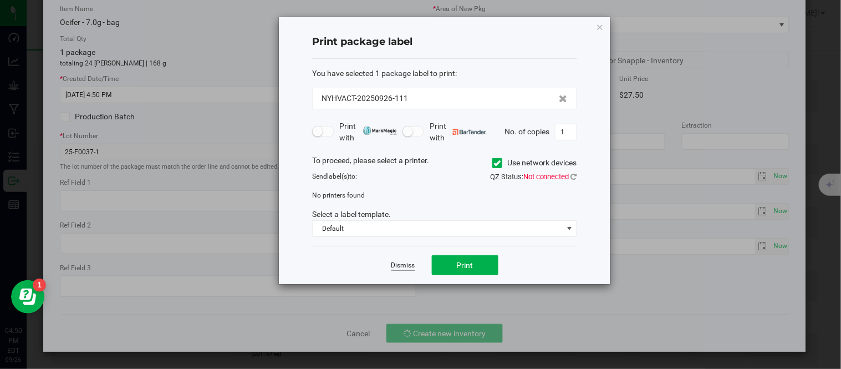
click at [401, 263] on link "Dismiss" at bounding box center [404, 265] width 24 height 9
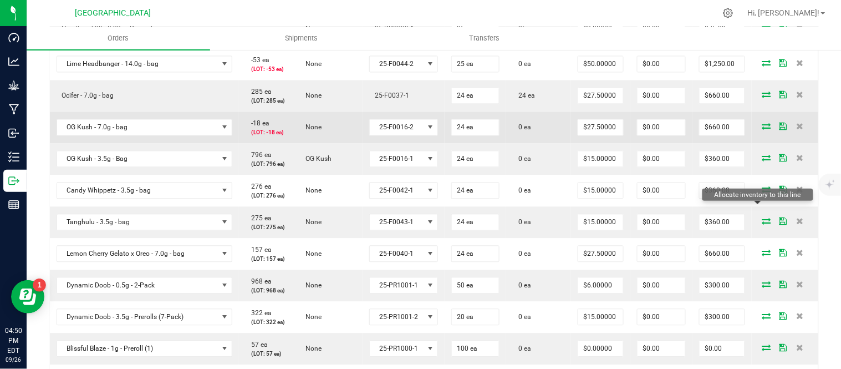
click at [763, 130] on icon at bounding box center [767, 126] width 9 height 7
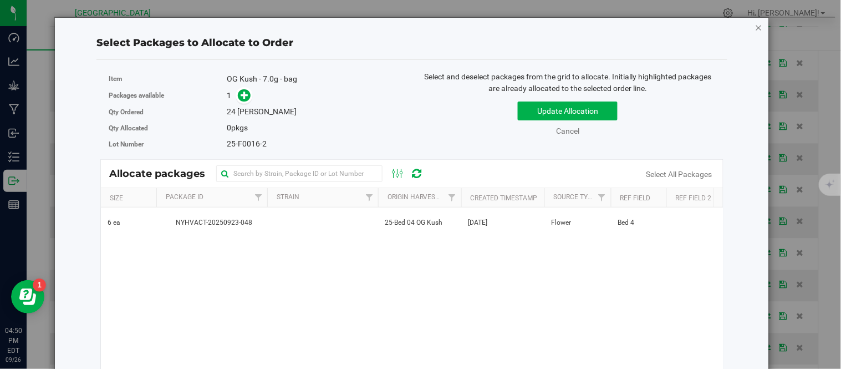
click at [755, 26] on icon "button" at bounding box center [759, 27] width 8 height 13
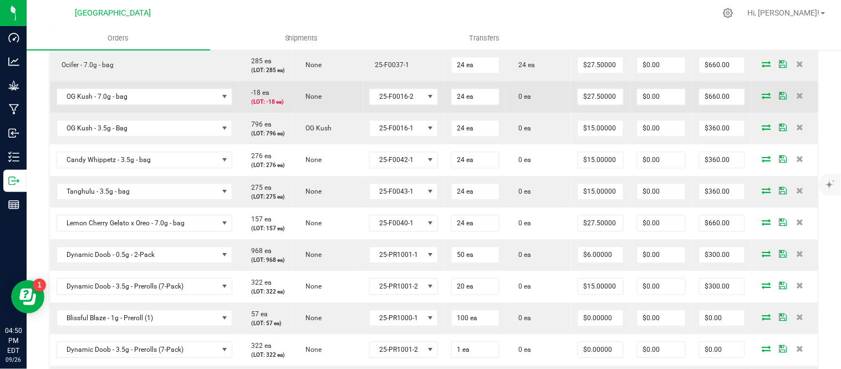
scroll to position [627, 0]
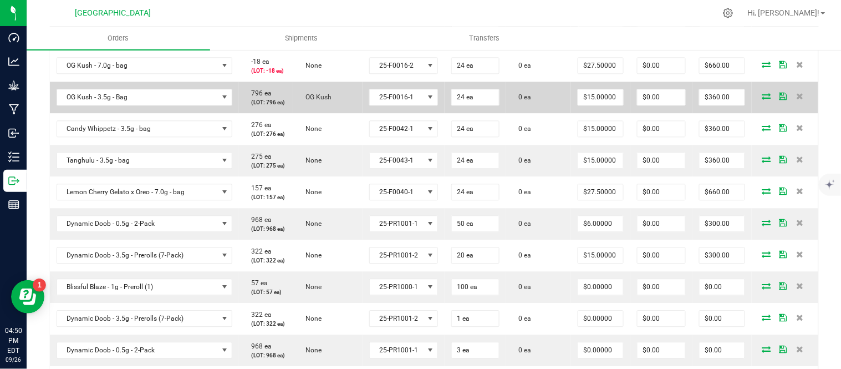
click at [763, 99] on icon at bounding box center [767, 96] width 9 height 7
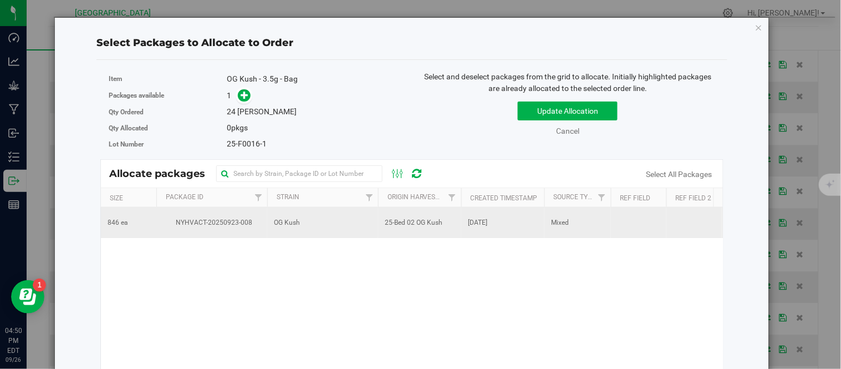
click at [217, 222] on span "NYHVACT-20250923-008" at bounding box center [212, 222] width 98 height 11
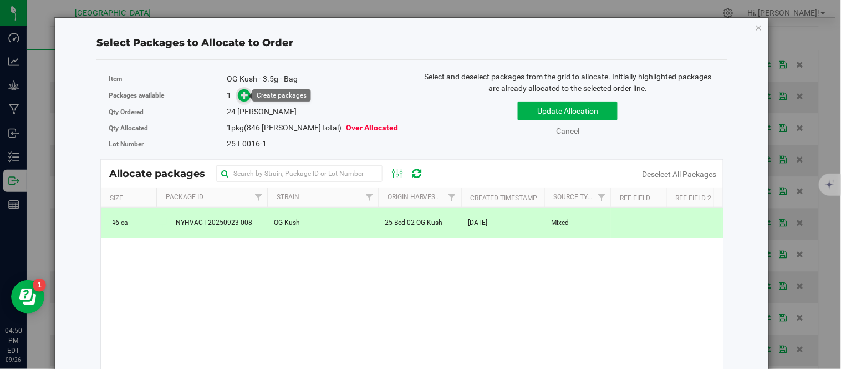
click at [243, 95] on icon at bounding box center [245, 95] width 8 height 8
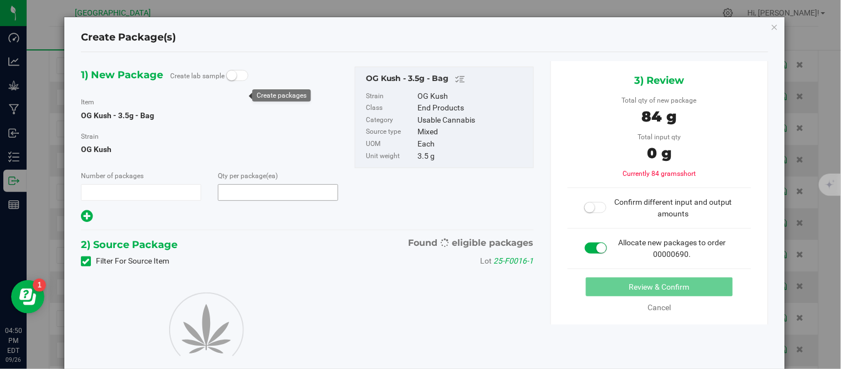
type input "1"
type input "24"
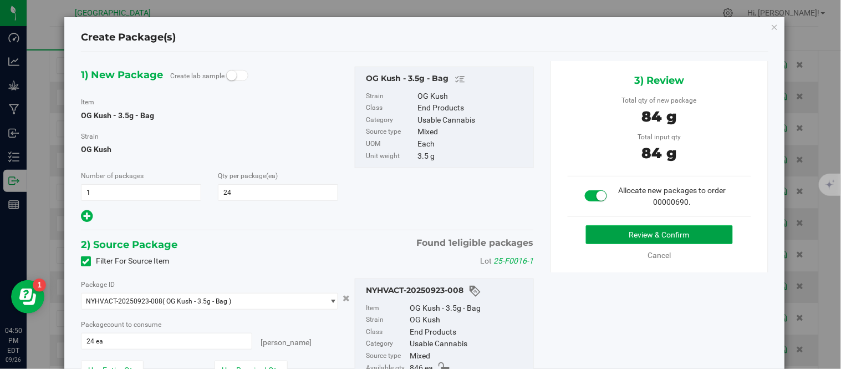
click at [587, 233] on button "Review & Confirm" at bounding box center [659, 234] width 147 height 19
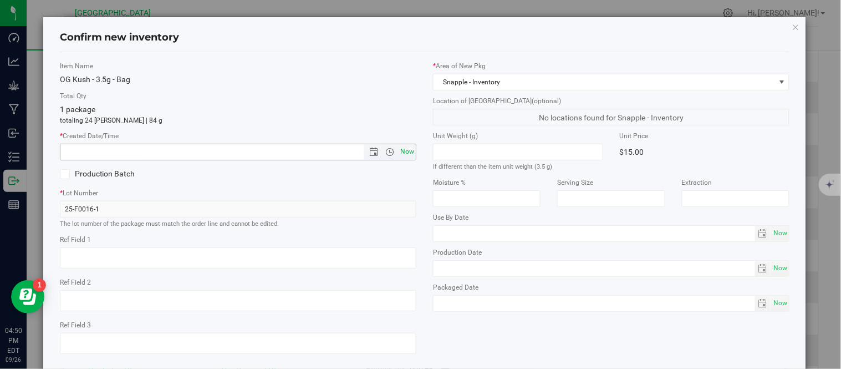
click at [406, 153] on span "Now" at bounding box center [407, 152] width 19 height 16
type input "9/26/2025 4:50 PM"
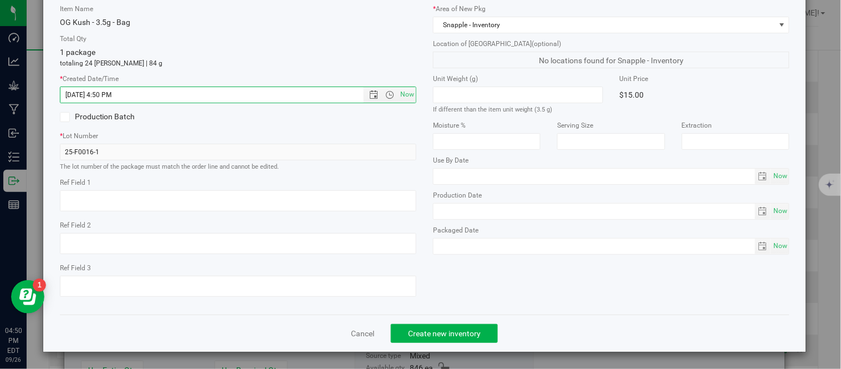
scroll to position [70, 0]
click at [461, 331] on span "Create new inventory" at bounding box center [444, 333] width 73 height 9
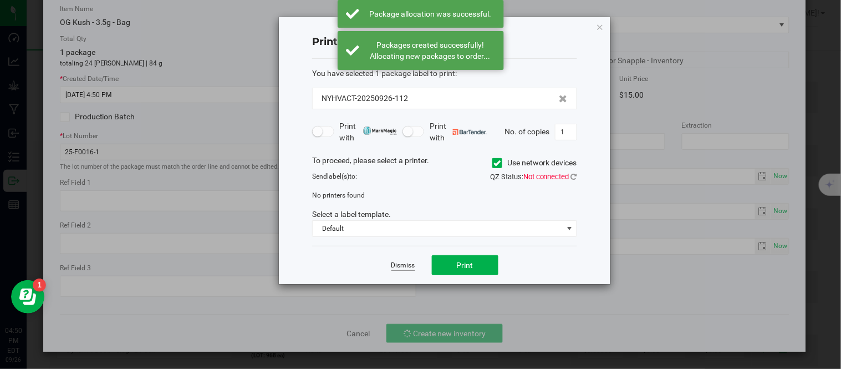
click at [397, 265] on link "Dismiss" at bounding box center [404, 265] width 24 height 9
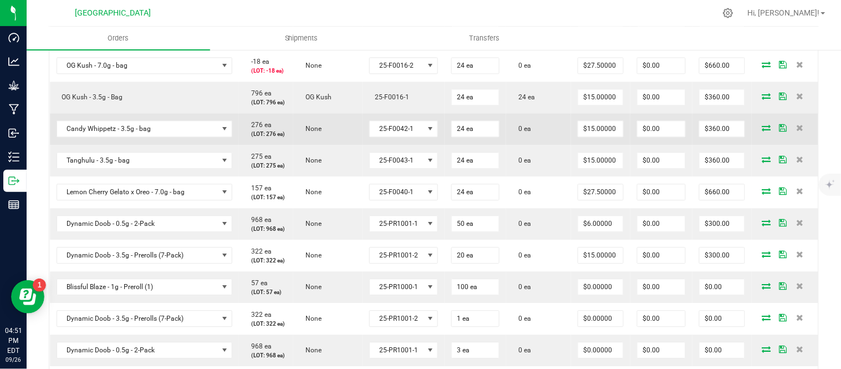
click at [763, 131] on icon at bounding box center [767, 127] width 9 height 7
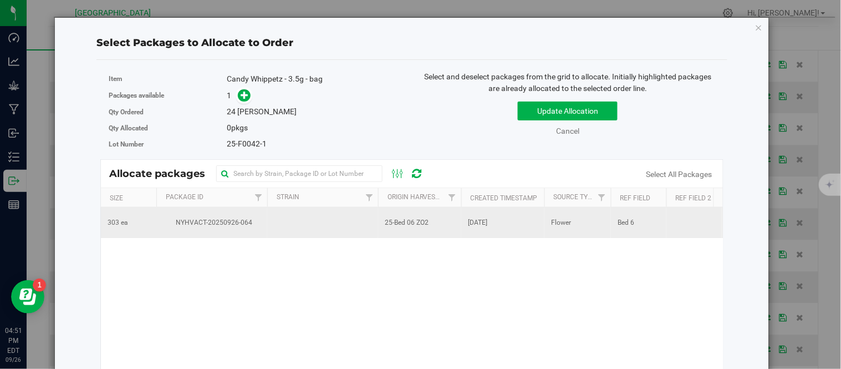
click at [292, 224] on td at bounding box center [322, 222] width 111 height 30
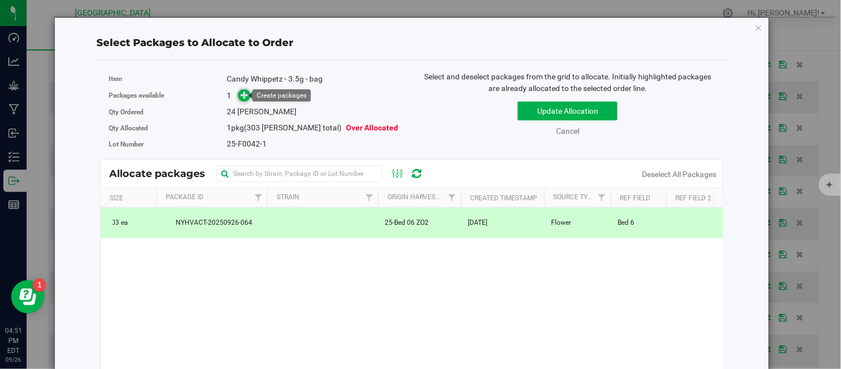
click at [245, 92] on icon at bounding box center [245, 95] width 8 height 8
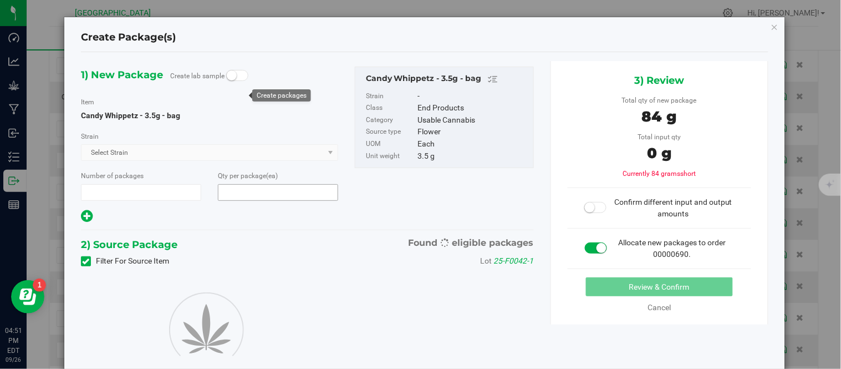
type input "1"
type input "24"
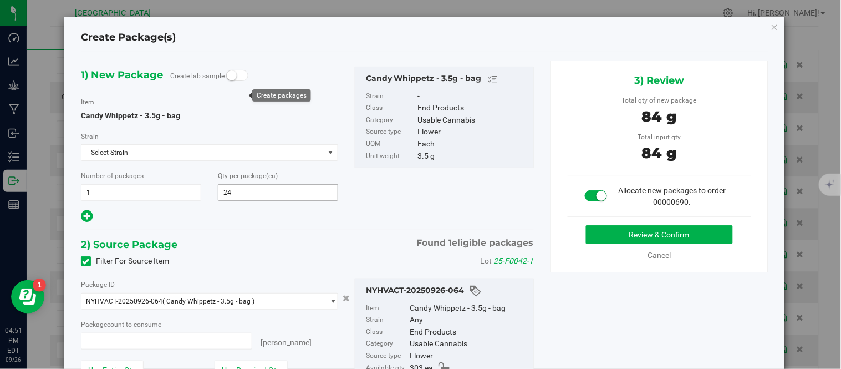
type input "24 ea"
click at [607, 237] on button "Review & Confirm" at bounding box center [659, 234] width 147 height 19
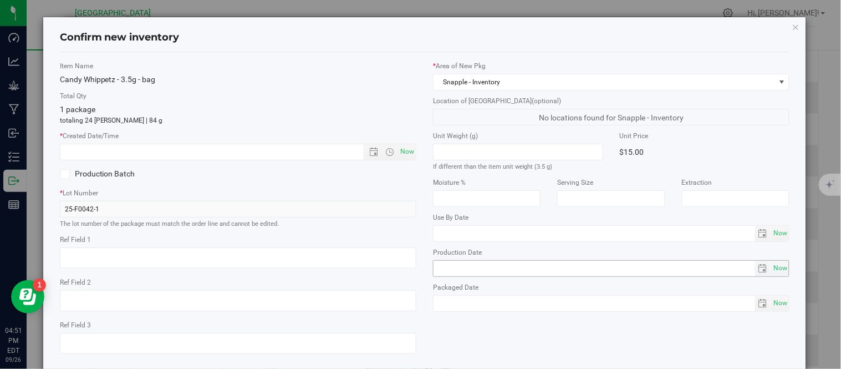
type textarea "Bed 6"
click at [403, 151] on span "Now" at bounding box center [407, 152] width 19 height 16
type input "9/26/2025 4:51 PM"
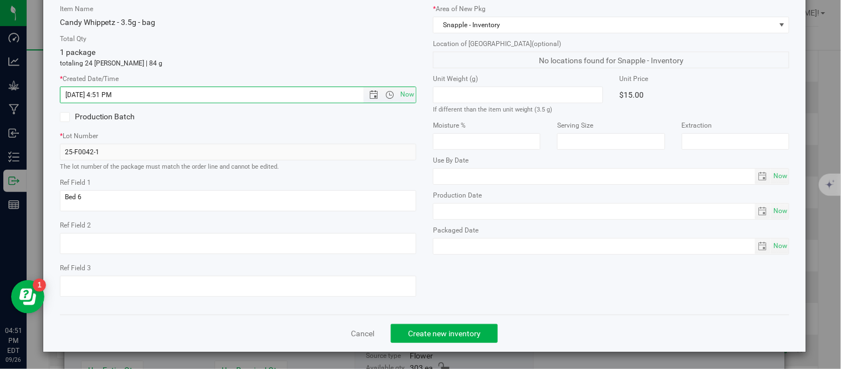
scroll to position [70, 0]
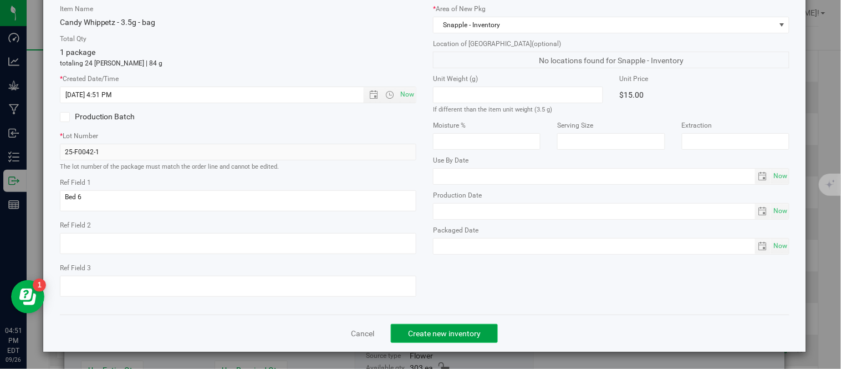
click at [447, 334] on span "Create new inventory" at bounding box center [444, 333] width 73 height 9
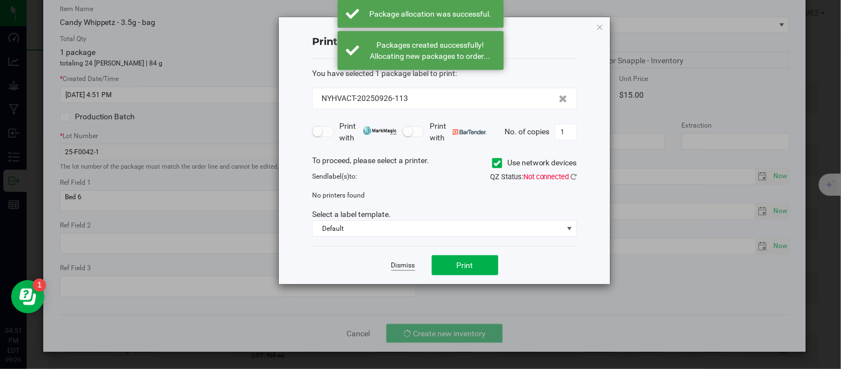
click at [406, 266] on link "Dismiss" at bounding box center [404, 265] width 24 height 9
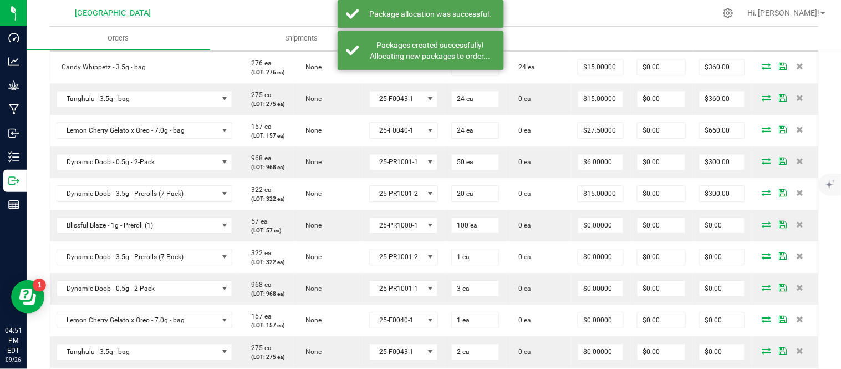
scroll to position [750, 0]
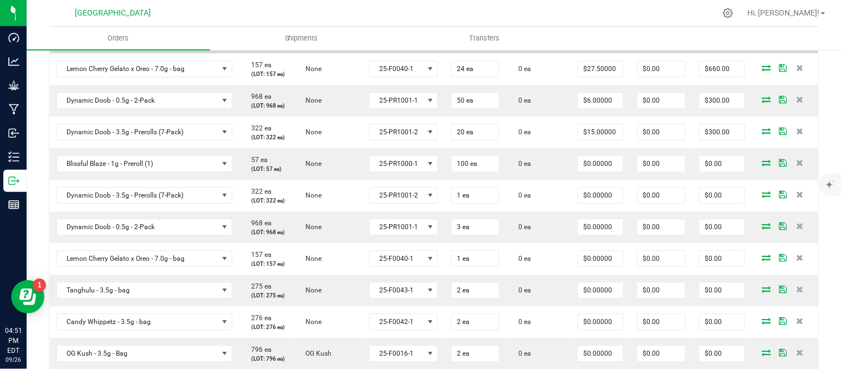
click at [763, 39] on icon at bounding box center [767, 36] width 9 height 7
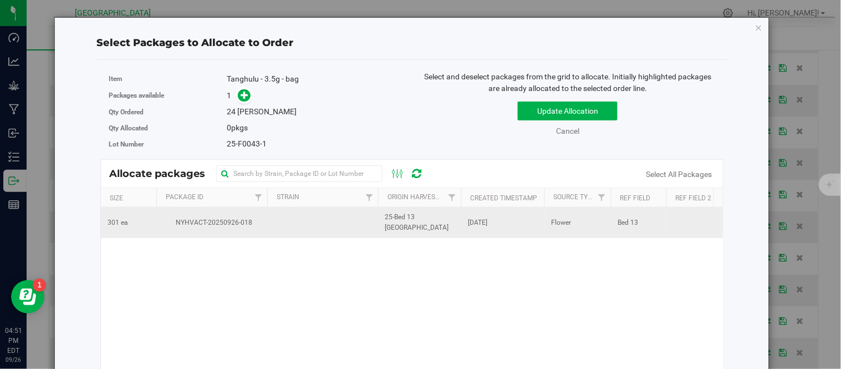
click at [280, 228] on td at bounding box center [322, 222] width 111 height 30
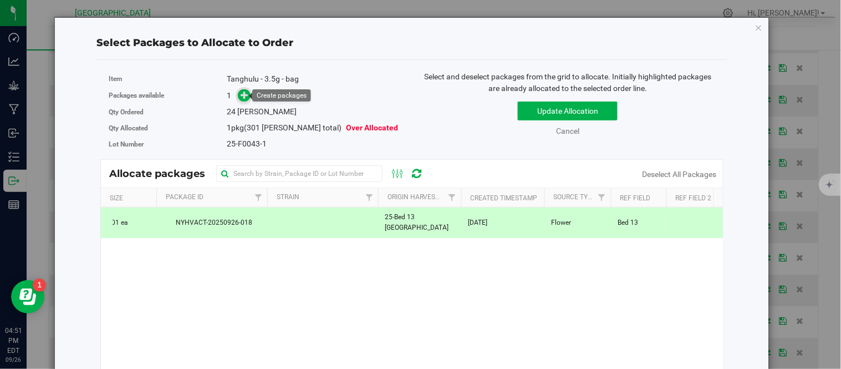
click at [242, 97] on icon at bounding box center [245, 95] width 8 height 8
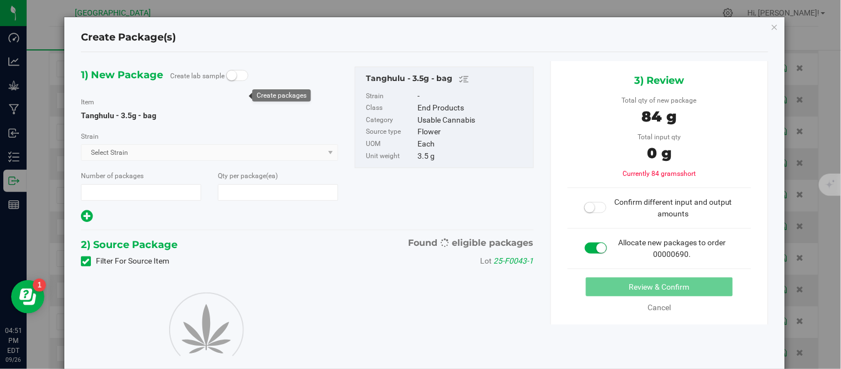
type input "1"
type input "24"
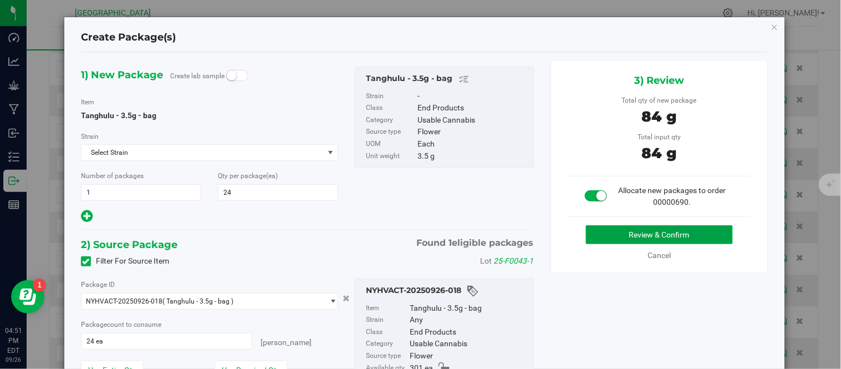
click at [616, 235] on button "Review & Confirm" at bounding box center [659, 234] width 147 height 19
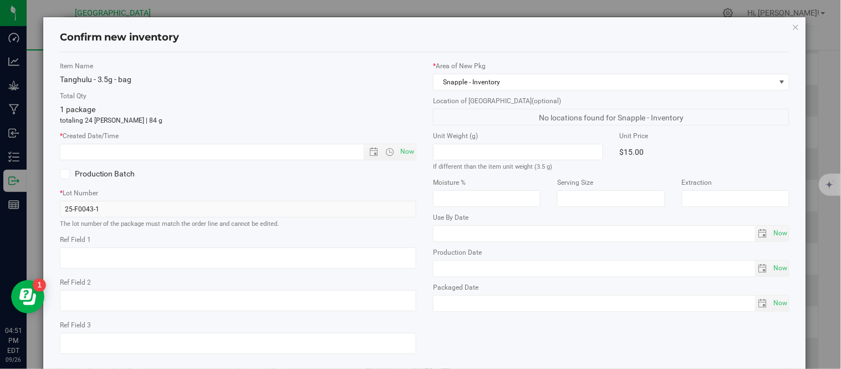
type textarea "Bed 13"
click at [404, 156] on span "Now" at bounding box center [407, 152] width 19 height 16
type input "9/26/2025 4:51 PM"
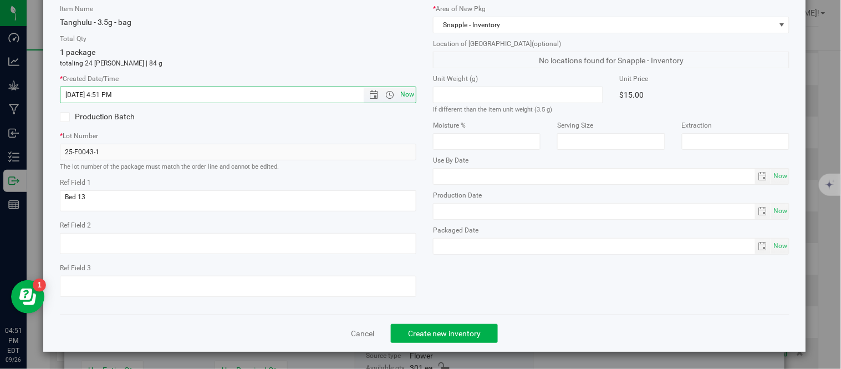
scroll to position [70, 0]
click at [423, 331] on span "Create new inventory" at bounding box center [444, 333] width 73 height 9
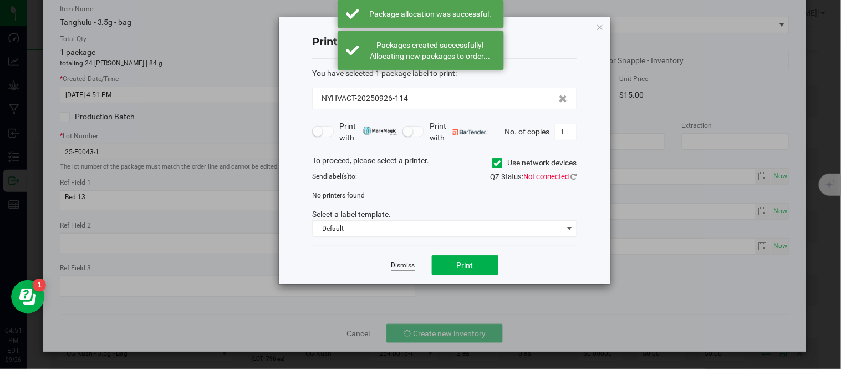
click at [398, 262] on link "Dismiss" at bounding box center [404, 265] width 24 height 9
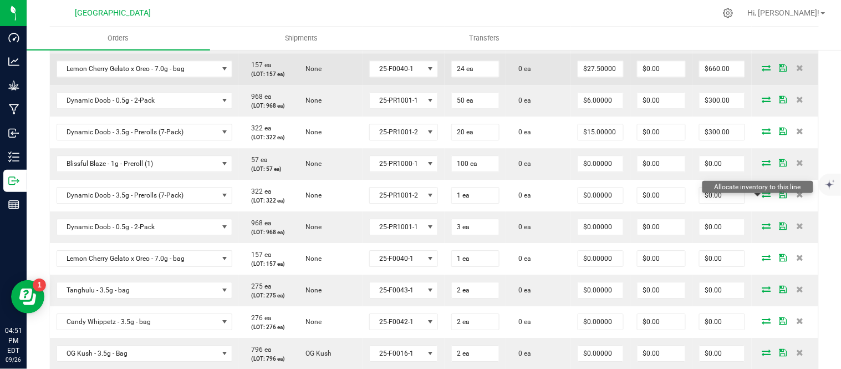
click at [763, 71] on icon at bounding box center [767, 67] width 9 height 7
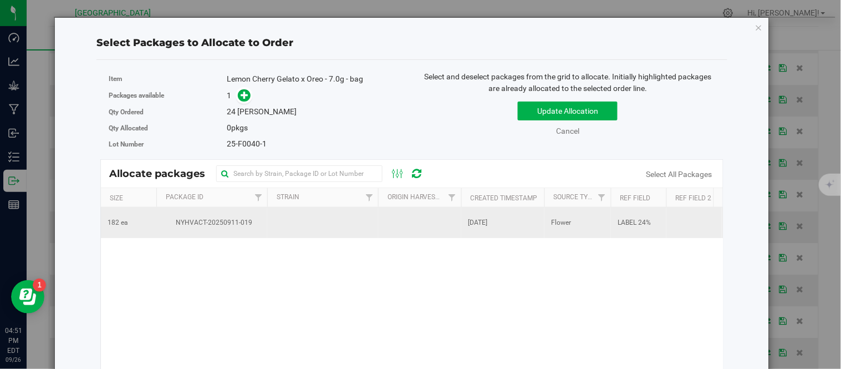
click at [290, 223] on td at bounding box center [322, 222] width 111 height 30
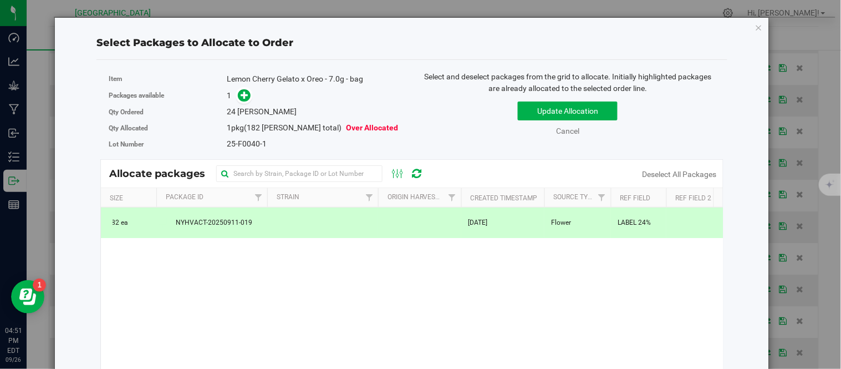
click at [244, 104] on div "Qty Ordered 24 eaches" at bounding box center [256, 112] width 295 height 16
click at [242, 95] on icon at bounding box center [245, 95] width 8 height 8
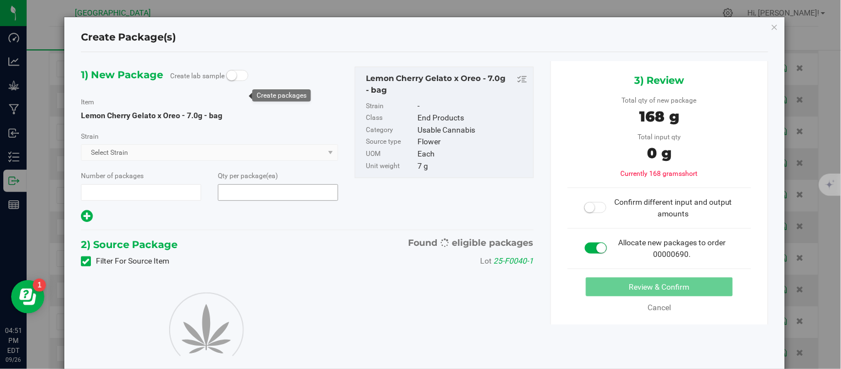
type input "1"
type input "24"
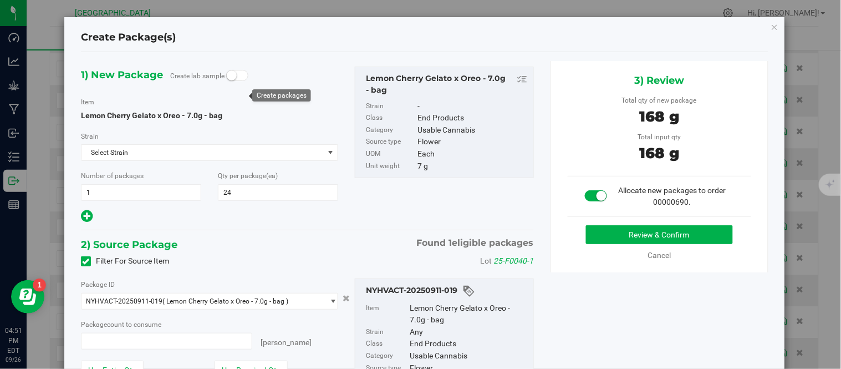
type input "24 ea"
click at [622, 236] on button "Review & Confirm" at bounding box center [659, 234] width 147 height 19
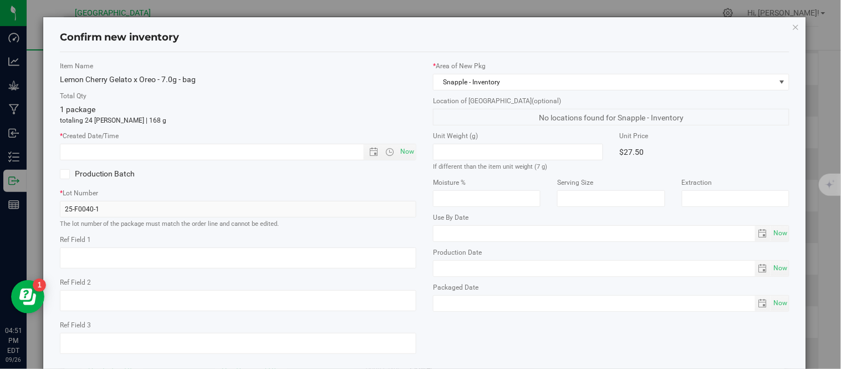
type textarea "LABEL 24%"
click at [403, 153] on span "Now" at bounding box center [407, 152] width 19 height 16
type input "9/26/2025 4:51 PM"
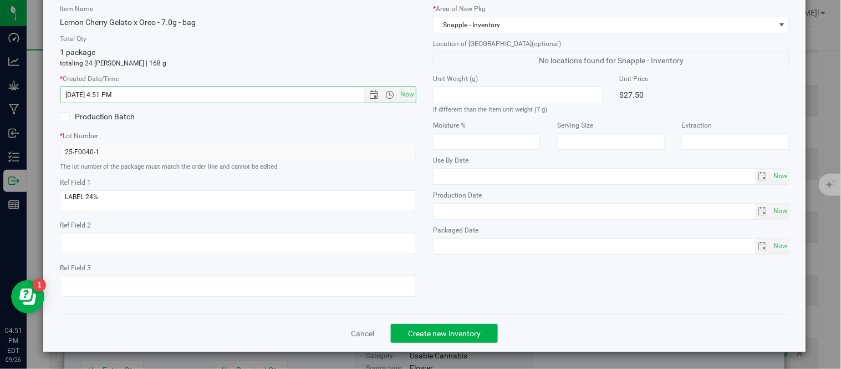
scroll to position [70, 0]
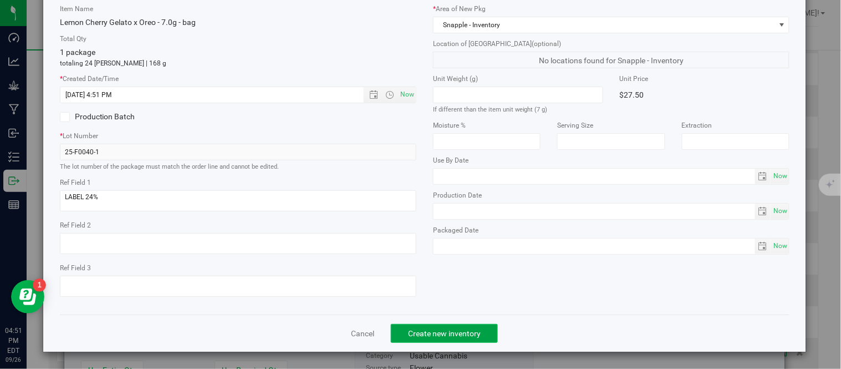
click at [431, 329] on span "Create new inventory" at bounding box center [444, 333] width 73 height 9
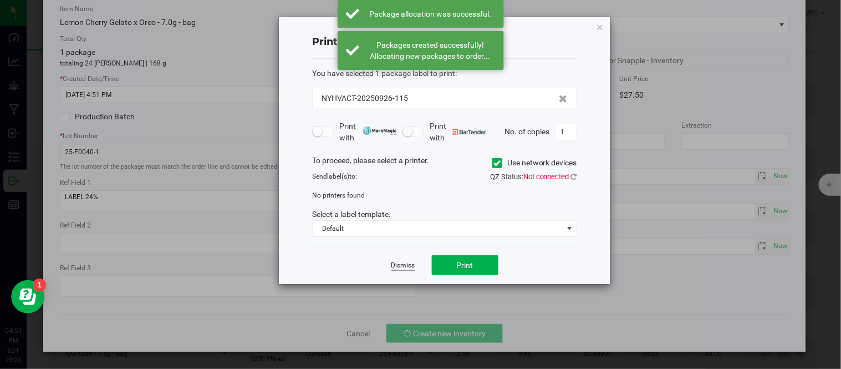
click at [400, 267] on link "Dismiss" at bounding box center [404, 265] width 24 height 9
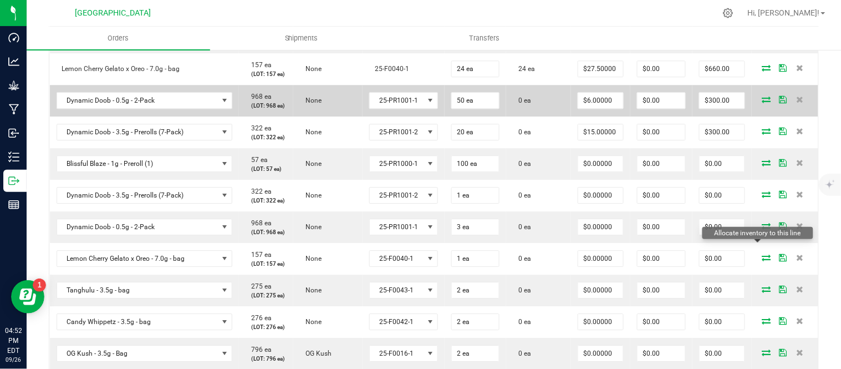
click at [763, 103] on icon at bounding box center [767, 99] width 9 height 7
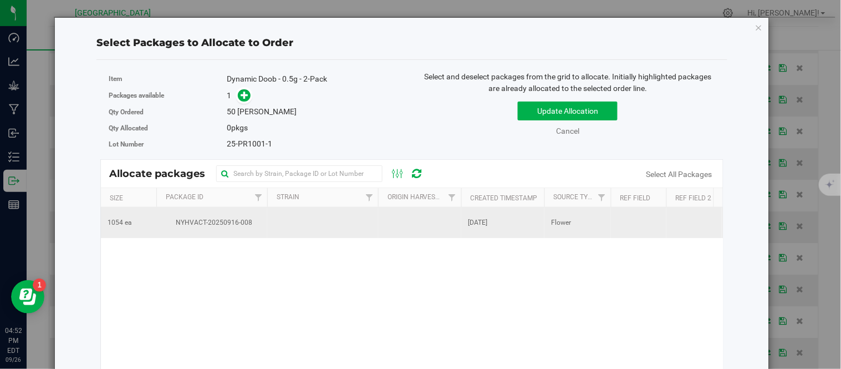
click at [274, 219] on td at bounding box center [322, 222] width 111 height 30
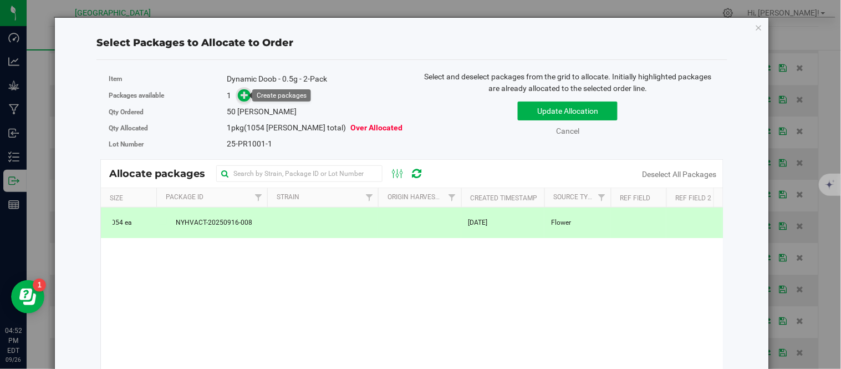
click at [241, 91] on icon at bounding box center [245, 95] width 8 height 8
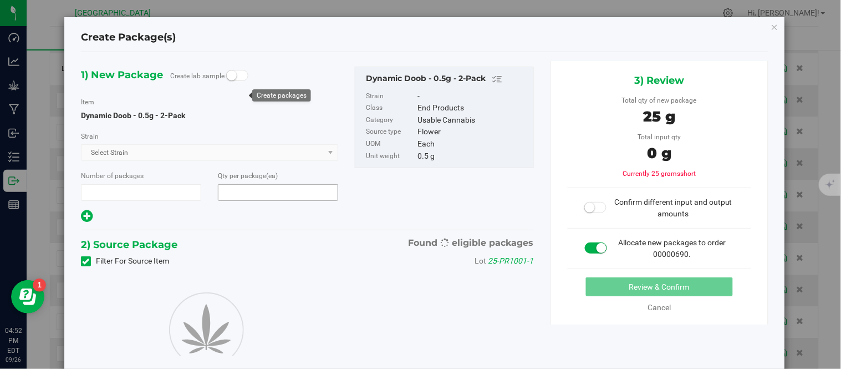
type input "1"
type input "50"
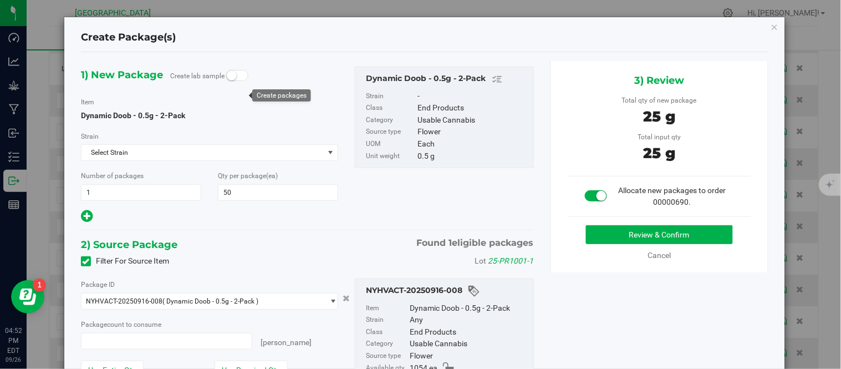
type input "50 ea"
click at [624, 229] on button "Review & Confirm" at bounding box center [659, 234] width 147 height 19
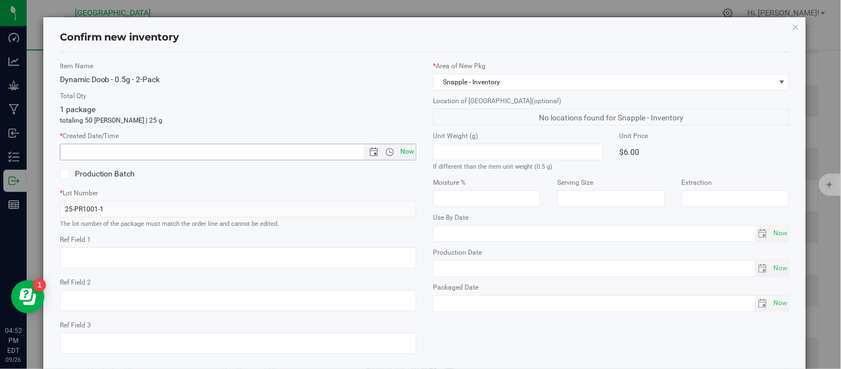
click at [402, 153] on span "Now" at bounding box center [407, 152] width 19 height 16
type input "9/26/2025 4:52 PM"
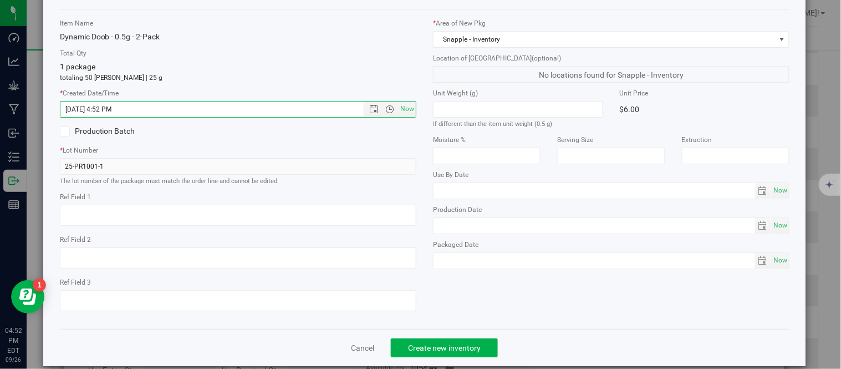
scroll to position [70, 0]
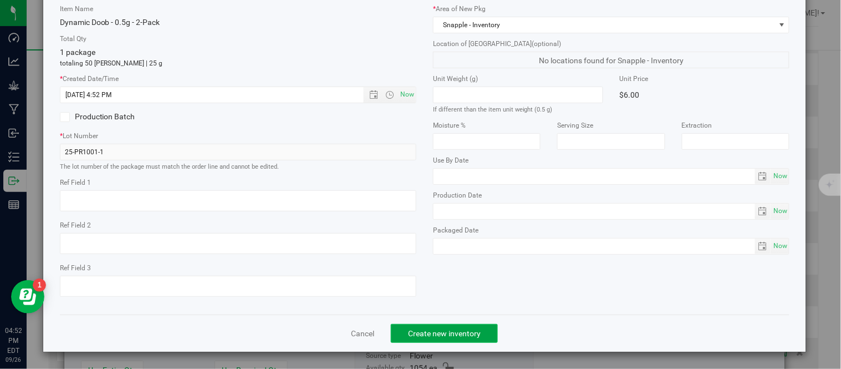
click at [429, 334] on span "Create new inventory" at bounding box center [444, 333] width 73 height 9
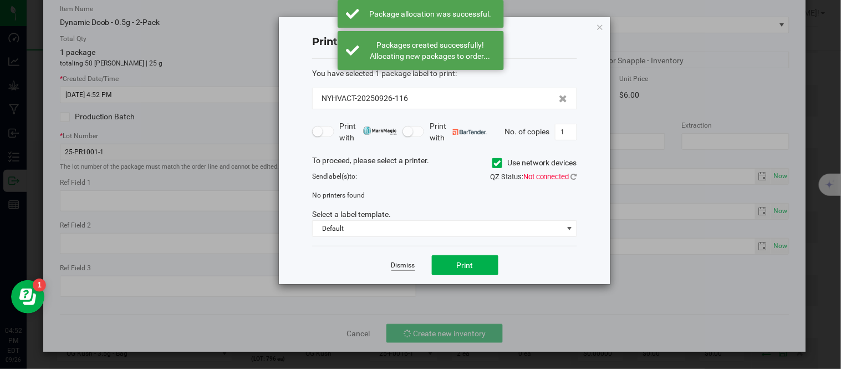
click at [398, 262] on link "Dismiss" at bounding box center [404, 265] width 24 height 9
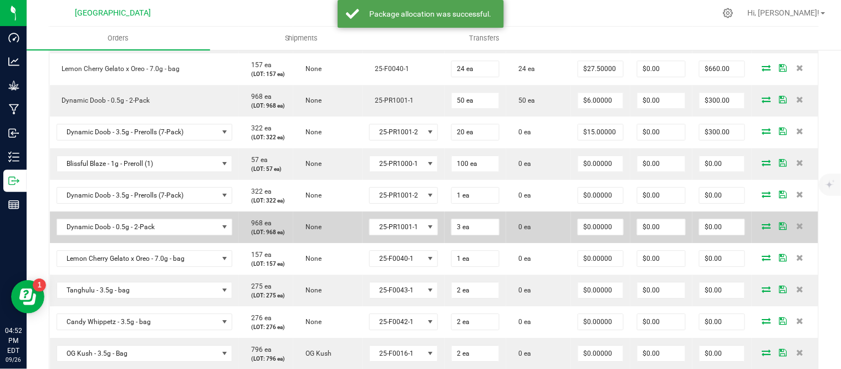
scroll to position [873, 0]
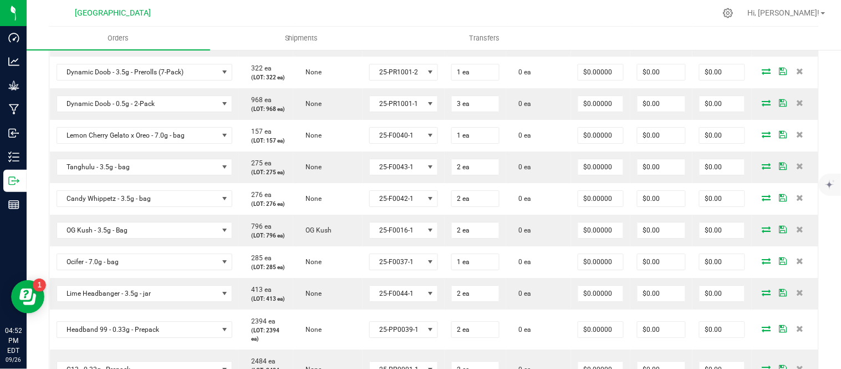
click at [763, 11] on icon at bounding box center [767, 7] width 9 height 7
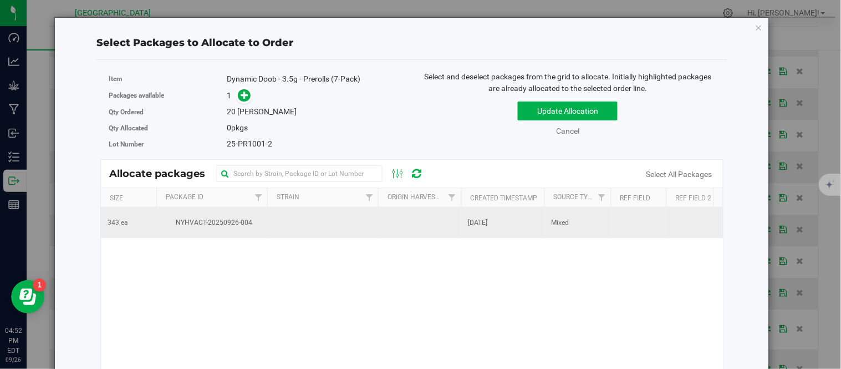
click at [298, 226] on td at bounding box center [322, 222] width 111 height 30
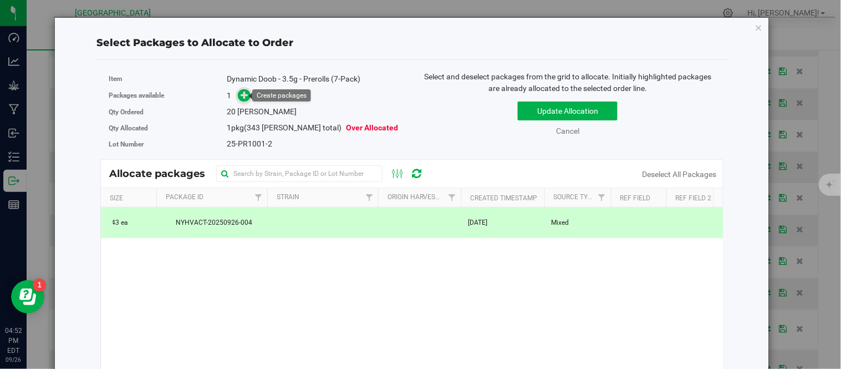
click at [243, 93] on icon at bounding box center [245, 95] width 8 height 8
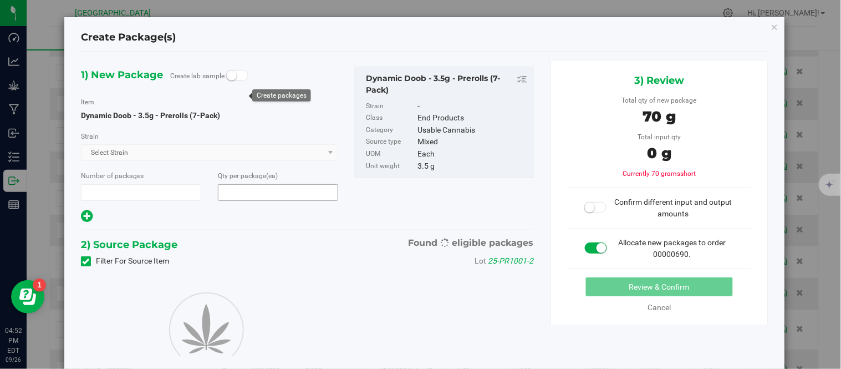
type input "1"
type input "20"
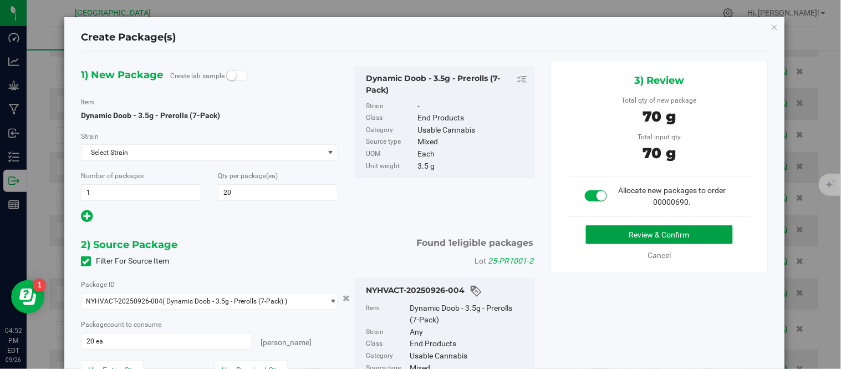
click at [633, 234] on button "Review & Confirm" at bounding box center [659, 234] width 147 height 19
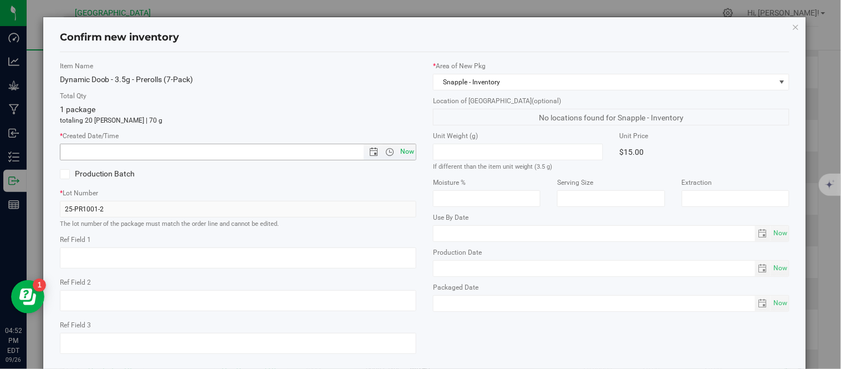
click at [402, 154] on span "Now" at bounding box center [407, 152] width 19 height 16
type input "9/26/2025 4:52 PM"
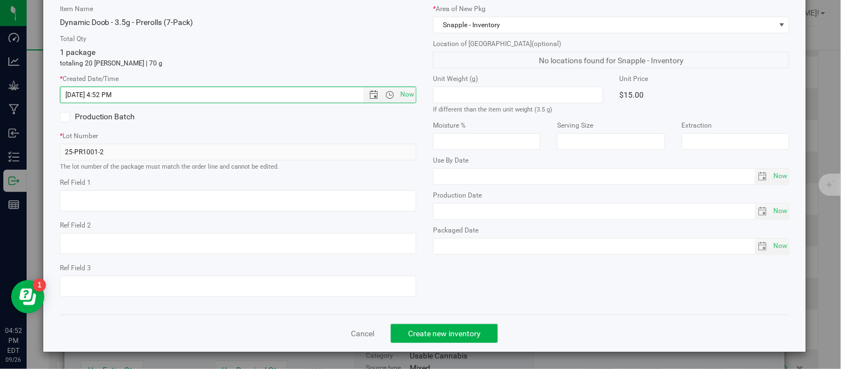
scroll to position [70, 0]
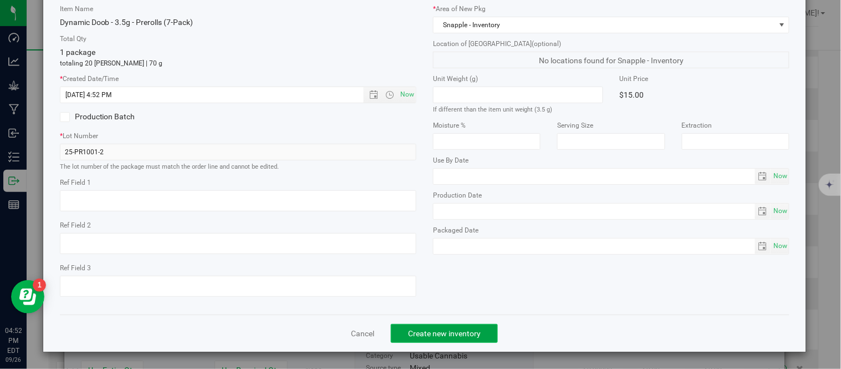
click at [451, 337] on span "Create new inventory" at bounding box center [444, 333] width 73 height 9
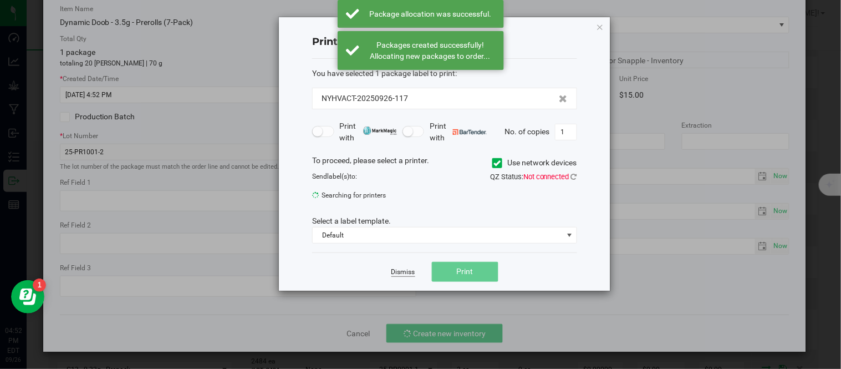
click at [402, 269] on link "Dismiss" at bounding box center [404, 271] width 24 height 9
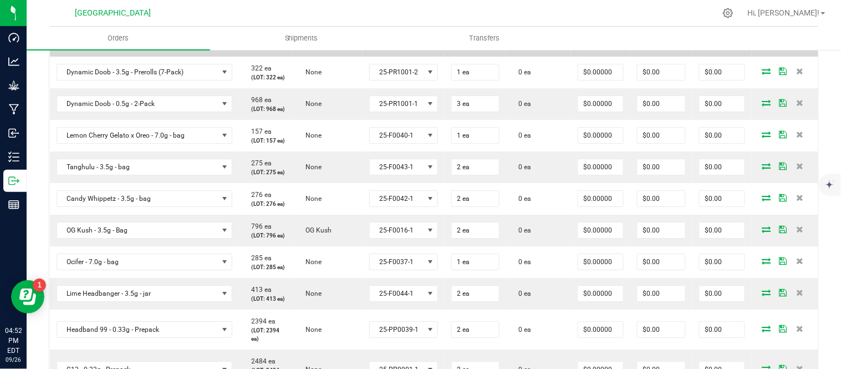
click at [763, 43] on icon at bounding box center [767, 39] width 9 height 7
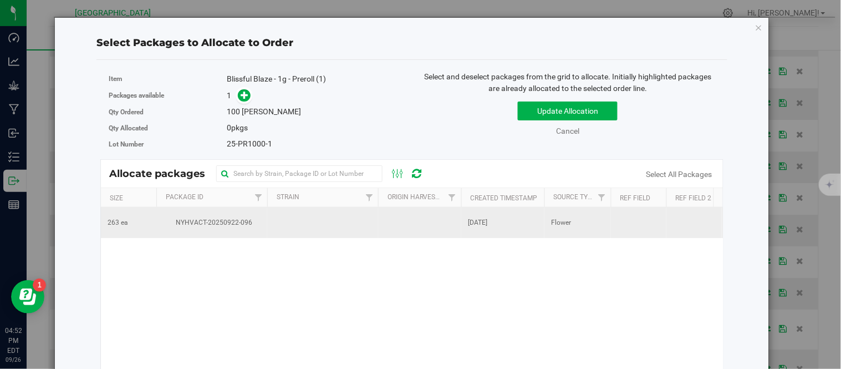
click at [266, 221] on td "NYHVACT-20250922-096" at bounding box center [211, 222] width 111 height 30
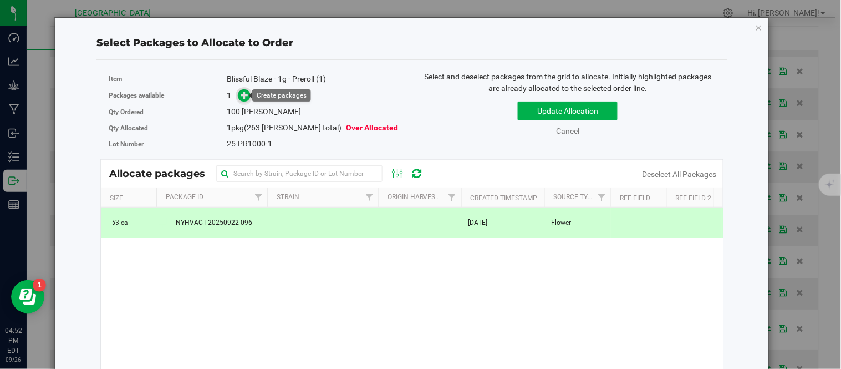
click at [243, 95] on icon at bounding box center [245, 95] width 8 height 8
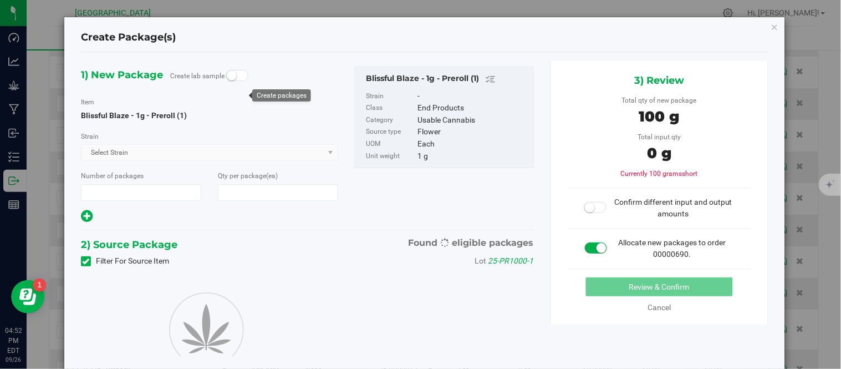
type input "1"
type input "100"
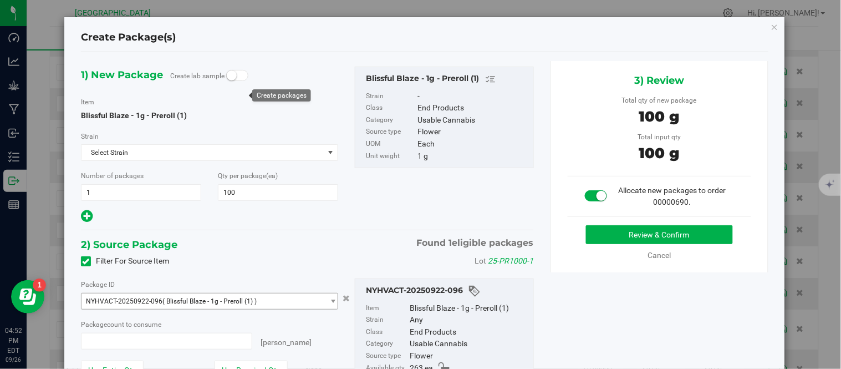
type input "100 ea"
click at [610, 234] on button "Review & Confirm" at bounding box center [659, 234] width 147 height 19
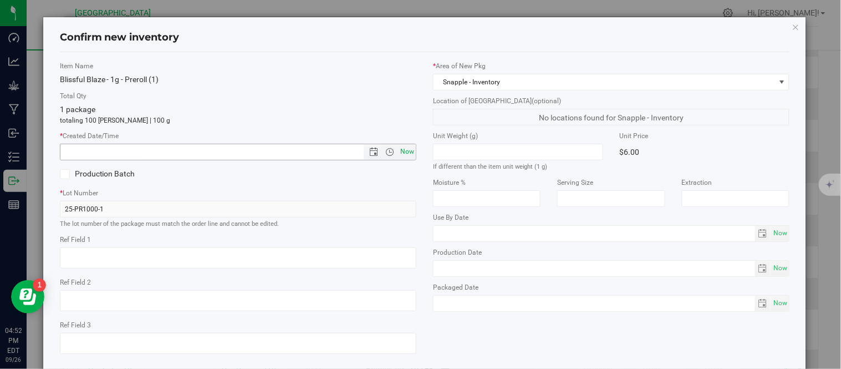
click at [404, 150] on span "Now" at bounding box center [407, 152] width 19 height 16
type input "9/26/2025 4:52 PM"
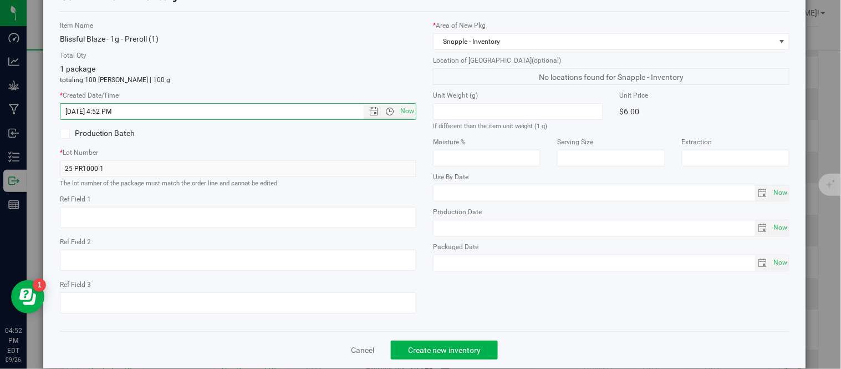
scroll to position [70, 0]
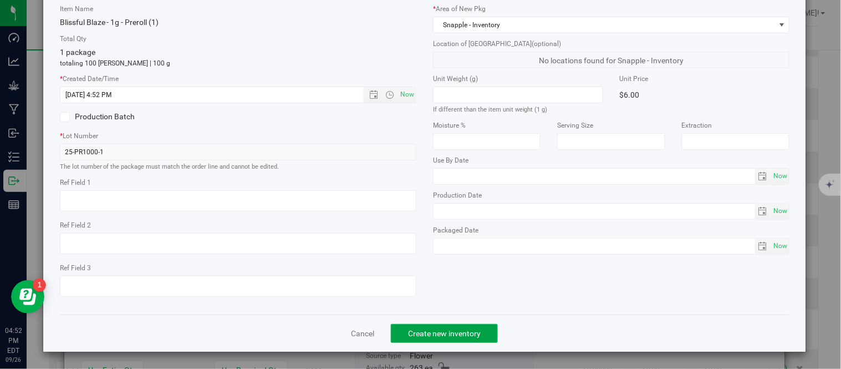
click at [419, 329] on span "Create new inventory" at bounding box center [444, 333] width 73 height 9
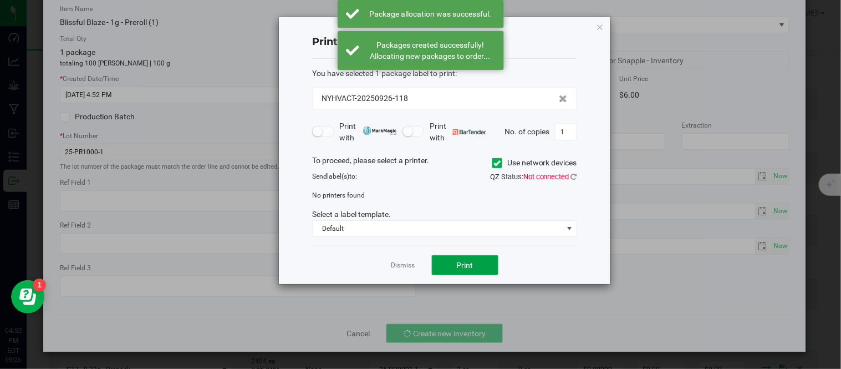
drag, startPoint x: 469, startPoint y: 265, endPoint x: 464, endPoint y: 299, distance: 34.7
click at [464, 299] on ngb-modal-window "Print package label You have selected 1 package label to print : NYHVACT-202509…" at bounding box center [425, 184] width 850 height 369
click at [398, 261] on link "Dismiss" at bounding box center [404, 265] width 24 height 9
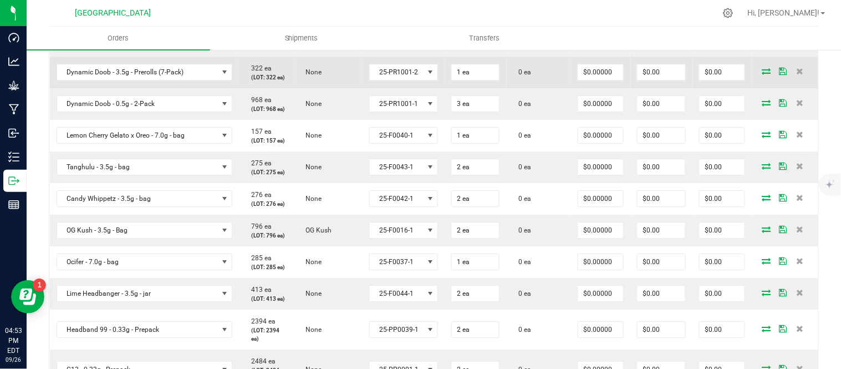
click at [763, 74] on icon at bounding box center [767, 71] width 9 height 7
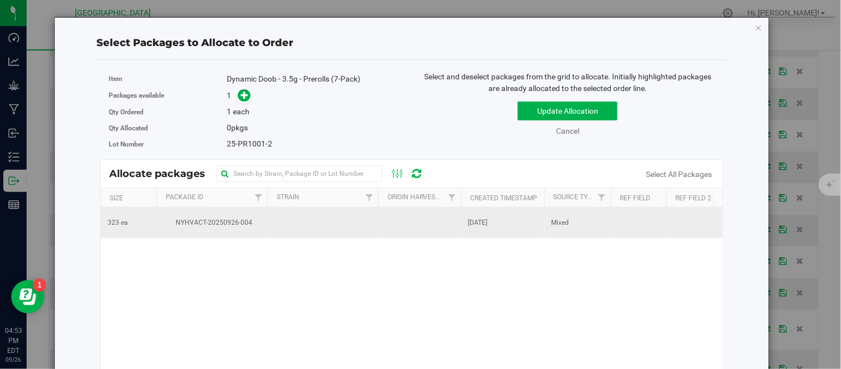
click at [237, 219] on span "NYHVACT-20250926-004" at bounding box center [212, 222] width 98 height 11
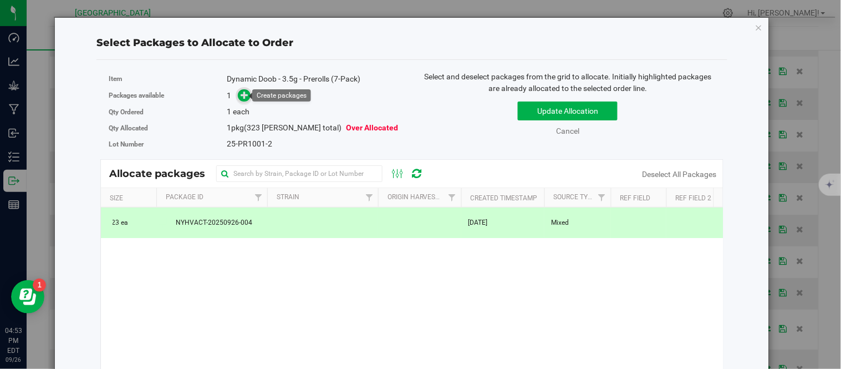
click at [242, 97] on icon at bounding box center [245, 95] width 8 height 8
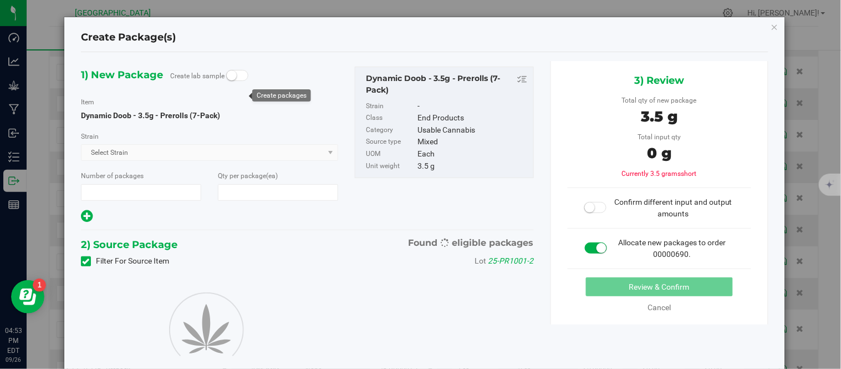
type input "1"
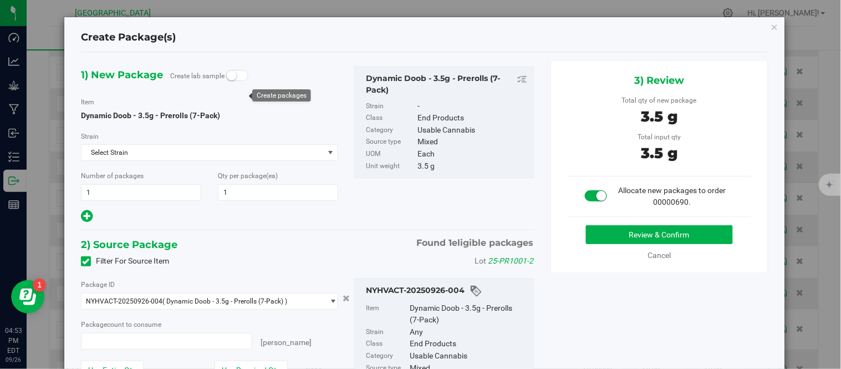
type input "1 ea"
click at [607, 229] on button "Review & Confirm" at bounding box center [659, 234] width 147 height 19
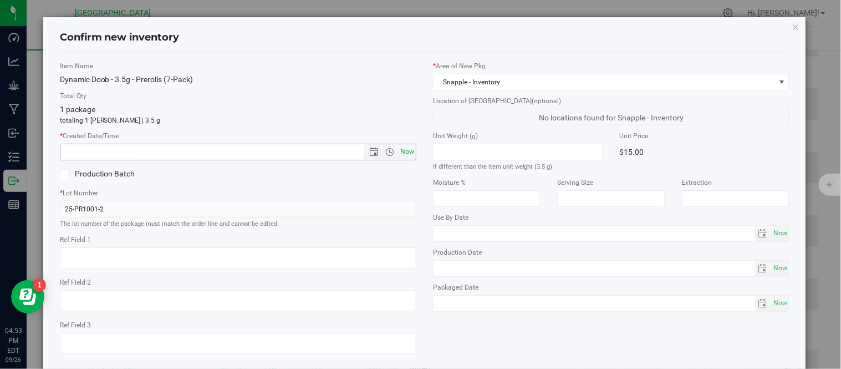
click at [402, 153] on span "Now" at bounding box center [407, 152] width 19 height 16
type input "[DATE] 4:53 PM"
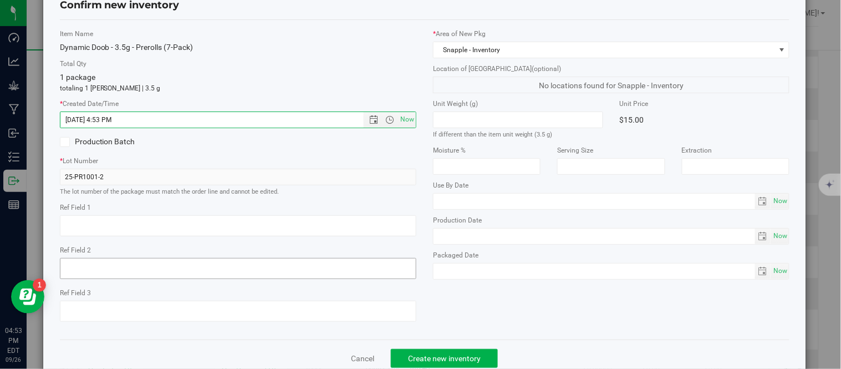
scroll to position [70, 0]
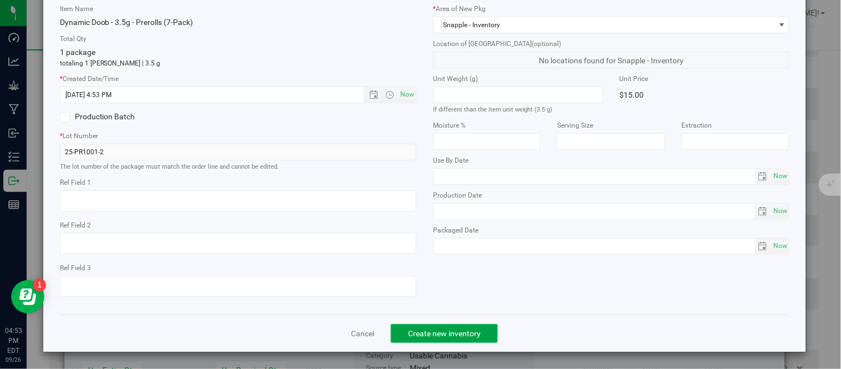
click at [431, 328] on button "Create new inventory" at bounding box center [444, 333] width 107 height 19
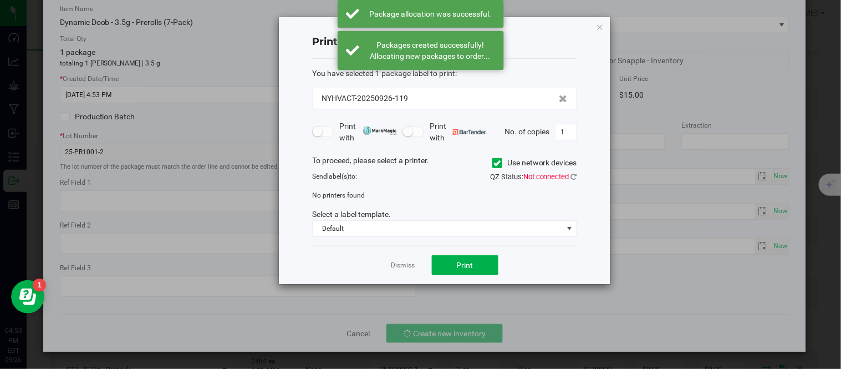
click at [399, 267] on link "Dismiss" at bounding box center [404, 265] width 24 height 9
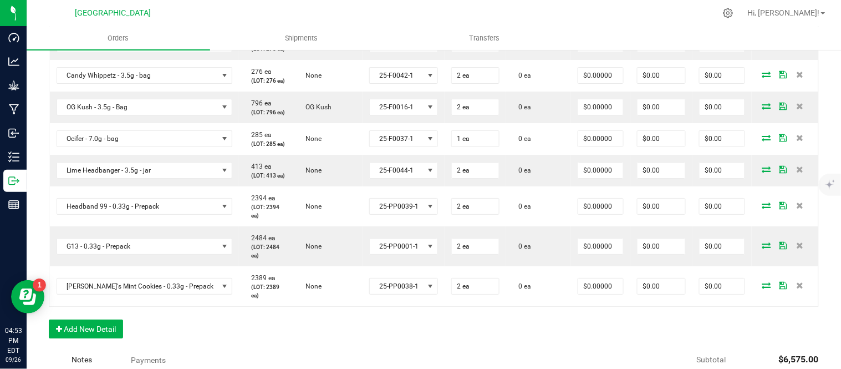
scroll to position [1058, 0]
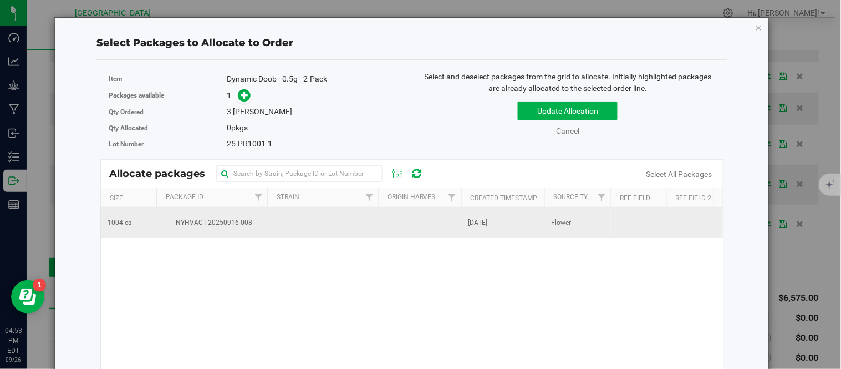
click at [265, 216] on td "NYHVACT-20250916-008" at bounding box center [211, 222] width 111 height 30
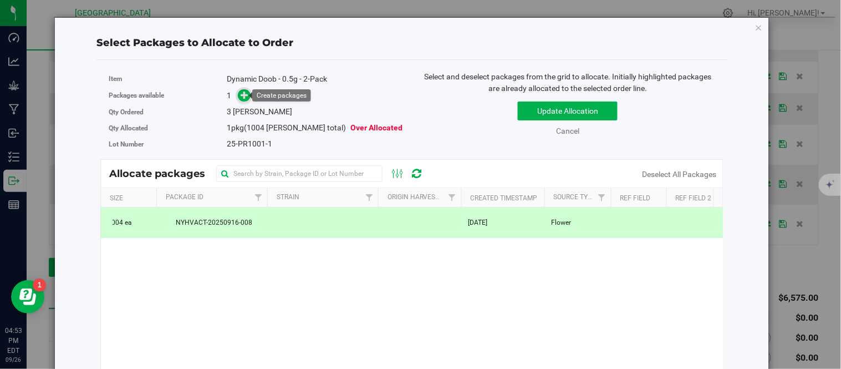
click at [241, 96] on icon at bounding box center [245, 95] width 8 height 8
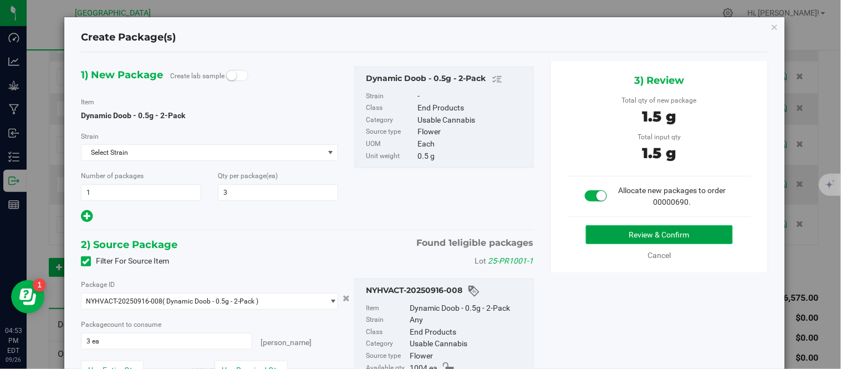
click at [646, 227] on button "Review & Confirm" at bounding box center [659, 234] width 147 height 19
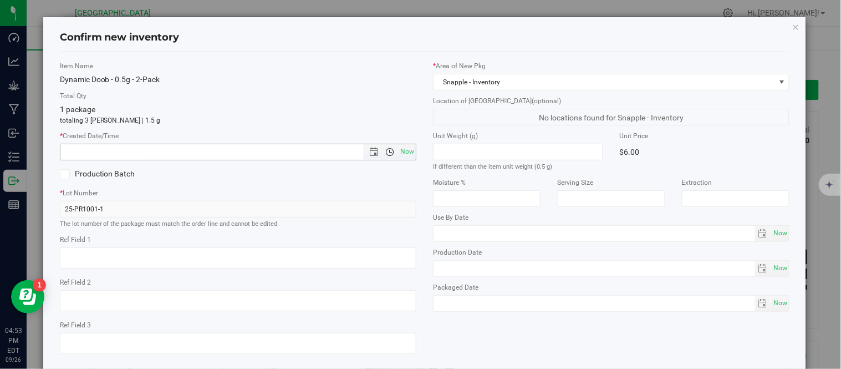
scroll to position [1058, 0]
click at [401, 154] on span "Now" at bounding box center [407, 152] width 19 height 16
click at [403, 156] on span "Now" at bounding box center [407, 152] width 19 height 16
type input "[DATE] 4:54 PM"
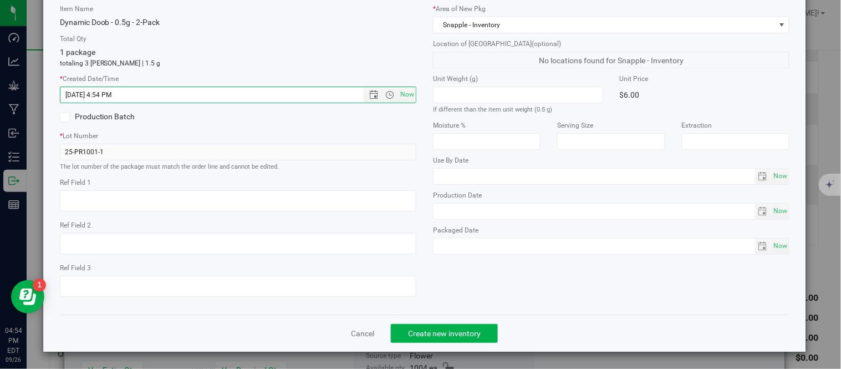
scroll to position [70, 0]
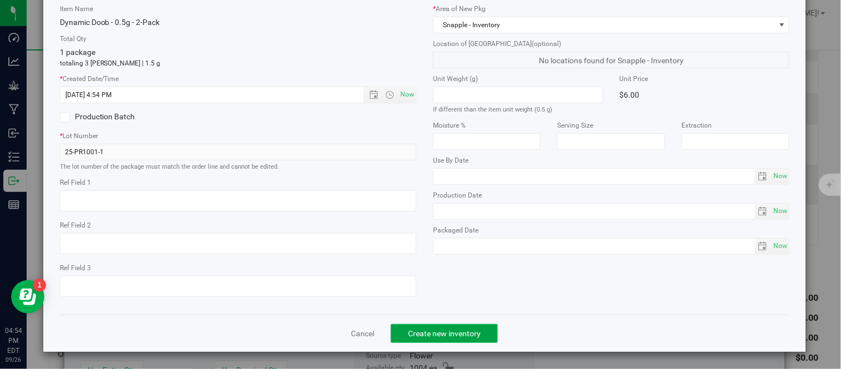
click at [461, 330] on span "Create new inventory" at bounding box center [444, 333] width 73 height 9
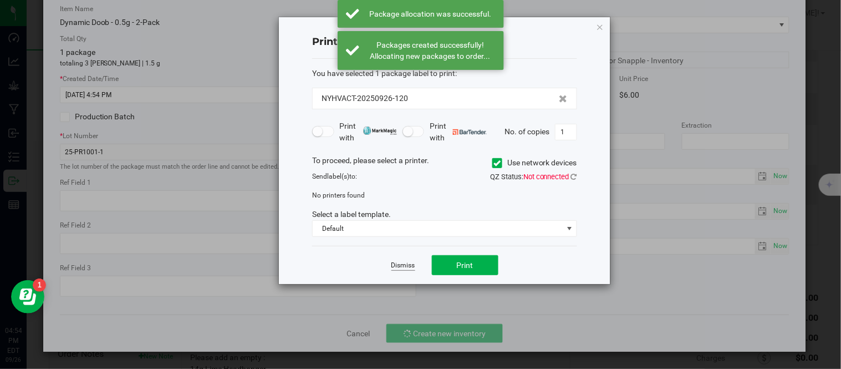
click at [405, 262] on link "Dismiss" at bounding box center [404, 265] width 24 height 9
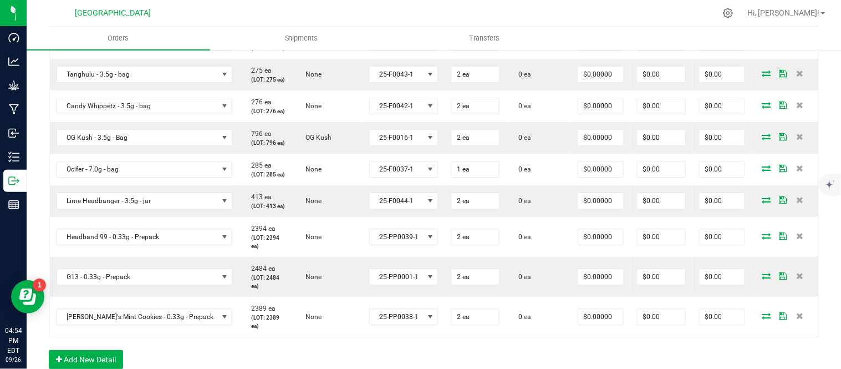
scroll to position [996, 0]
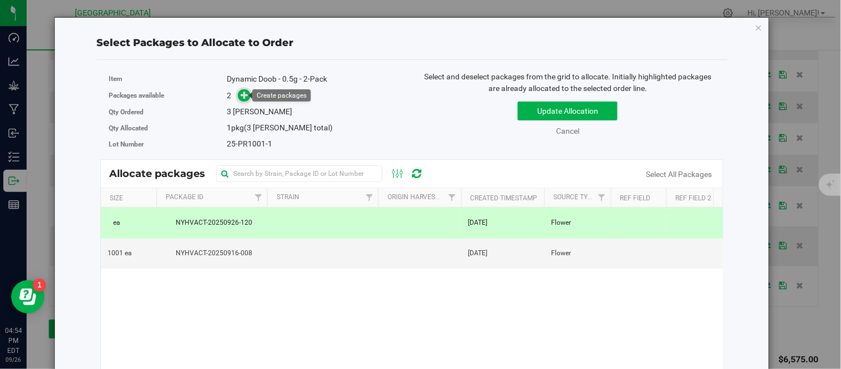
click at [244, 95] on icon at bounding box center [245, 94] width 8 height 8
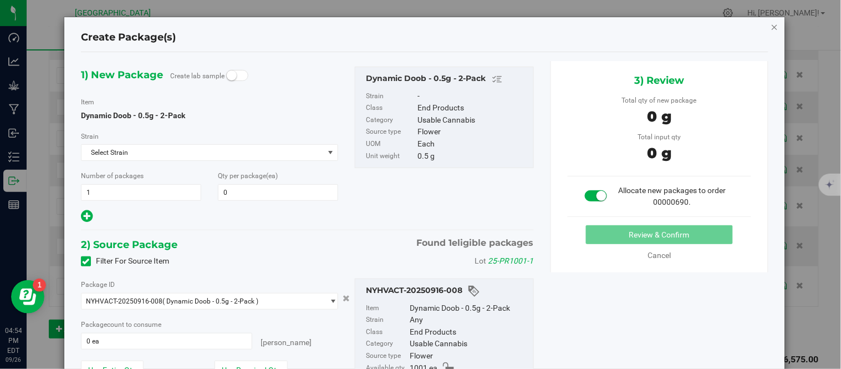
click at [771, 27] on icon "button" at bounding box center [775, 26] width 8 height 13
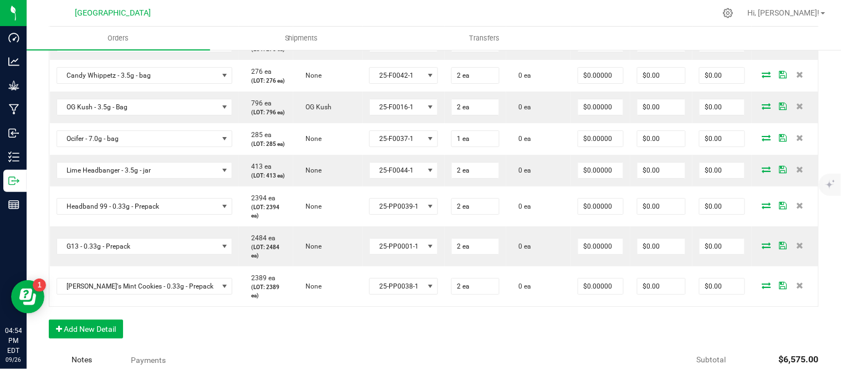
click at [763, 14] on icon at bounding box center [767, 11] width 9 height 7
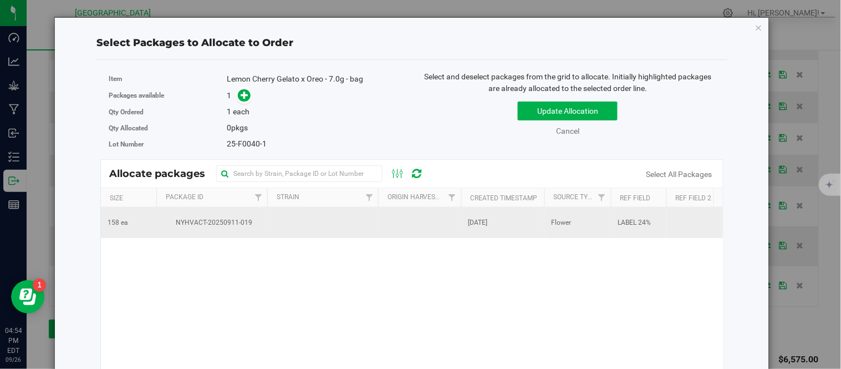
click at [233, 235] on td "NYHVACT-20250911-019" at bounding box center [211, 222] width 111 height 30
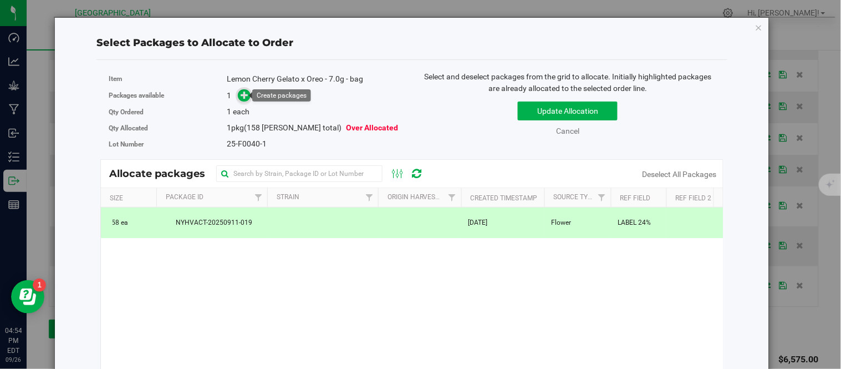
click at [245, 97] on icon at bounding box center [245, 95] width 8 height 8
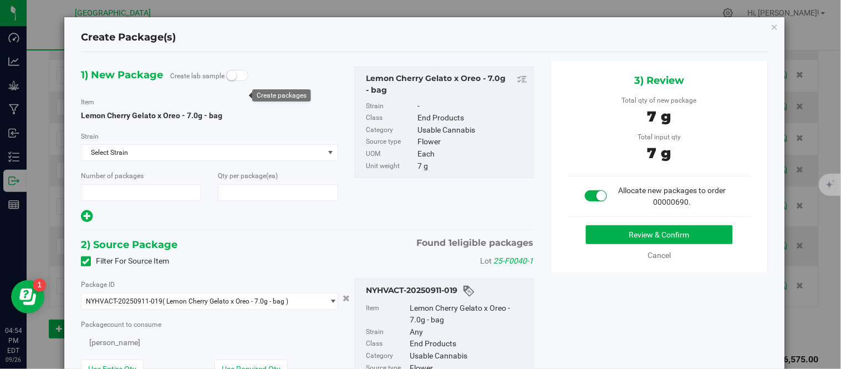
type input "1"
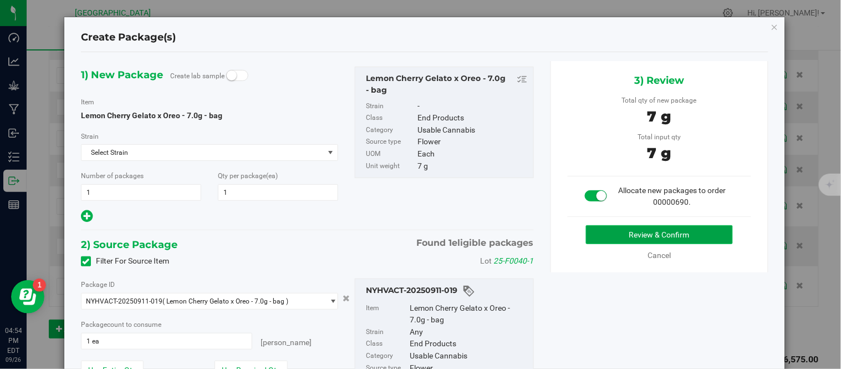
click at [629, 238] on button "Review & Confirm" at bounding box center [659, 234] width 147 height 19
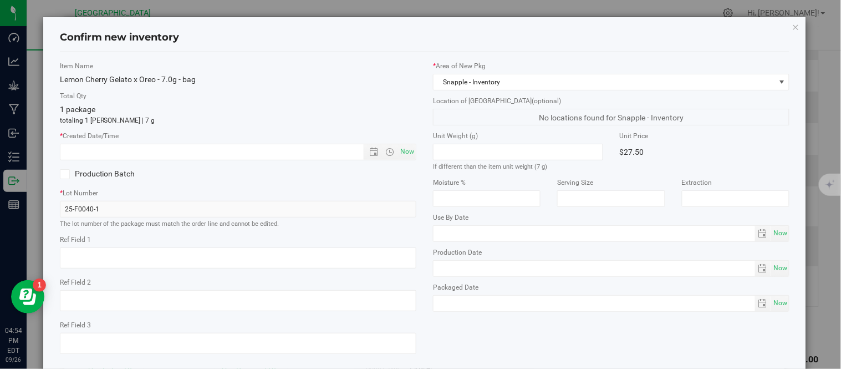
type textarea "LABEL 24%"
click at [405, 155] on span "Now" at bounding box center [407, 152] width 19 height 16
type input "[DATE] 4:54 PM"
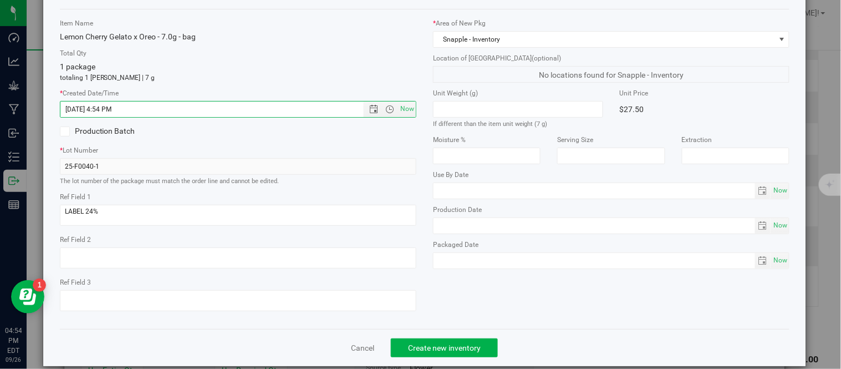
scroll to position [70, 0]
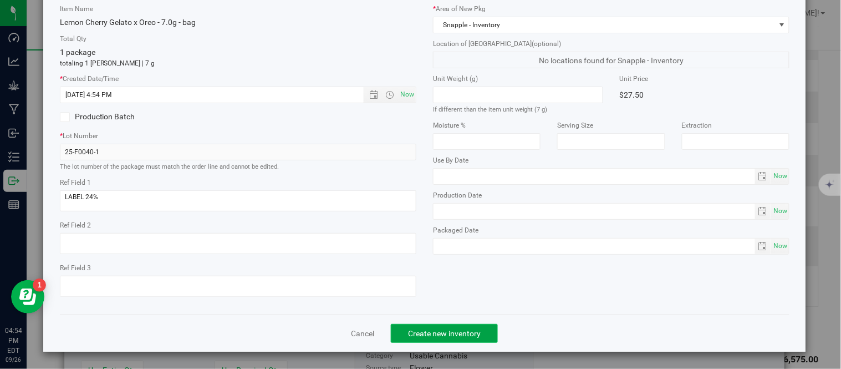
click at [426, 331] on span "Create new inventory" at bounding box center [444, 333] width 73 height 9
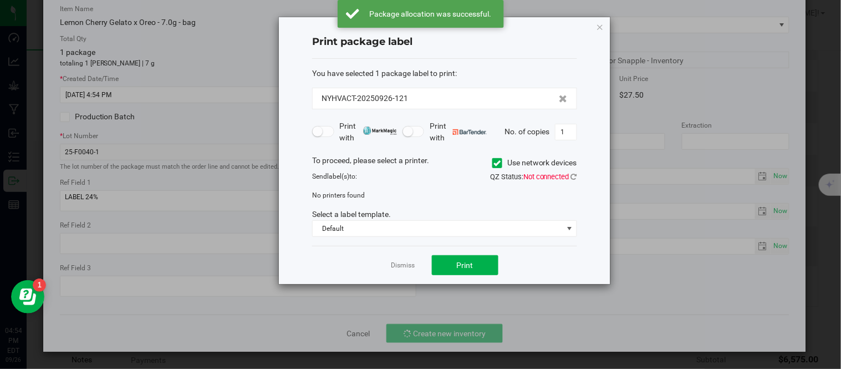
click at [397, 258] on div "Dismiss Print" at bounding box center [444, 265] width 265 height 38
click at [398, 265] on link "Dismiss" at bounding box center [404, 265] width 24 height 9
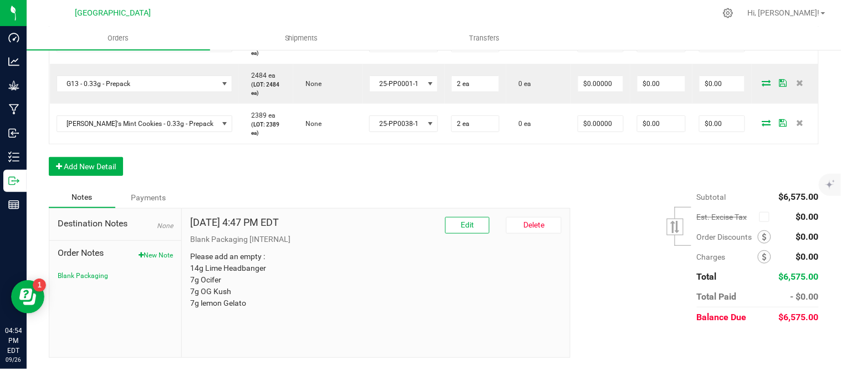
scroll to position [1181, 0]
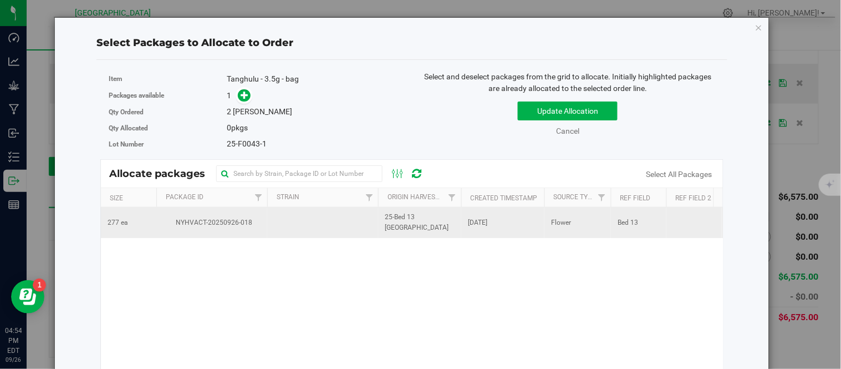
click at [263, 226] on td "NYHVACT-20250926-018" at bounding box center [211, 222] width 111 height 30
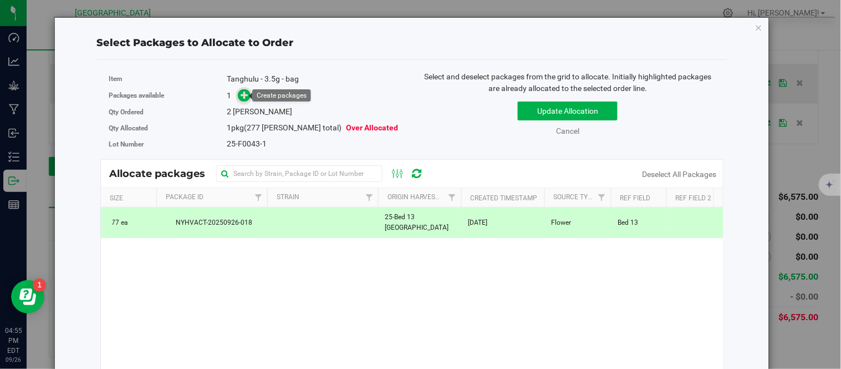
click at [245, 92] on icon at bounding box center [245, 94] width 8 height 8
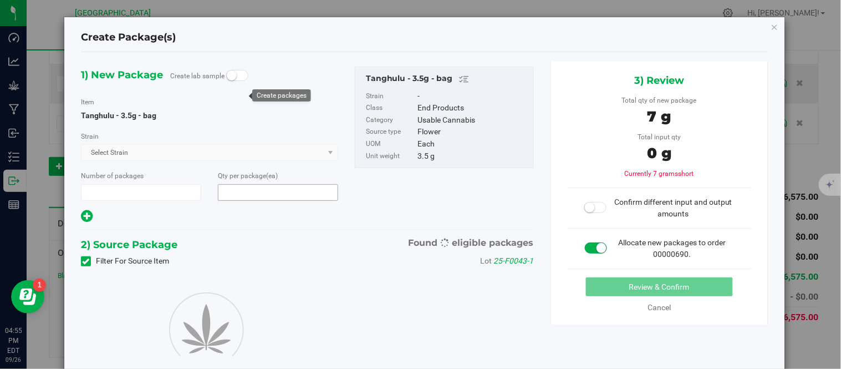
type input "1"
type input "2"
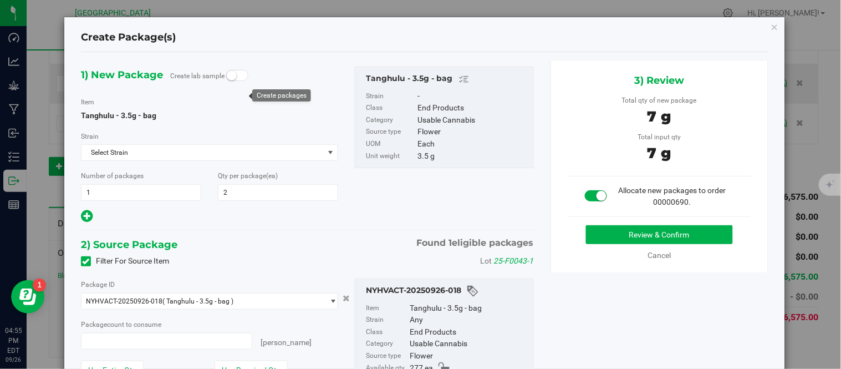
type input "2 ea"
click at [607, 230] on button "Review & Confirm" at bounding box center [659, 234] width 147 height 19
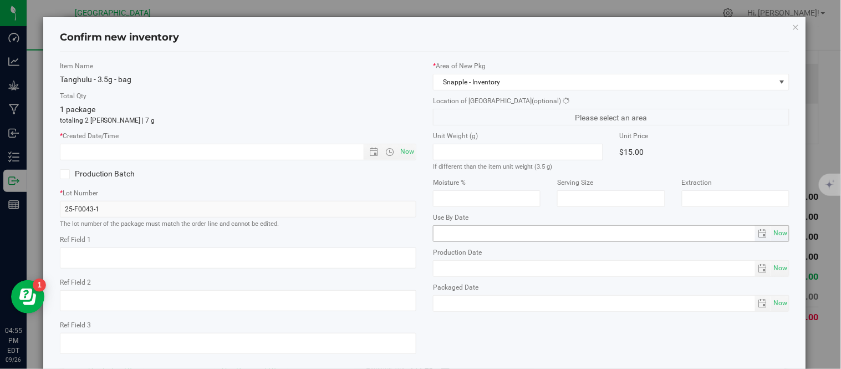
type textarea "Bed 13"
click at [405, 152] on span "Now" at bounding box center [407, 152] width 19 height 16
type input "[DATE] 4:55 PM"
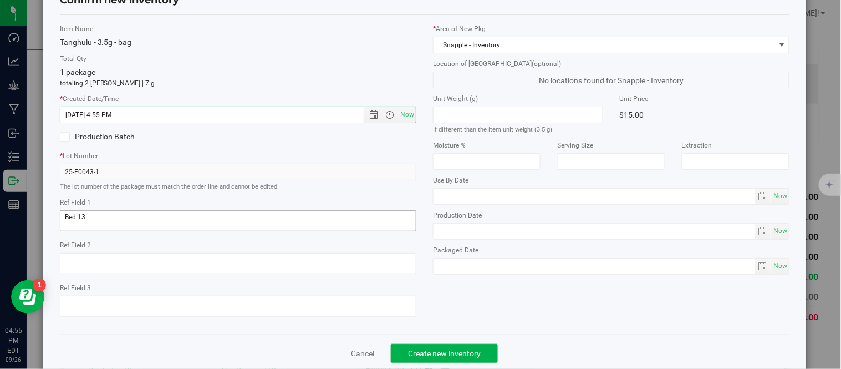
scroll to position [70, 0]
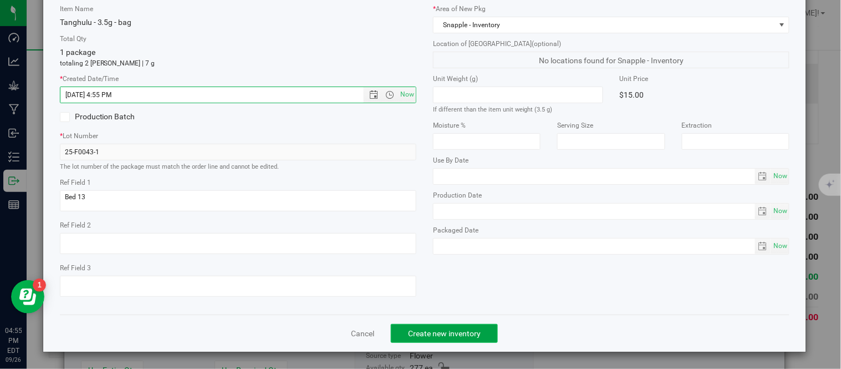
click at [444, 334] on span "Create new inventory" at bounding box center [444, 333] width 73 height 9
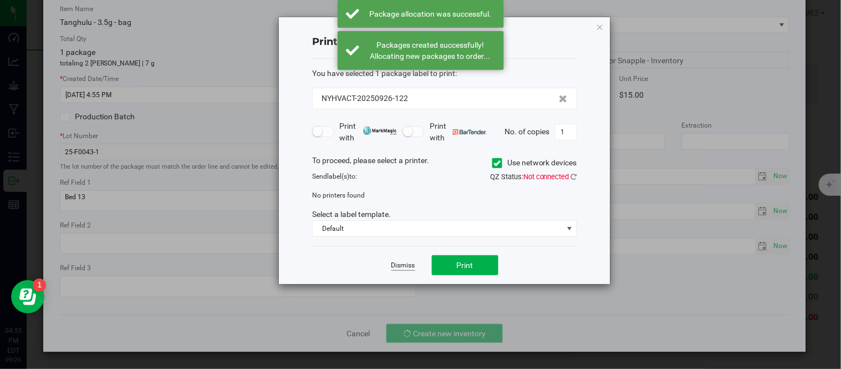
click at [405, 265] on link "Dismiss" at bounding box center [404, 265] width 24 height 9
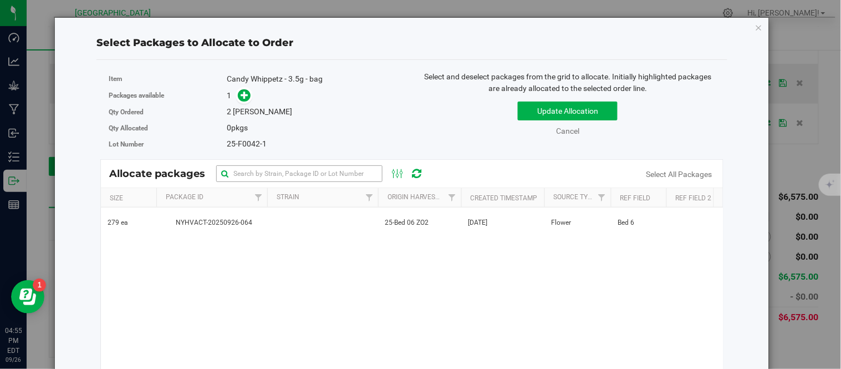
drag, startPoint x: 226, startPoint y: 225, endPoint x: 228, endPoint y: 181, distance: 43.9
click at [226, 224] on span "NYHVACT-20250926-064" at bounding box center [212, 222] width 98 height 11
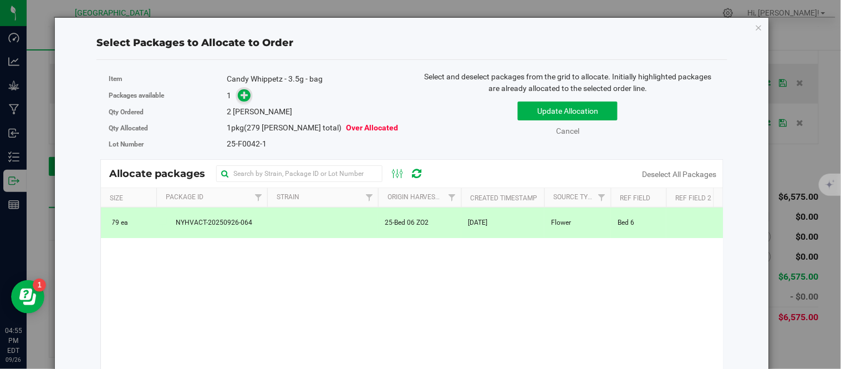
click at [242, 91] on icon at bounding box center [245, 94] width 8 height 8
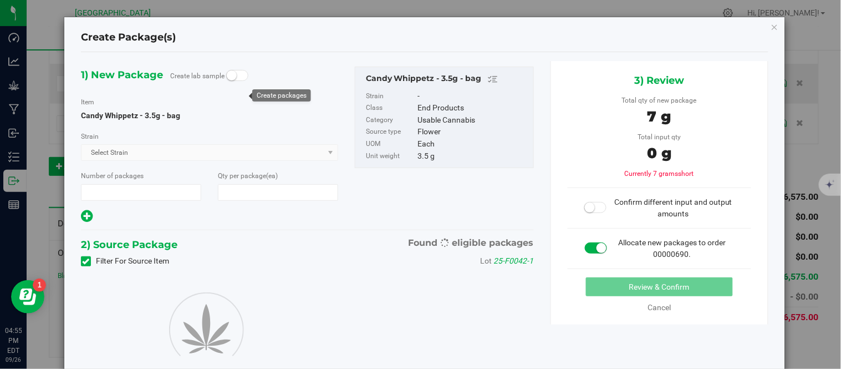
type input "1"
type input "2"
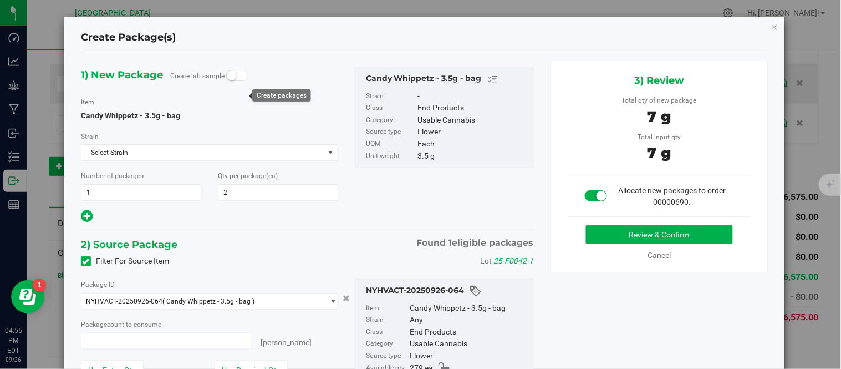
type input "2 ea"
click at [592, 235] on button "Review & Confirm" at bounding box center [659, 234] width 147 height 19
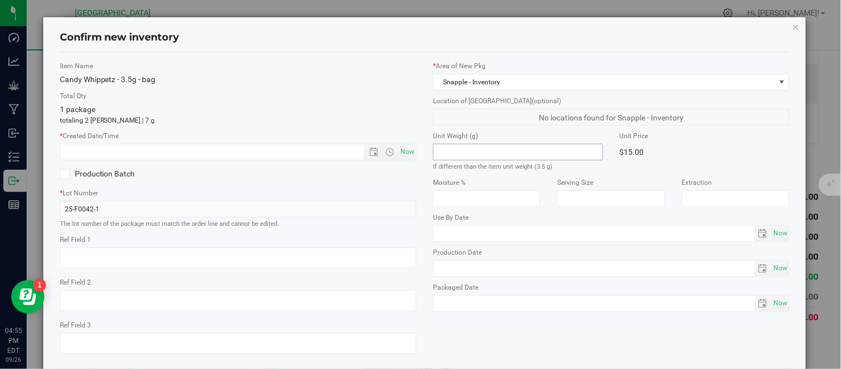
type textarea "Bed 6"
click at [400, 150] on span "Now" at bounding box center [407, 152] width 19 height 16
type input "[DATE] 4:55 PM"
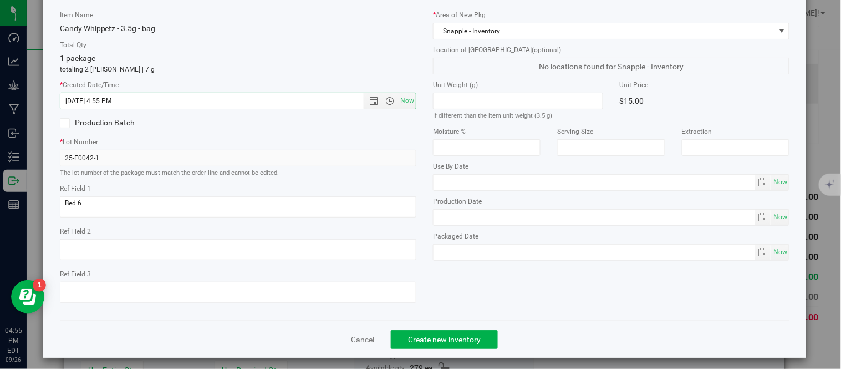
scroll to position [70, 0]
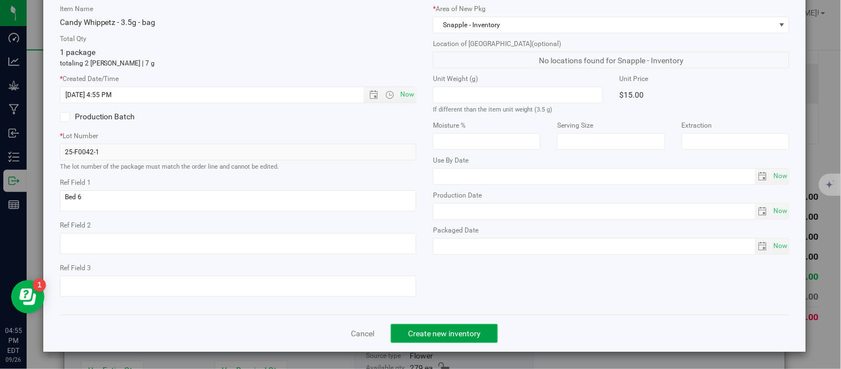
click at [411, 326] on button "Create new inventory" at bounding box center [444, 333] width 107 height 19
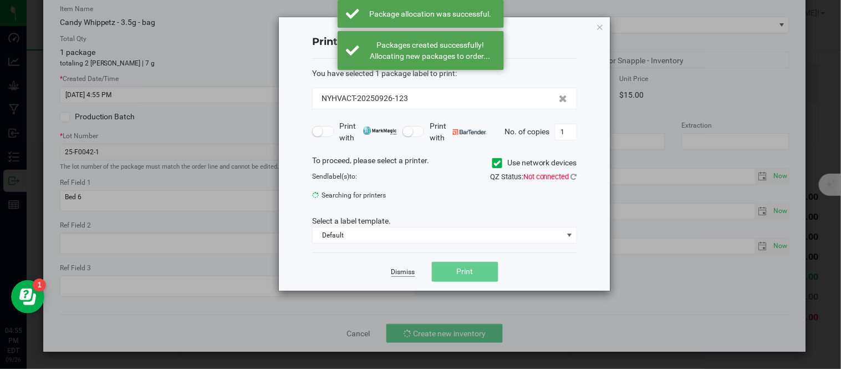
click at [395, 268] on link "Dismiss" at bounding box center [404, 271] width 24 height 9
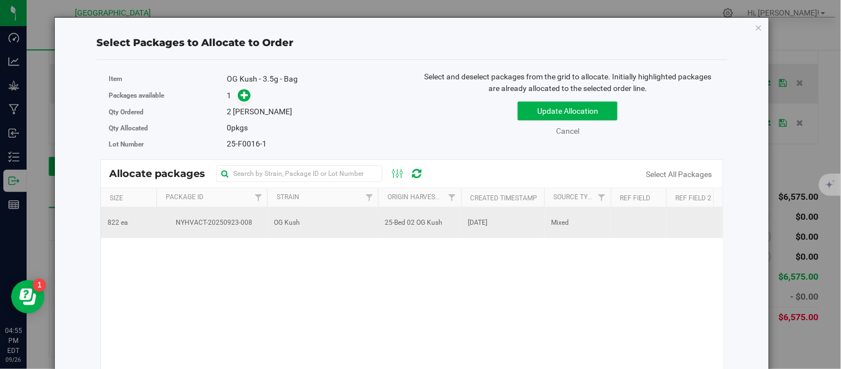
click at [337, 224] on td "OG Kush" at bounding box center [322, 222] width 111 height 30
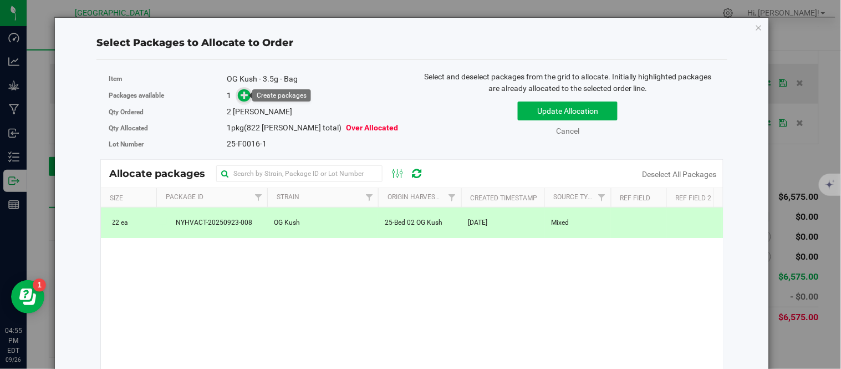
click at [244, 98] on icon at bounding box center [245, 94] width 8 height 8
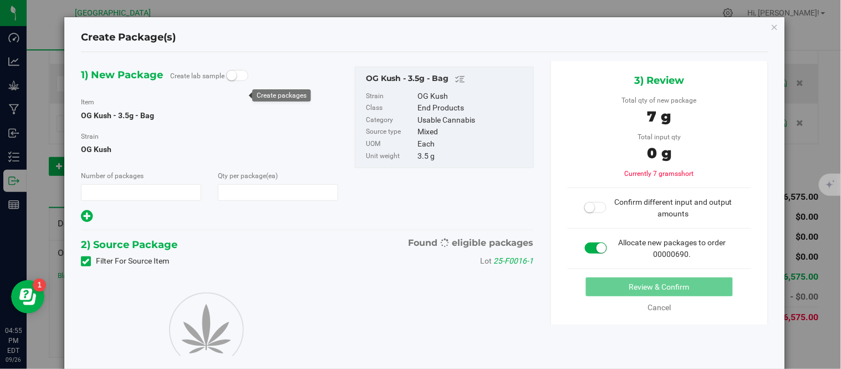
type input "1"
type input "2"
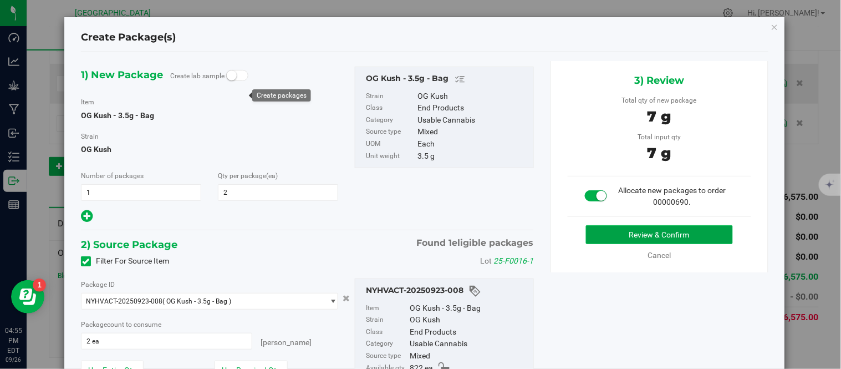
click at [614, 228] on button "Review & Confirm" at bounding box center [659, 234] width 147 height 19
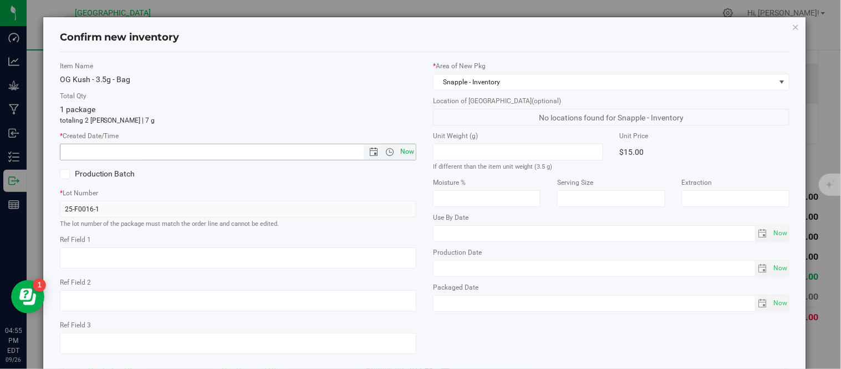
click at [402, 153] on span "Now" at bounding box center [407, 152] width 19 height 16
type input "[DATE] 4:55 PM"
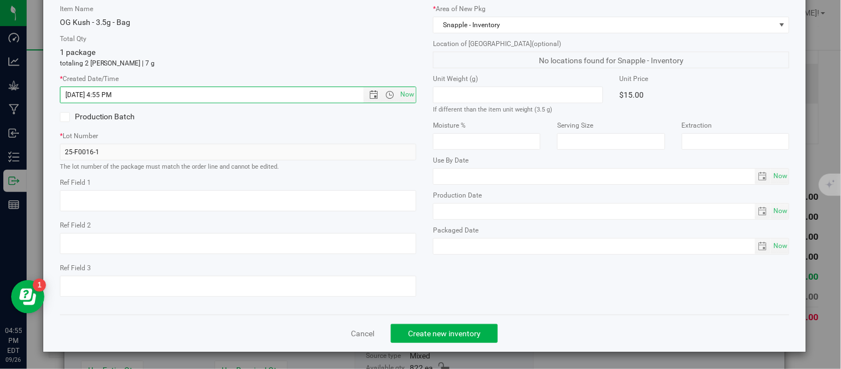
scroll to position [70, 0]
click at [408, 335] on span "Create new inventory" at bounding box center [444, 333] width 73 height 9
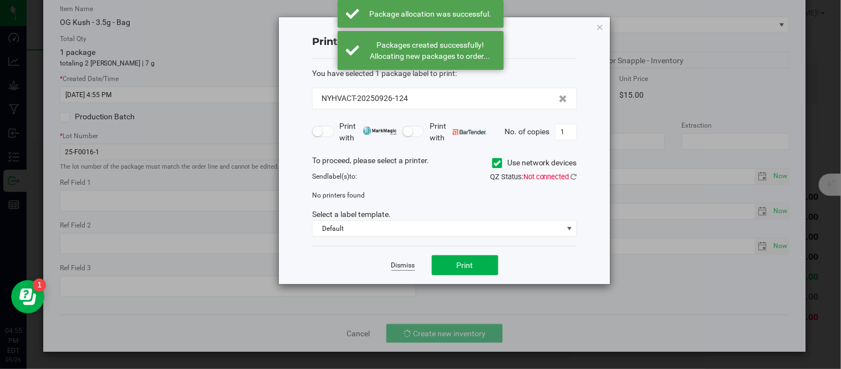
click at [392, 263] on link "Dismiss" at bounding box center [404, 265] width 24 height 9
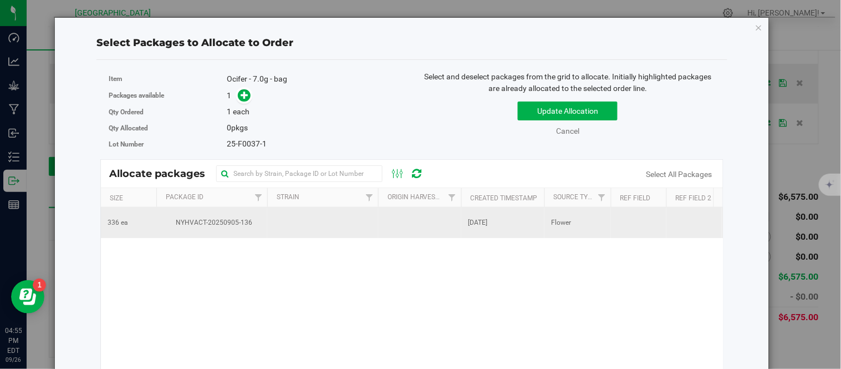
click at [287, 227] on td at bounding box center [322, 222] width 111 height 30
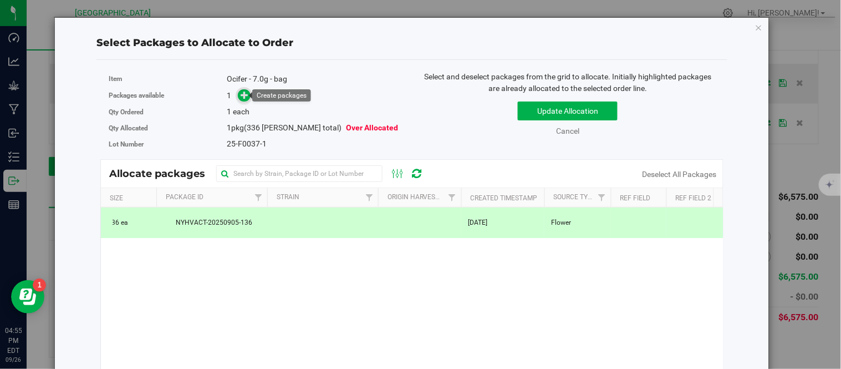
click at [243, 96] on icon at bounding box center [245, 94] width 8 height 8
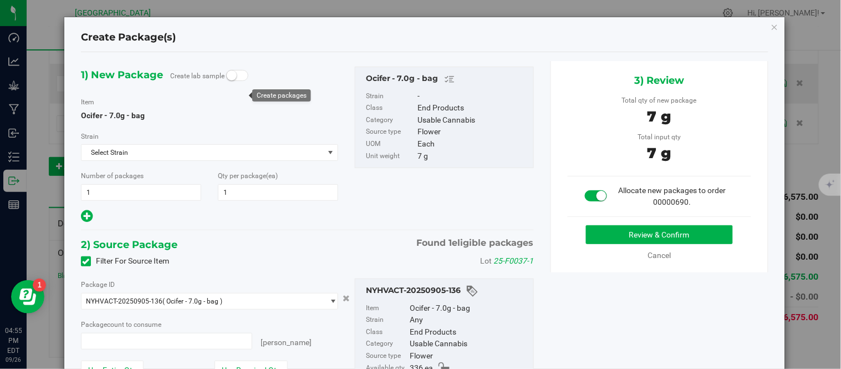
type input "1 ea"
click at [596, 231] on button "Review & Confirm" at bounding box center [659, 234] width 147 height 19
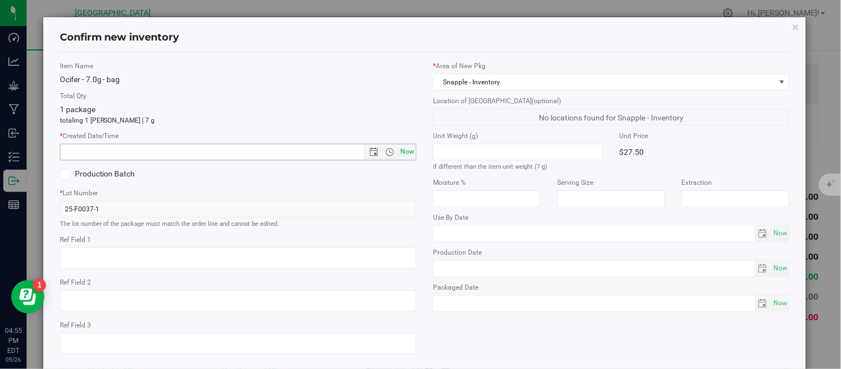
click at [404, 153] on span "Now" at bounding box center [407, 152] width 19 height 16
type input "[DATE] 4:55 PM"
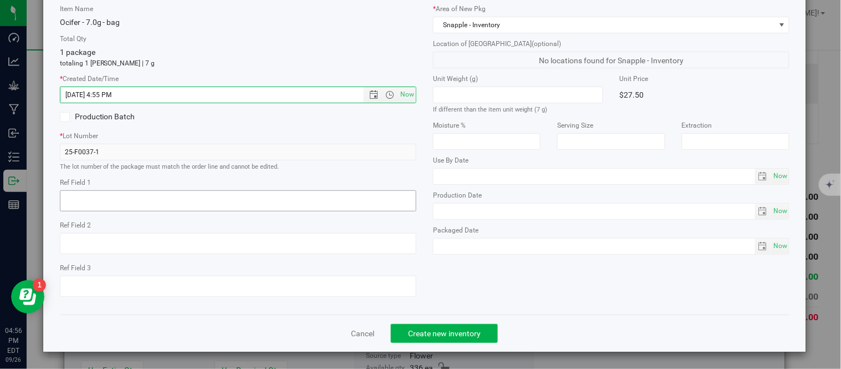
scroll to position [70, 0]
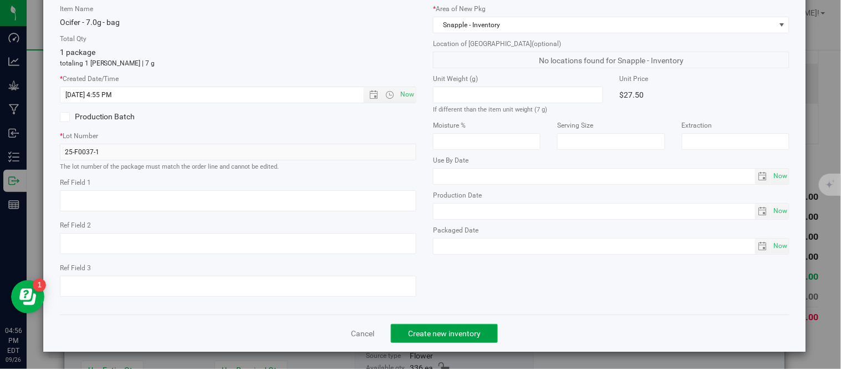
click at [420, 332] on span "Create new inventory" at bounding box center [444, 333] width 73 height 9
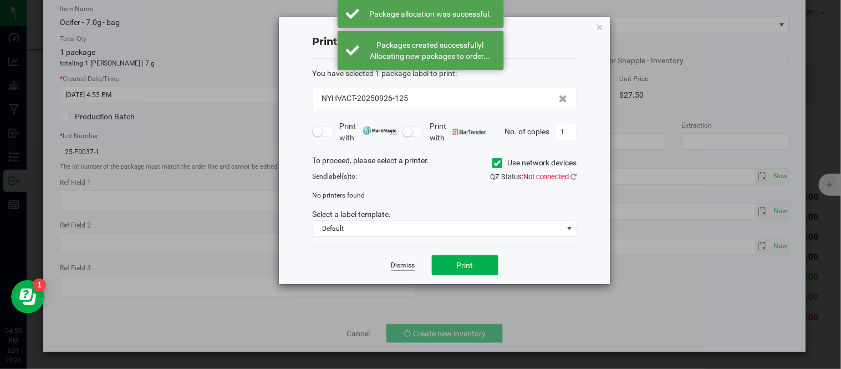
click at [402, 262] on link "Dismiss" at bounding box center [404, 265] width 24 height 9
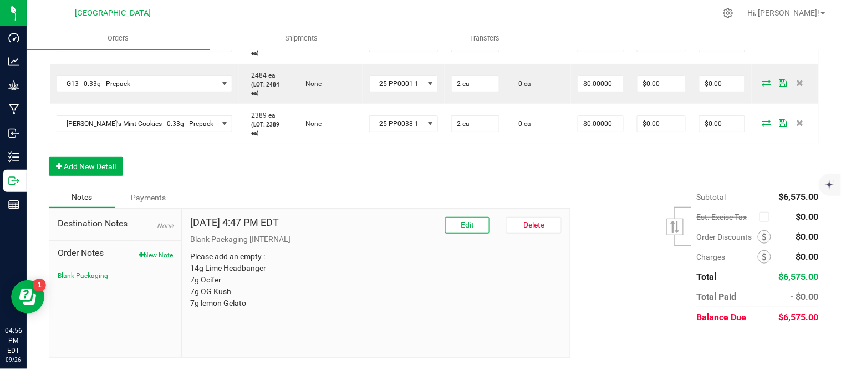
click at [763, 10] on icon at bounding box center [767, 6] width 9 height 7
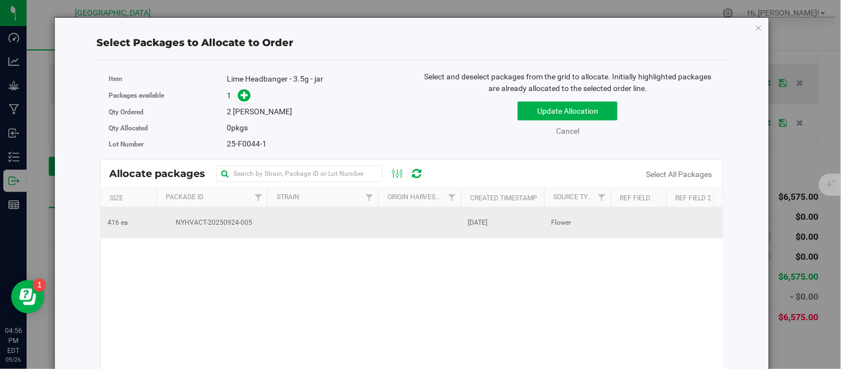
click at [235, 226] on span "NYHVACT-20250924-005" at bounding box center [212, 222] width 98 height 11
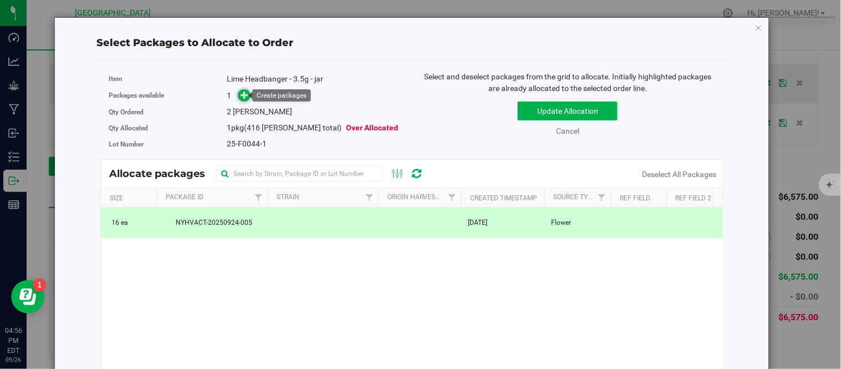
click at [241, 91] on icon at bounding box center [245, 95] width 8 height 8
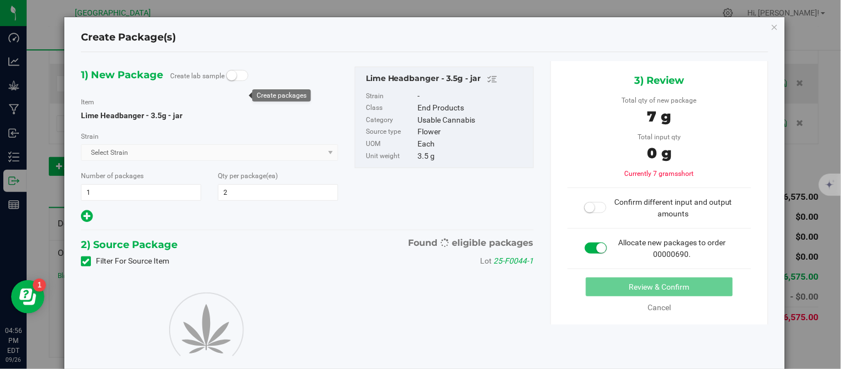
type input "2"
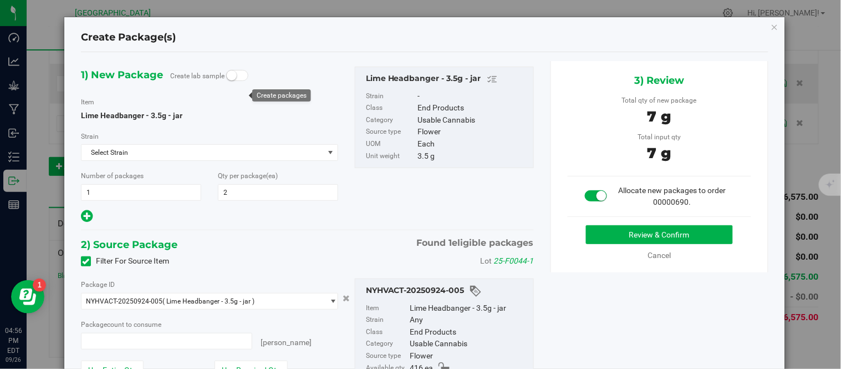
type input "2 ea"
click at [636, 231] on button "Review & Confirm" at bounding box center [659, 234] width 147 height 19
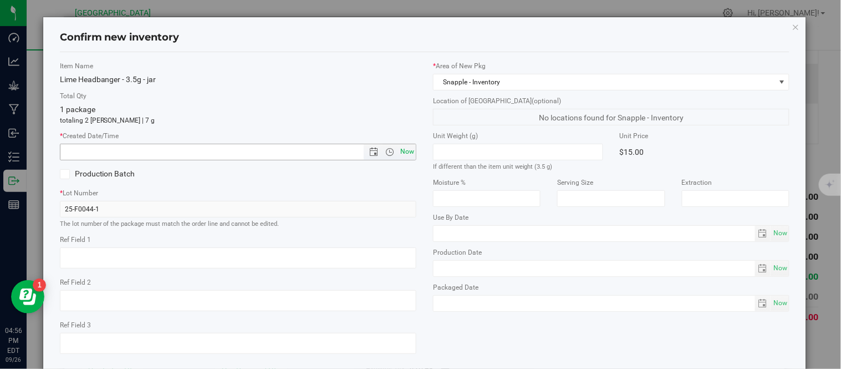
click at [400, 151] on span "Now" at bounding box center [407, 152] width 19 height 16
type input "[DATE] 4:56 PM"
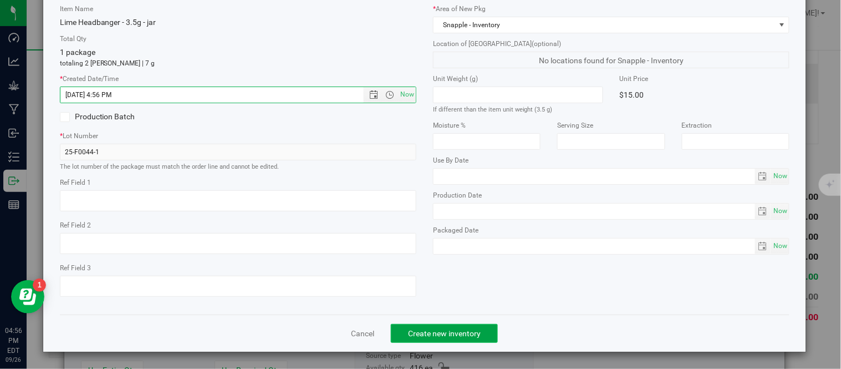
click at [448, 337] on span "Create new inventory" at bounding box center [444, 333] width 73 height 9
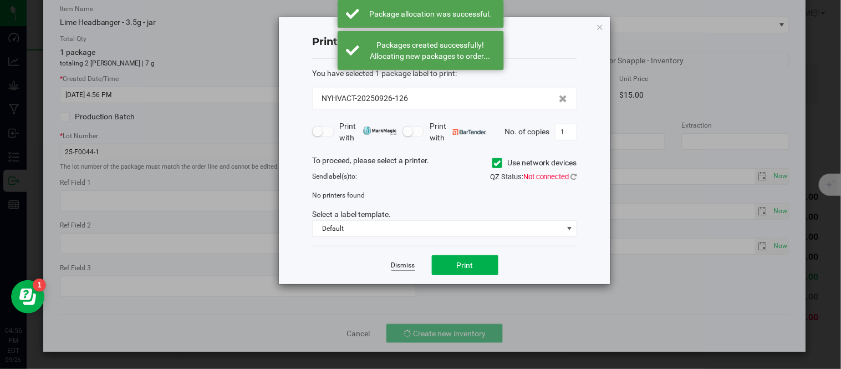
click at [401, 261] on link "Dismiss" at bounding box center [404, 265] width 24 height 9
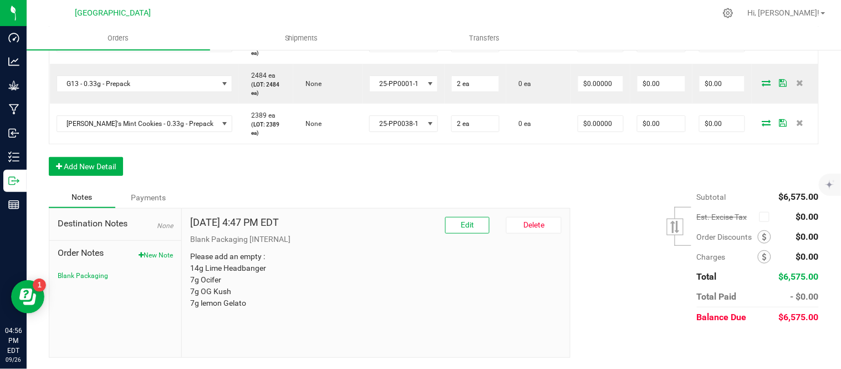
scroll to position [1304, 0]
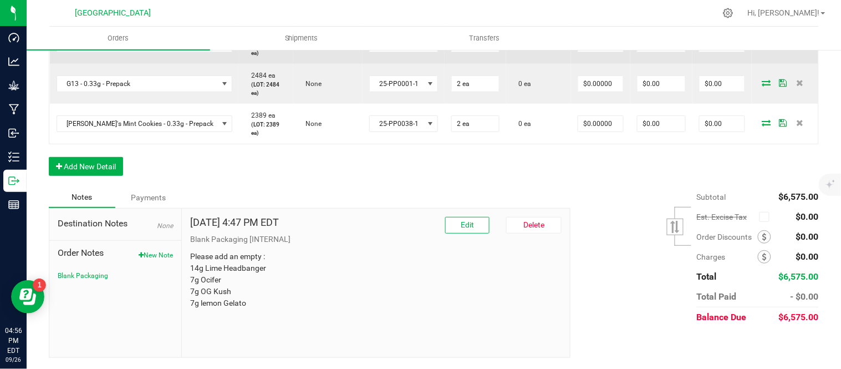
click at [763, 46] on icon at bounding box center [767, 42] width 9 height 7
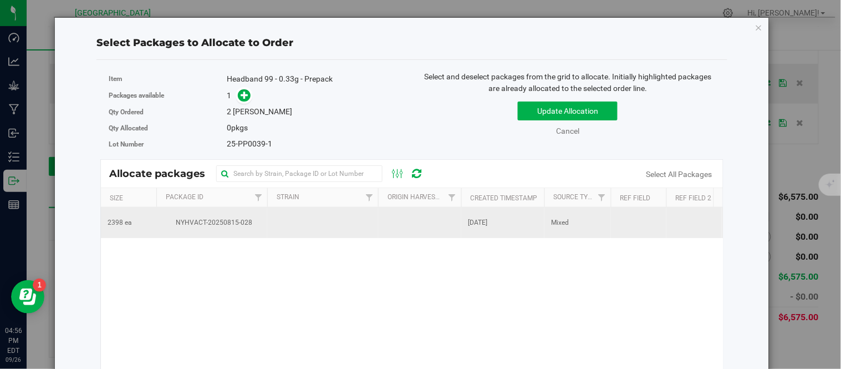
click at [343, 215] on td at bounding box center [322, 222] width 111 height 30
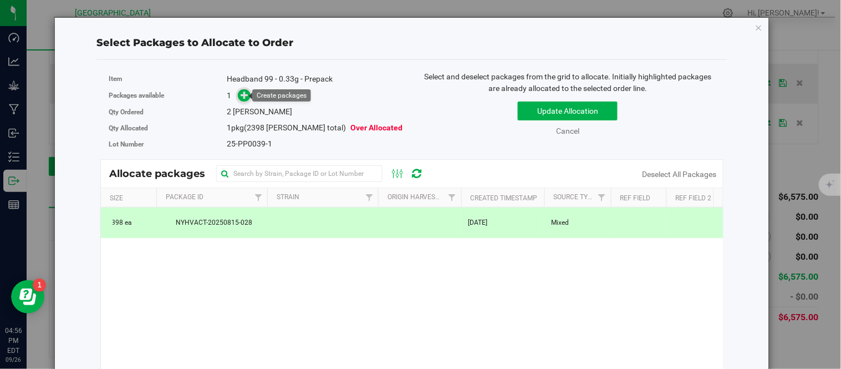
click at [245, 95] on icon at bounding box center [245, 94] width 8 height 8
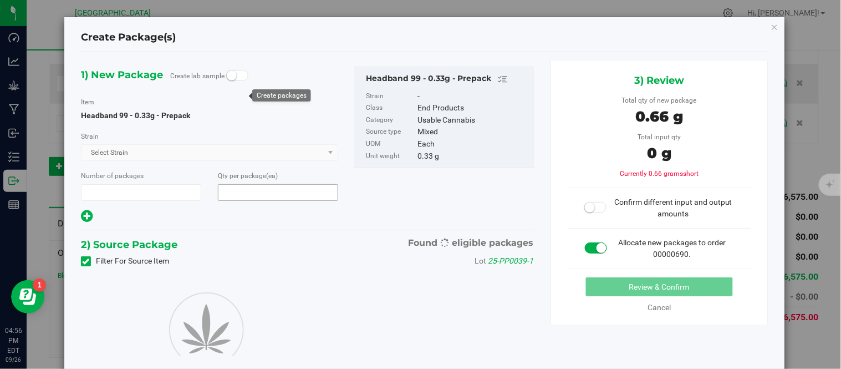
type input "1"
type input "2"
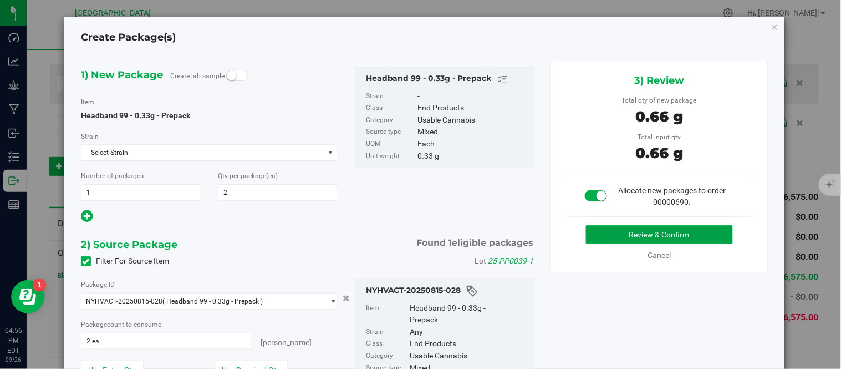
click at [658, 233] on button "Review & Confirm" at bounding box center [659, 234] width 147 height 19
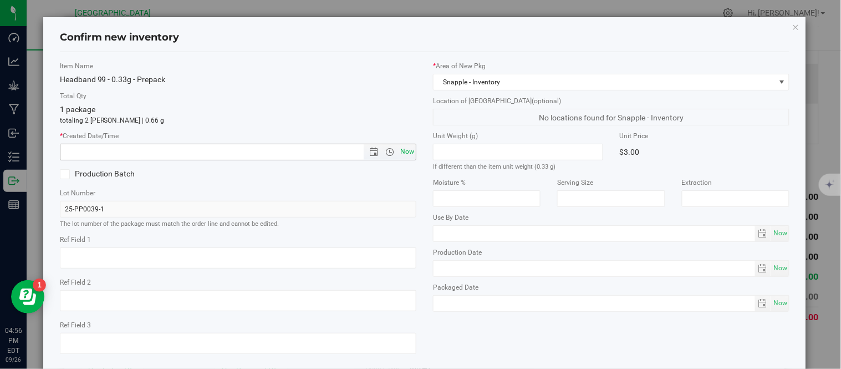
click at [403, 154] on span "Now" at bounding box center [407, 152] width 19 height 16
type input "[DATE] 4:56 PM"
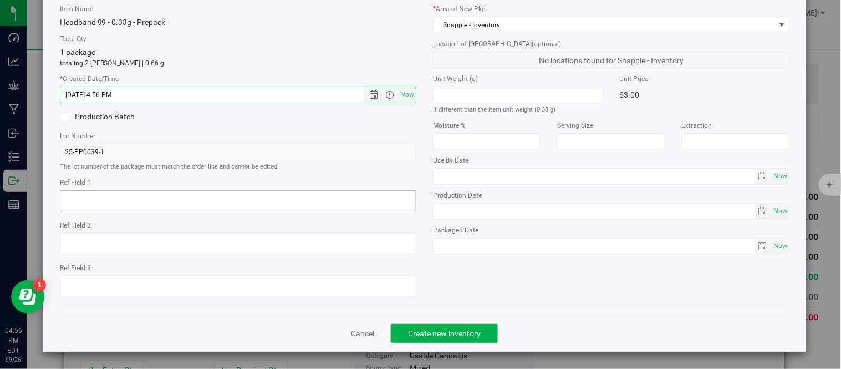
scroll to position [70, 0]
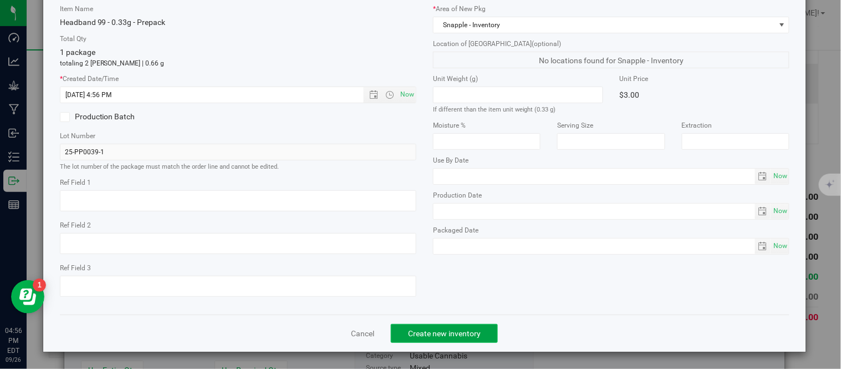
click at [433, 333] on span "Create new inventory" at bounding box center [444, 333] width 73 height 9
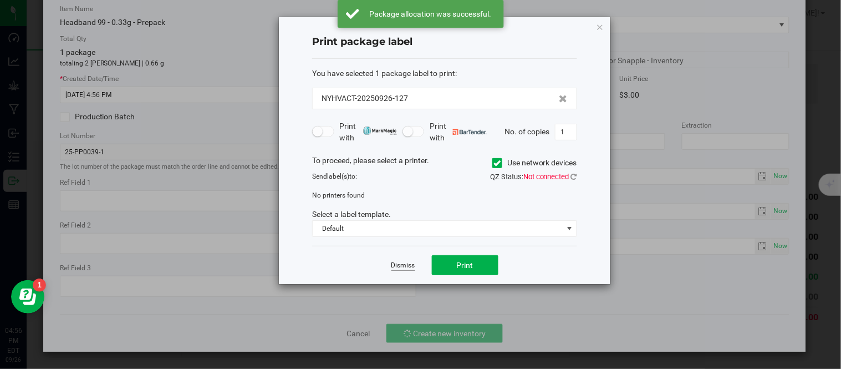
click at [405, 262] on app-cancel-button "Dismiss" at bounding box center [404, 266] width 24 height 12
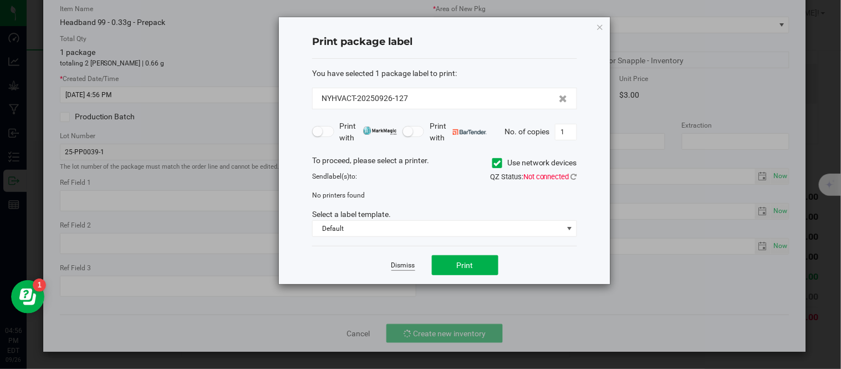
click at [405, 262] on link "Dismiss" at bounding box center [404, 265] width 24 height 9
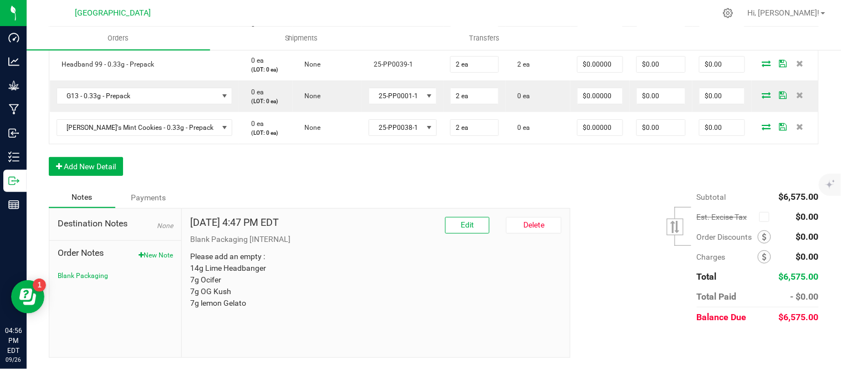
scroll to position [1304, 0]
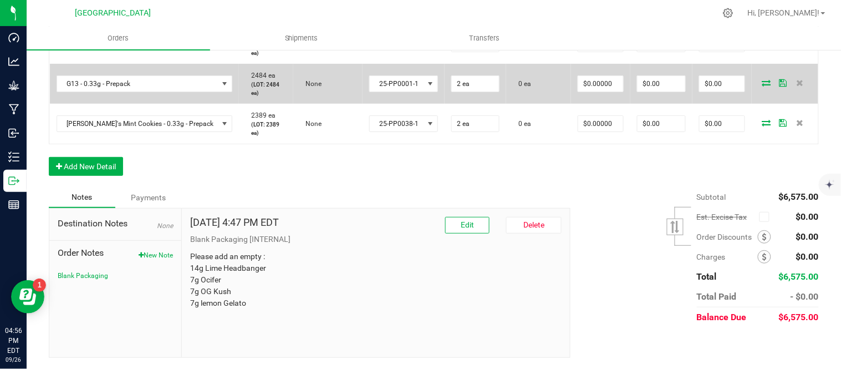
click at [763, 86] on icon at bounding box center [767, 82] width 9 height 7
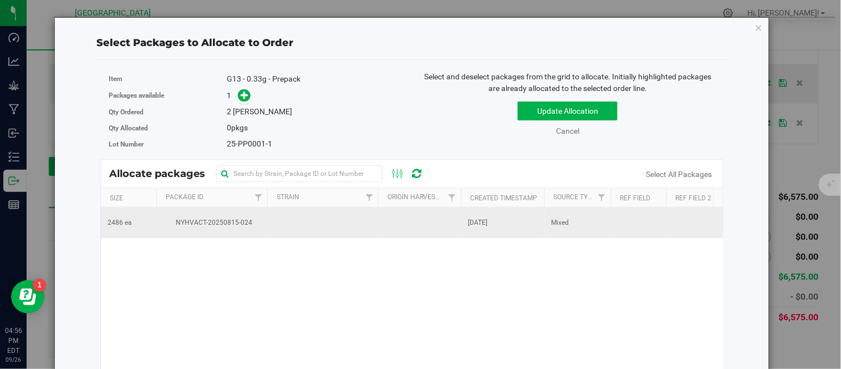
click at [328, 219] on td at bounding box center [322, 222] width 111 height 30
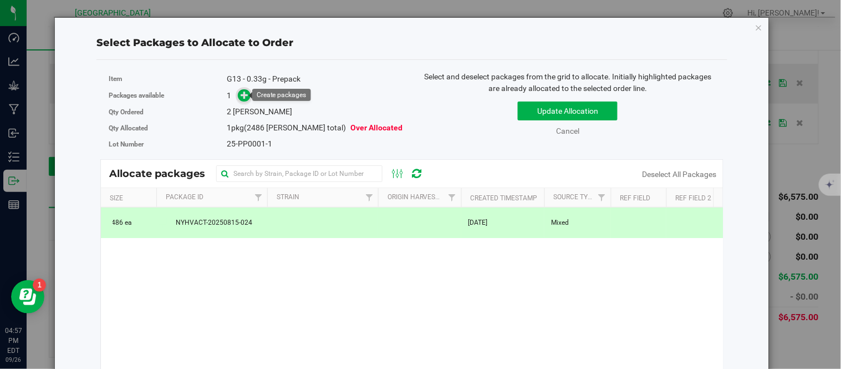
click at [246, 94] on icon at bounding box center [245, 95] width 8 height 8
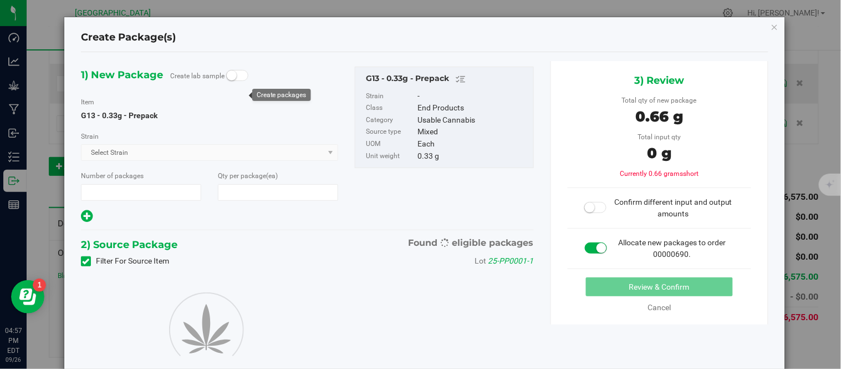
type input "1"
type input "2"
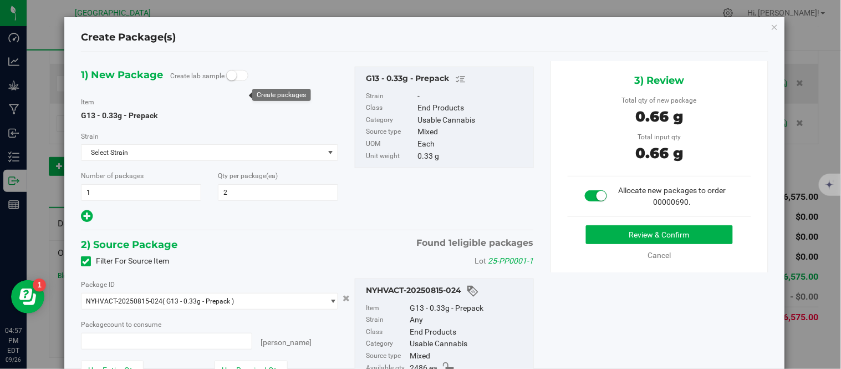
type input "2 ea"
click at [633, 233] on button "Review & Confirm" at bounding box center [659, 234] width 147 height 19
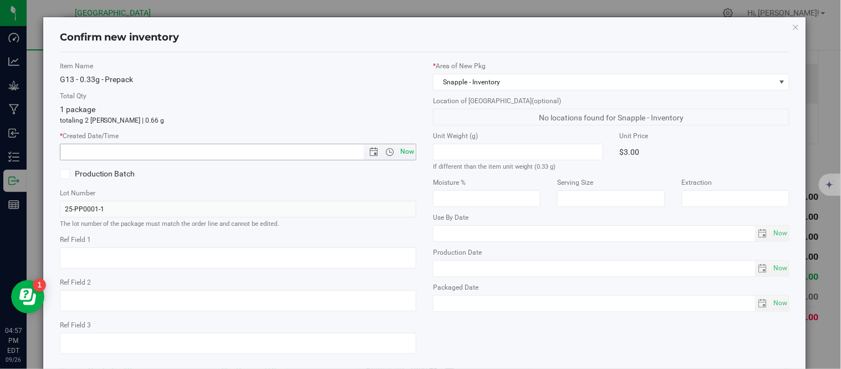
click at [400, 158] on span "Now" at bounding box center [407, 152] width 19 height 16
type input "[DATE] 4:57 PM"
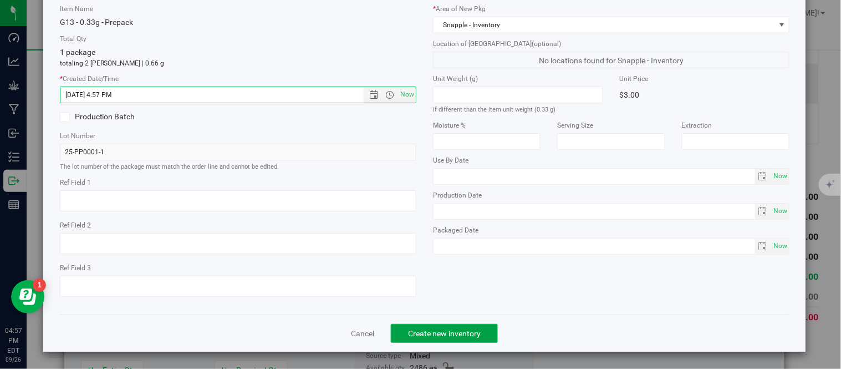
click at [413, 331] on span "Create new inventory" at bounding box center [444, 333] width 73 height 9
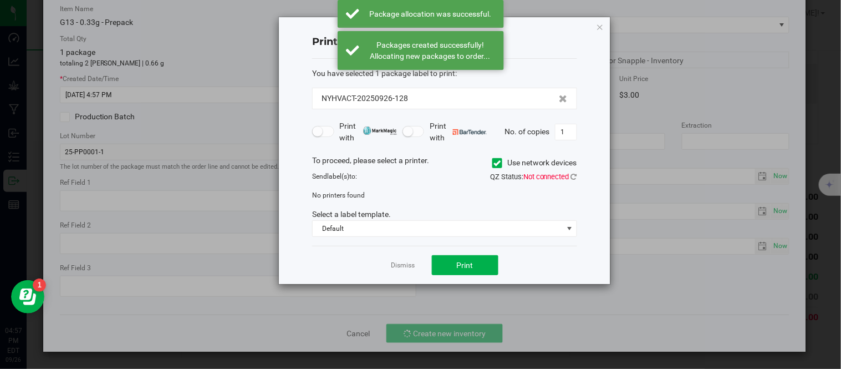
click at [400, 260] on app-cancel-button "Dismiss" at bounding box center [404, 266] width 24 height 12
click at [399, 261] on app-cancel-button "Dismiss" at bounding box center [404, 266] width 24 height 12
click at [401, 263] on link "Dismiss" at bounding box center [404, 265] width 24 height 9
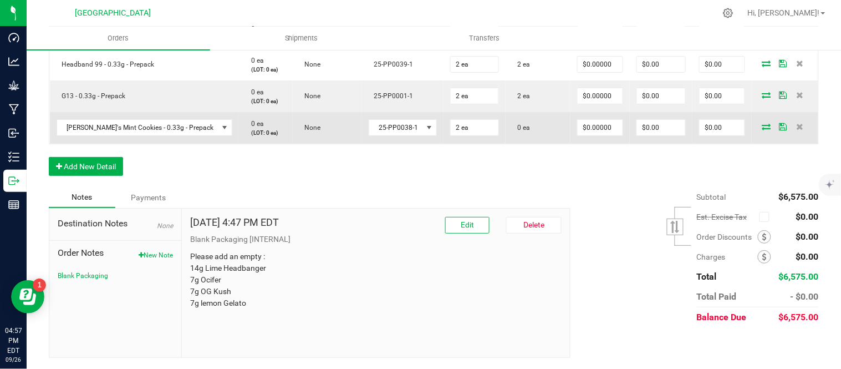
scroll to position [1304, 0]
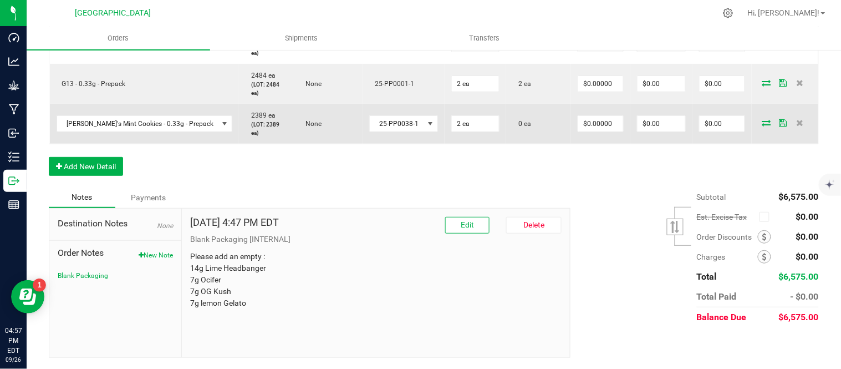
click at [763, 126] on icon at bounding box center [767, 122] width 9 height 7
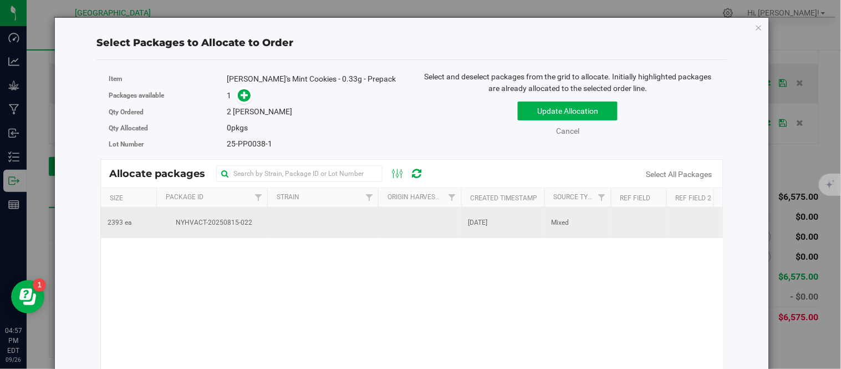
click at [257, 228] on td "NYHVACT-20250815-022" at bounding box center [211, 222] width 111 height 30
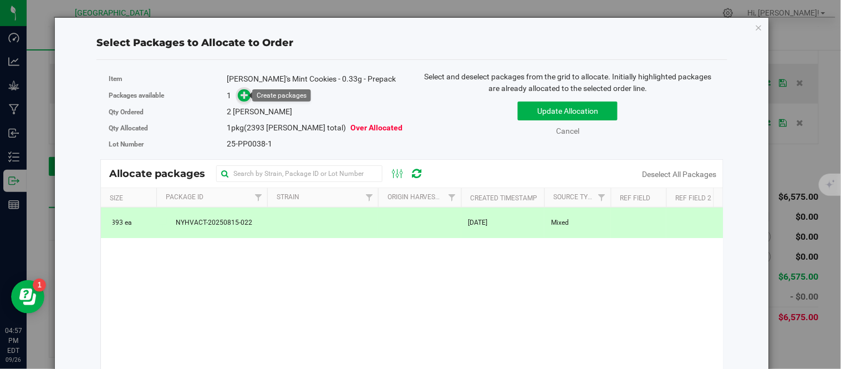
click at [245, 92] on icon at bounding box center [245, 94] width 8 height 8
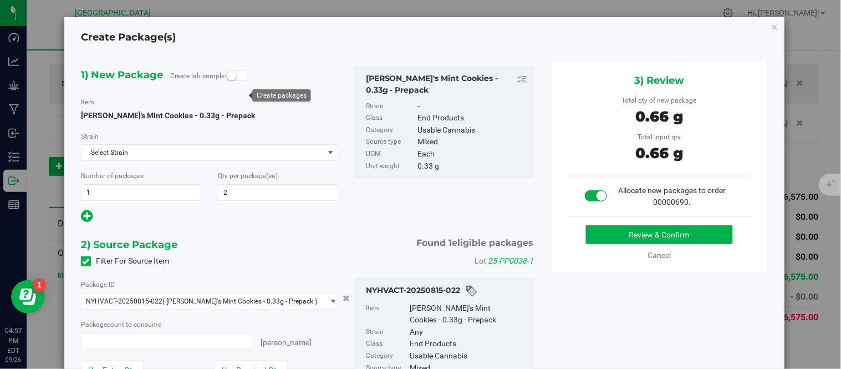
type input "2 ea"
click at [596, 235] on button "Review & Confirm" at bounding box center [659, 234] width 147 height 19
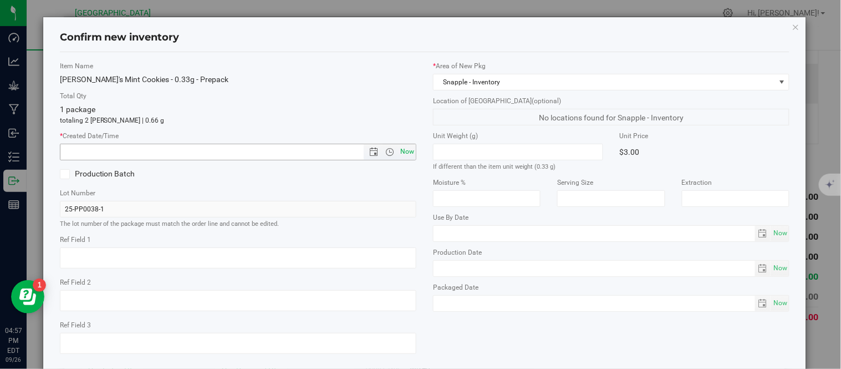
click at [403, 153] on span "Now" at bounding box center [407, 152] width 19 height 16
type input "[DATE] 4:57 PM"
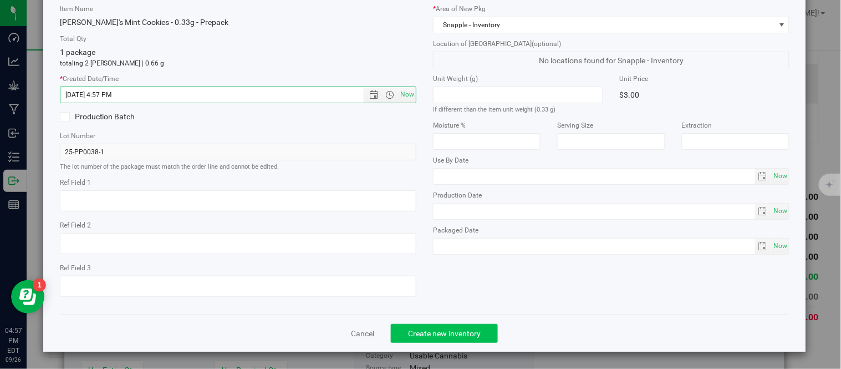
scroll to position [70, 0]
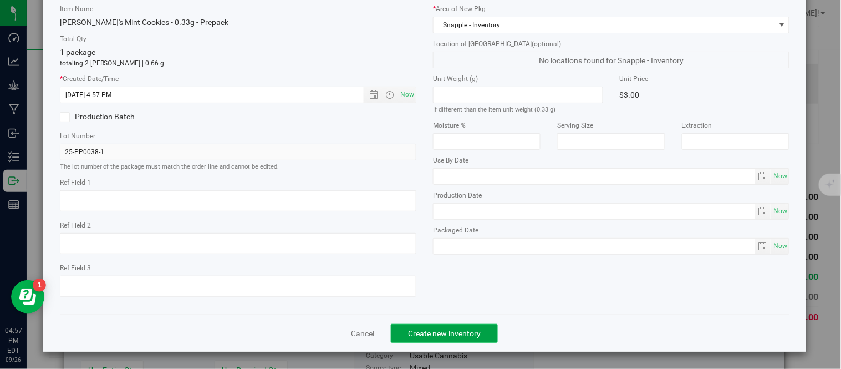
click at [446, 334] on span "Create new inventory" at bounding box center [444, 333] width 73 height 9
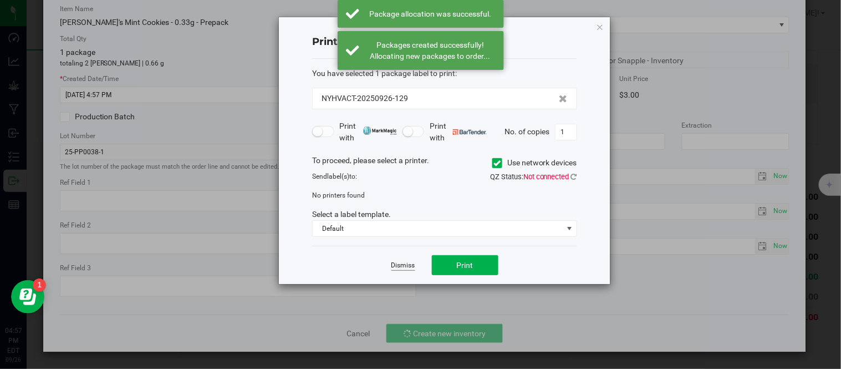
click at [393, 265] on link "Dismiss" at bounding box center [404, 265] width 24 height 9
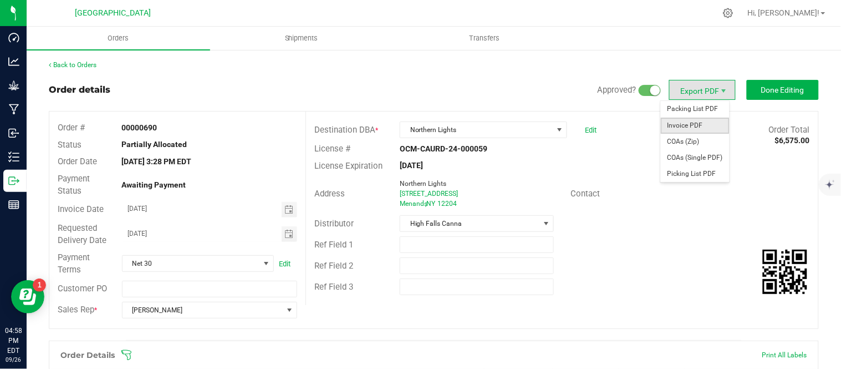
click at [683, 124] on span "Invoice PDF" at bounding box center [695, 126] width 69 height 16
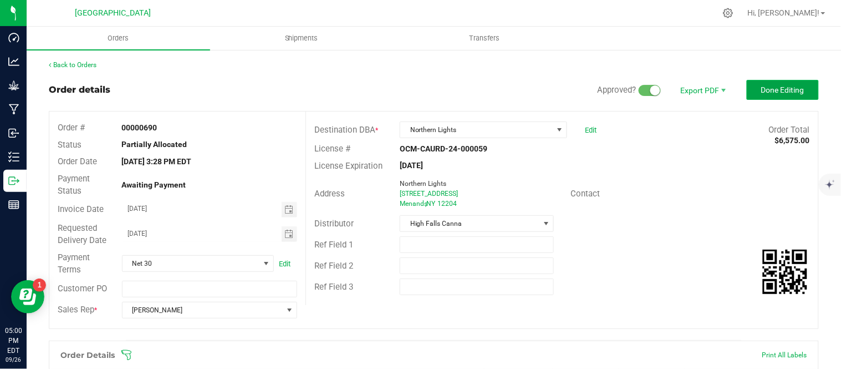
click at [775, 87] on span "Done Editing" at bounding box center [782, 89] width 43 height 9
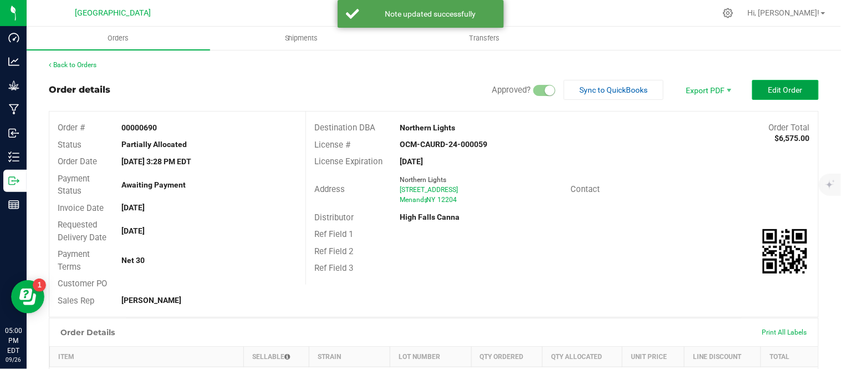
click at [769, 91] on span "Edit Order" at bounding box center [786, 89] width 34 height 9
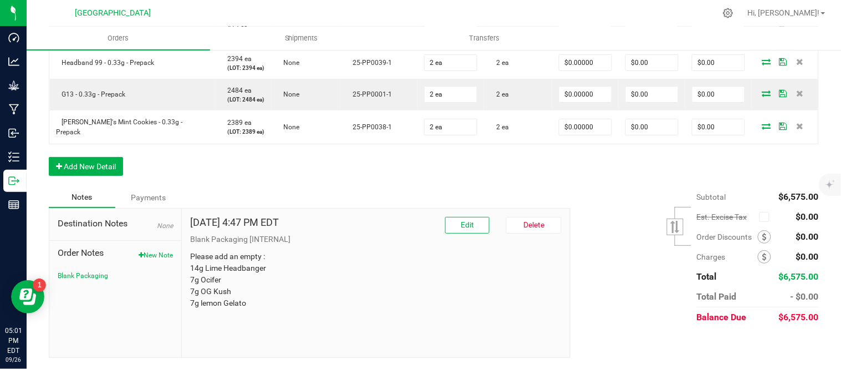
scroll to position [1265, 0]
click at [763, 255] on icon at bounding box center [765, 257] width 4 height 8
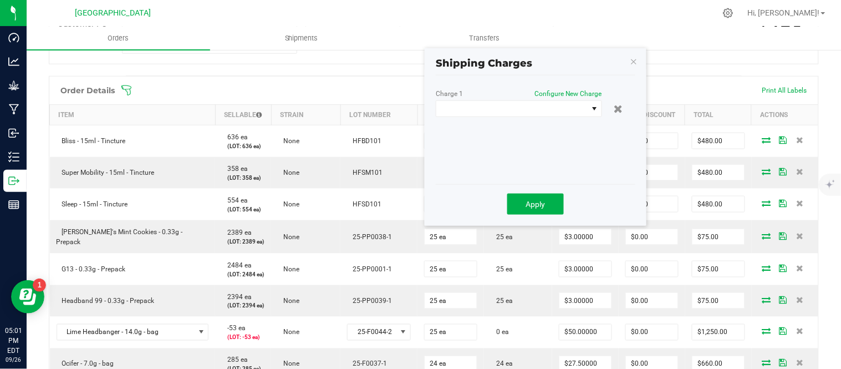
scroll to position [217, 0]
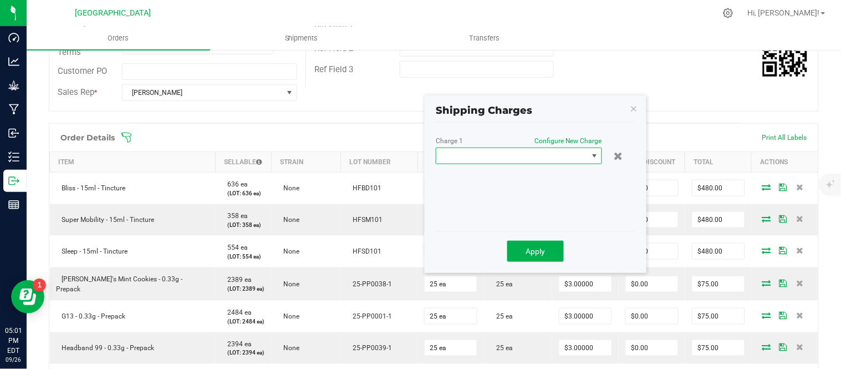
click at [539, 155] on span at bounding box center [511, 156] width 151 height 16
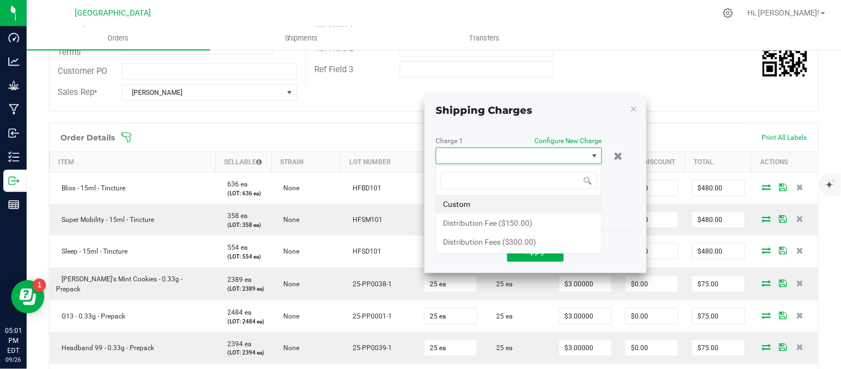
scroll to position [17, 166]
click at [486, 223] on li "Distribution Fee ($150.00)" at bounding box center [518, 223] width 165 height 19
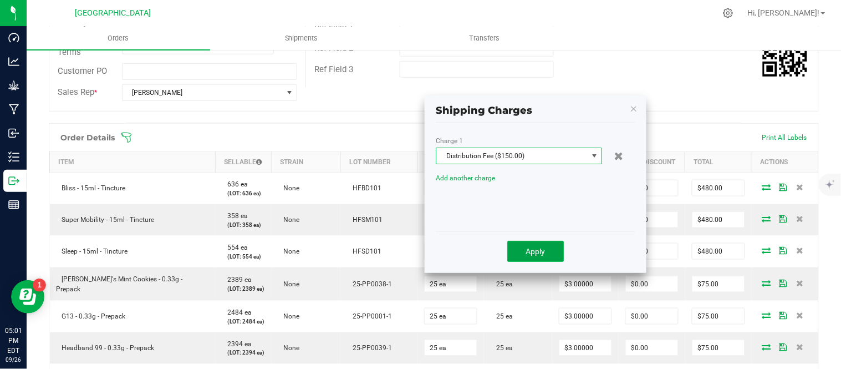
click at [542, 252] on span "Apply" at bounding box center [535, 251] width 19 height 9
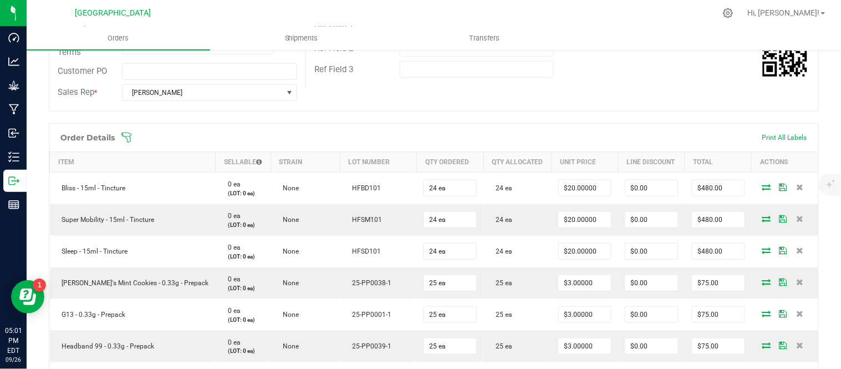
scroll to position [0, 0]
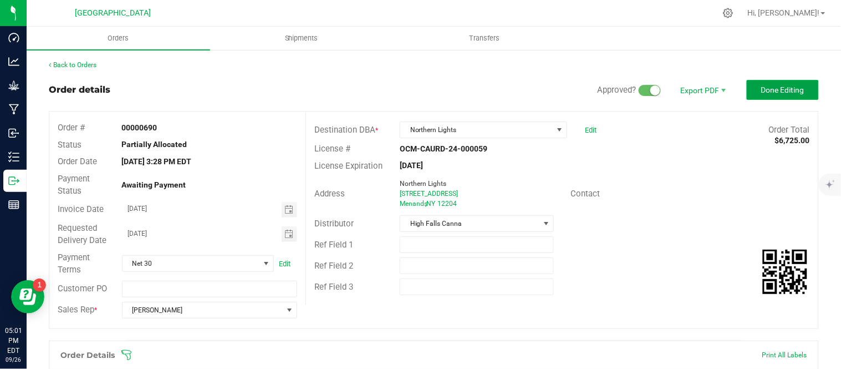
click at [771, 84] on button "Done Editing" at bounding box center [783, 90] width 72 height 20
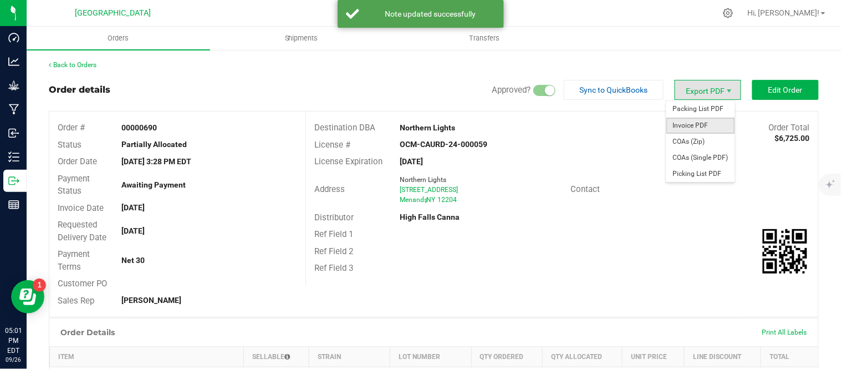
click at [696, 126] on span "Invoice PDF" at bounding box center [701, 126] width 69 height 16
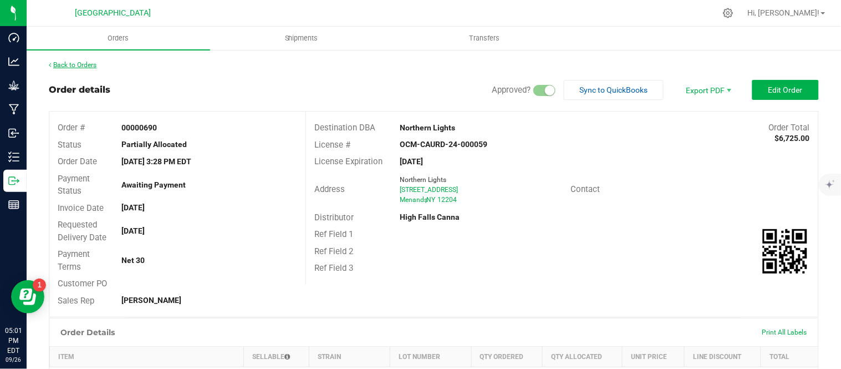
click at [67, 64] on link "Back to Orders" at bounding box center [73, 65] width 48 height 8
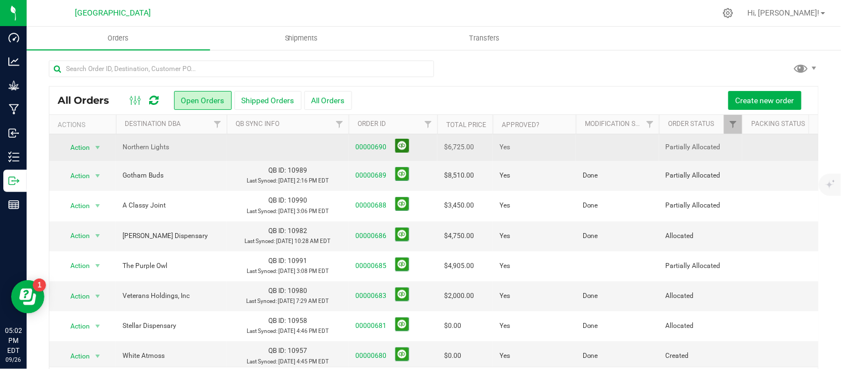
click at [406, 146] on button at bounding box center [402, 146] width 14 height 14
click at [408, 146] on button at bounding box center [402, 146] width 14 height 14
